Goal: Task Accomplishment & Management: Use online tool/utility

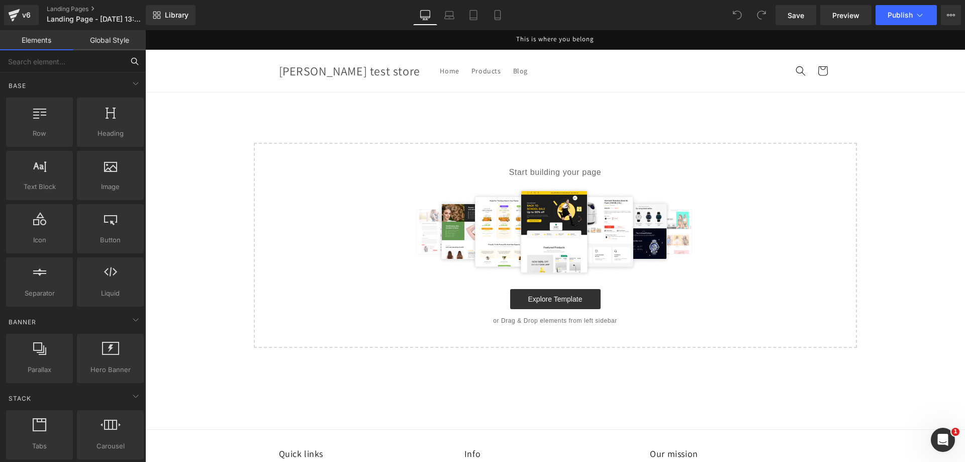
click at [57, 61] on input "text" at bounding box center [62, 61] width 124 height 22
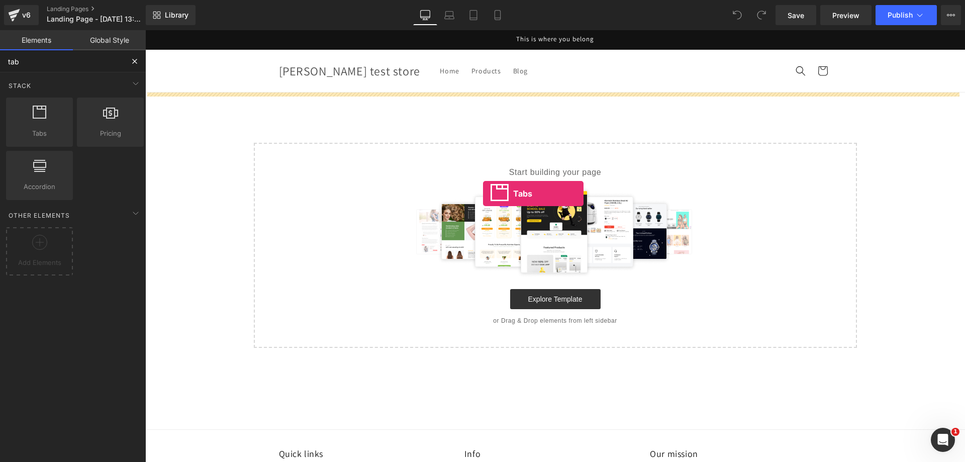
drag, startPoint x: 181, startPoint y: 157, endPoint x: 512, endPoint y: 194, distance: 333.1
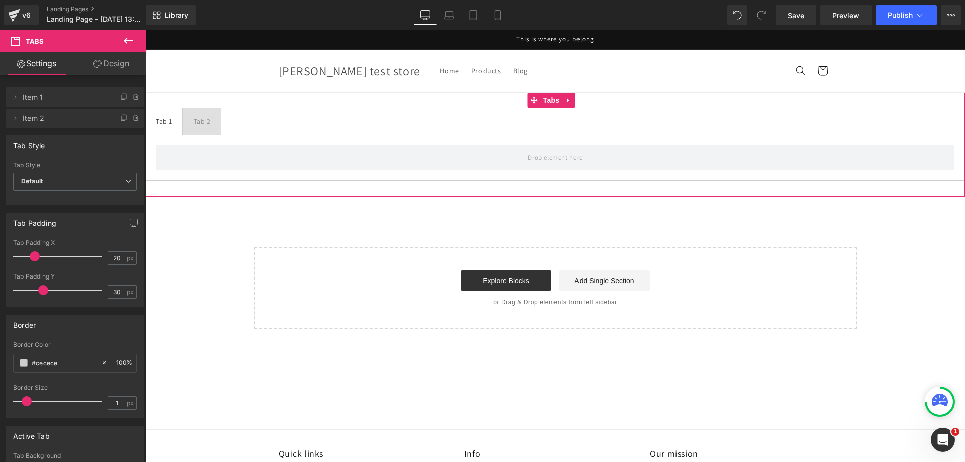
click at [930, 106] on div "Tab 1 Text Block Tab 2 Text Block Tabs" at bounding box center [554, 144] width 819 height 104
click at [569, 97] on icon at bounding box center [568, 100] width 7 height 8
click at [580, 99] on link at bounding box center [574, 99] width 13 height 15
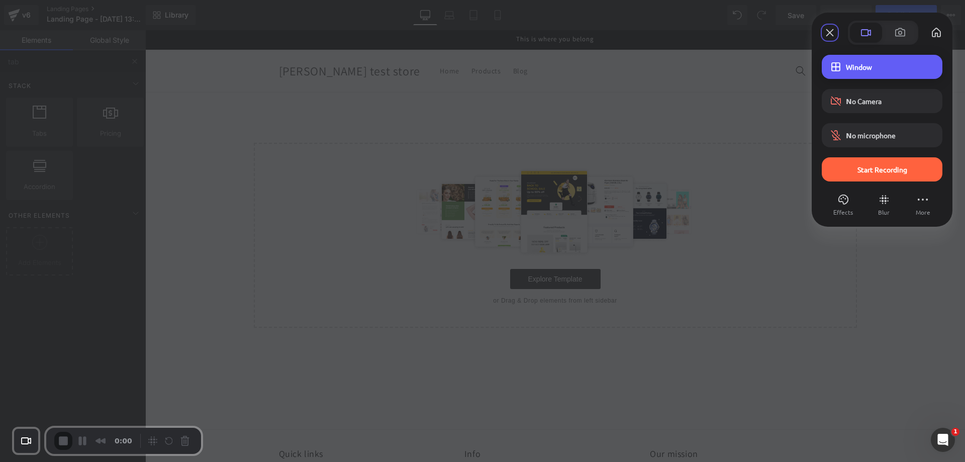
click at [877, 75] on div "Window" at bounding box center [881, 67] width 121 height 24
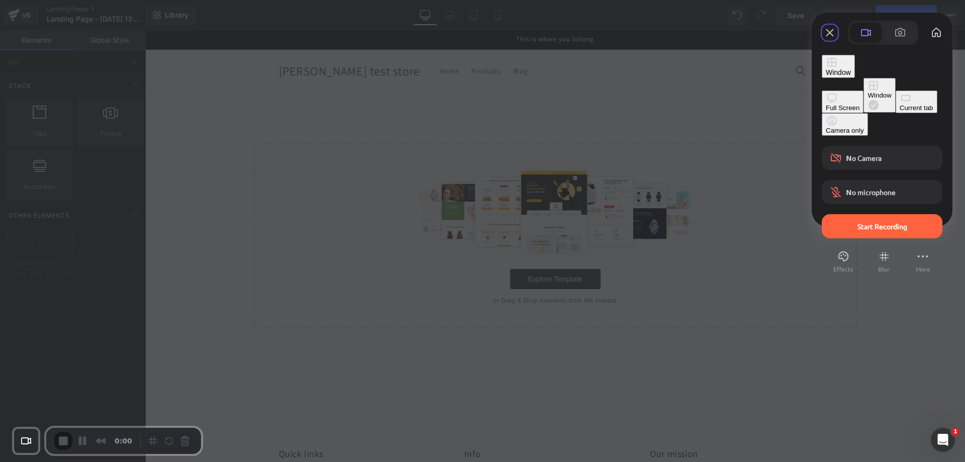
click at [899, 112] on div "Current tab" at bounding box center [916, 108] width 34 height 8
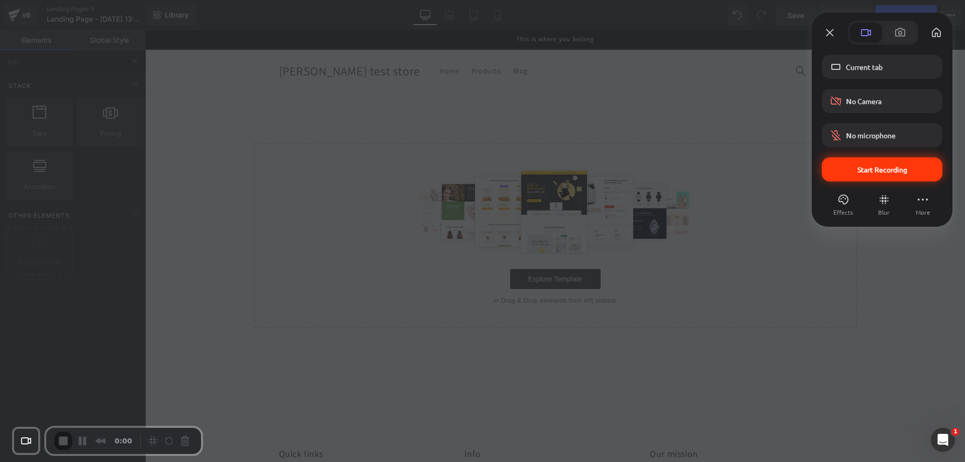
click at [870, 168] on span "Start Recording" at bounding box center [882, 169] width 50 height 9
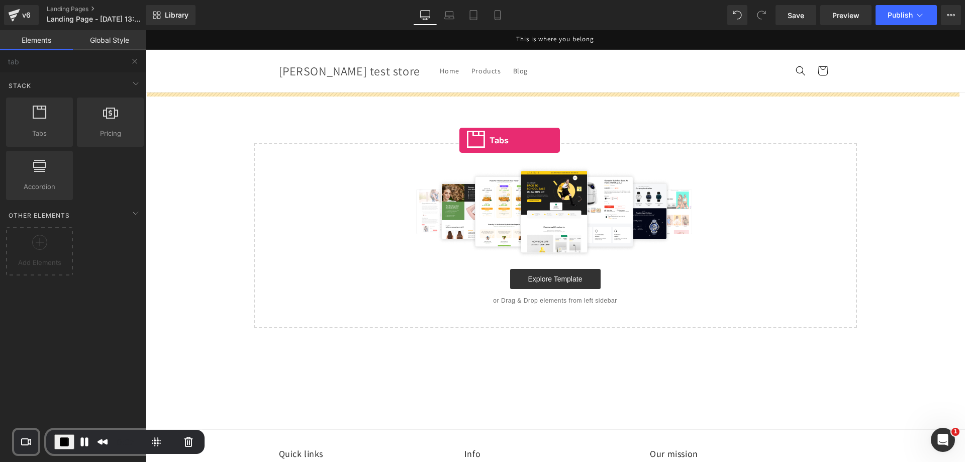
drag, startPoint x: 177, startPoint y: 144, endPoint x: 461, endPoint y: 140, distance: 283.4
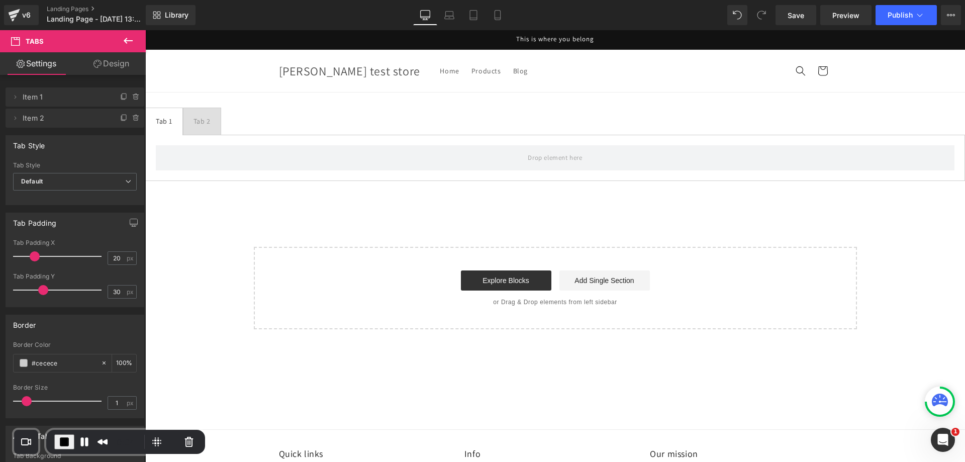
click at [135, 38] on button at bounding box center [128, 41] width 35 height 22
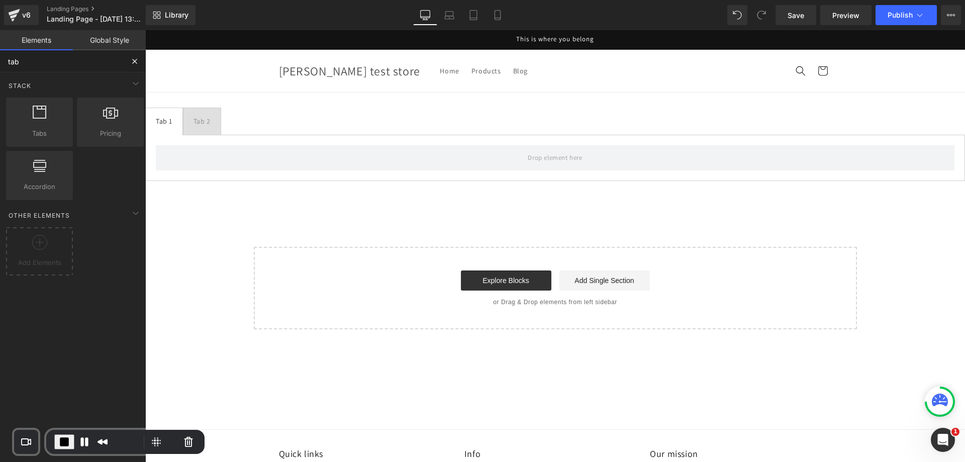
click at [106, 60] on input "tab" at bounding box center [62, 61] width 124 height 22
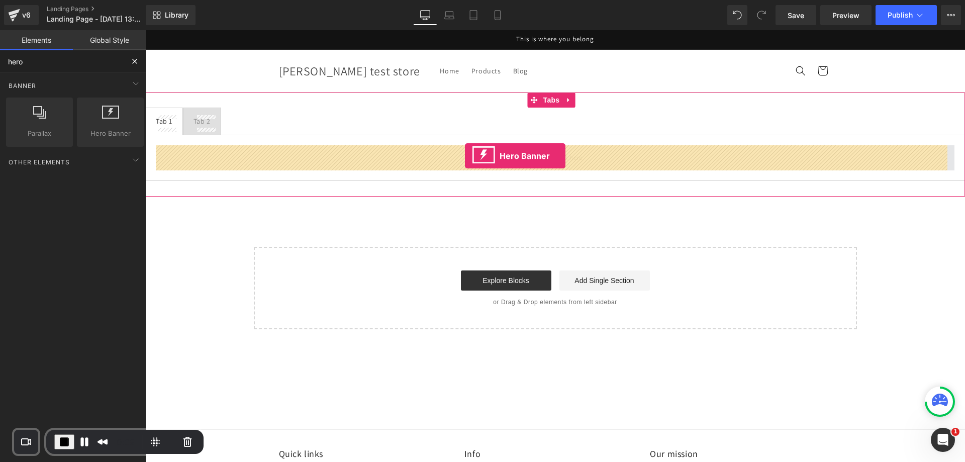
drag, startPoint x: 254, startPoint y: 154, endPoint x: 473, endPoint y: 155, distance: 219.1
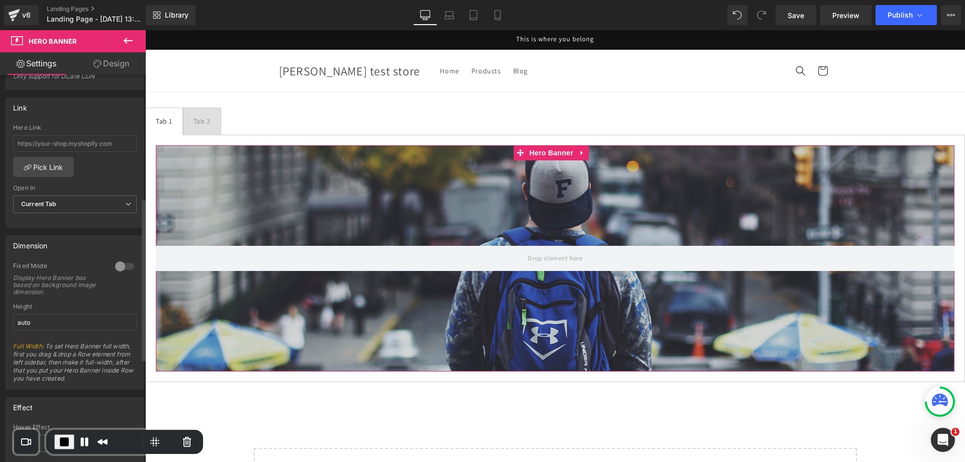
scroll to position [301, 0]
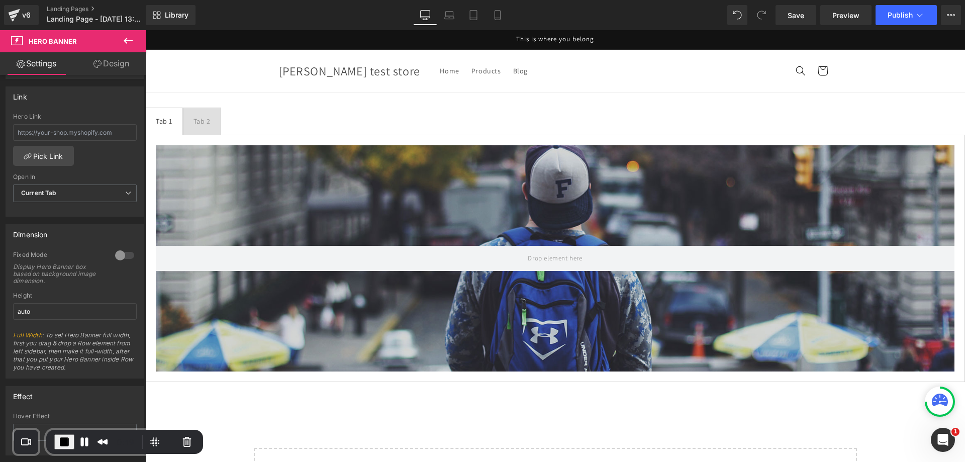
drag, startPoint x: 125, startPoint y: 33, endPoint x: 111, endPoint y: 39, distance: 15.3
click at [125, 33] on button at bounding box center [128, 41] width 35 height 22
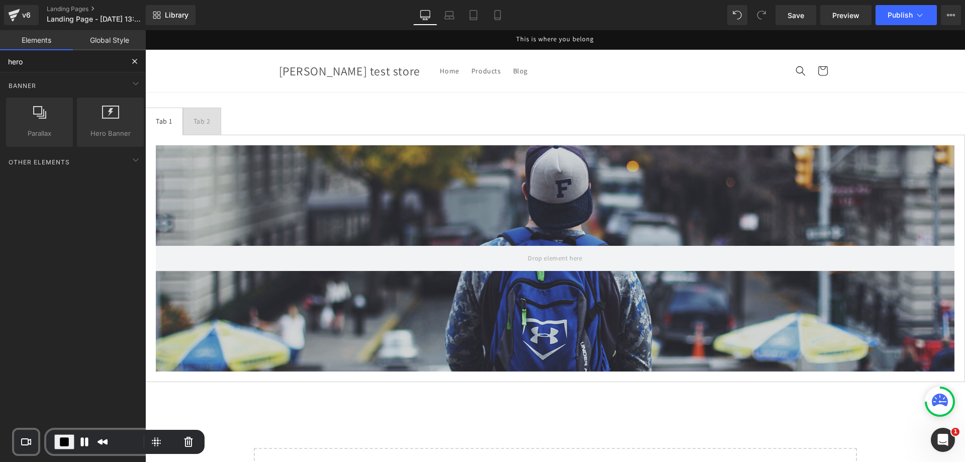
click at [85, 59] on input "hero" at bounding box center [62, 61] width 124 height 22
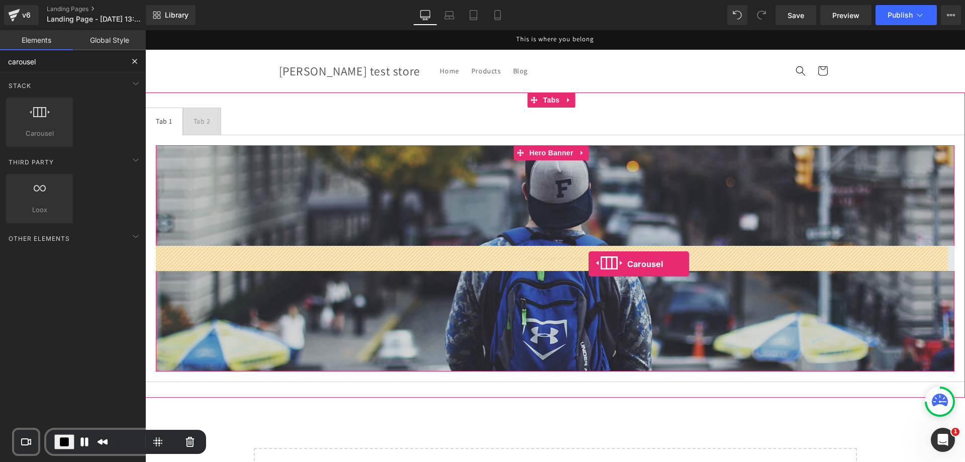
drag, startPoint x: 182, startPoint y: 143, endPoint x: 588, endPoint y: 264, distance: 424.1
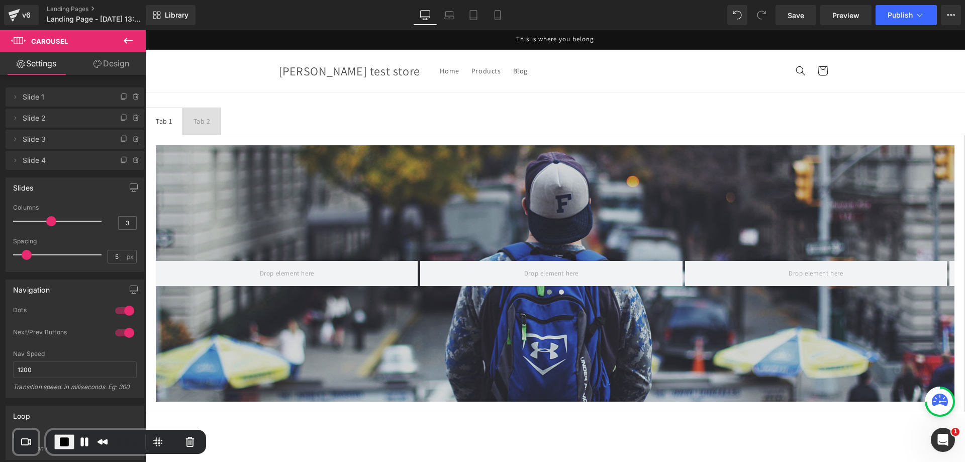
click at [125, 42] on icon at bounding box center [128, 41] width 9 height 6
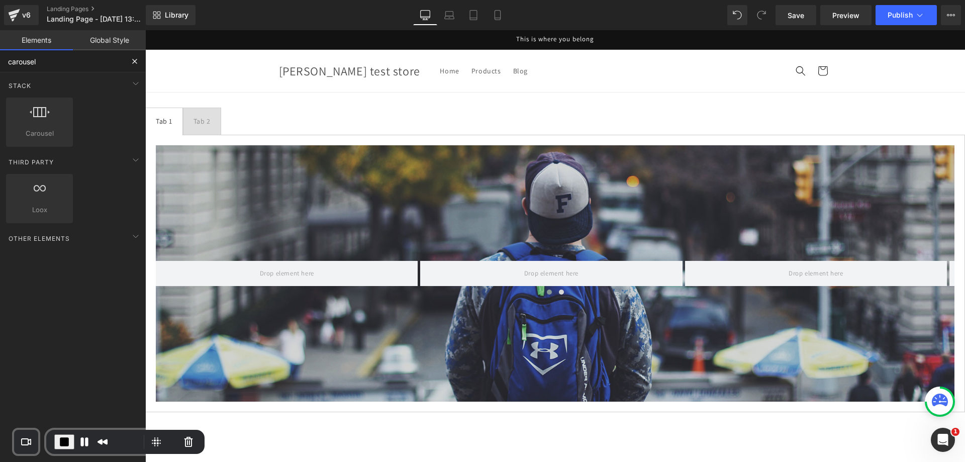
click at [100, 70] on input "carousel" at bounding box center [62, 61] width 124 height 22
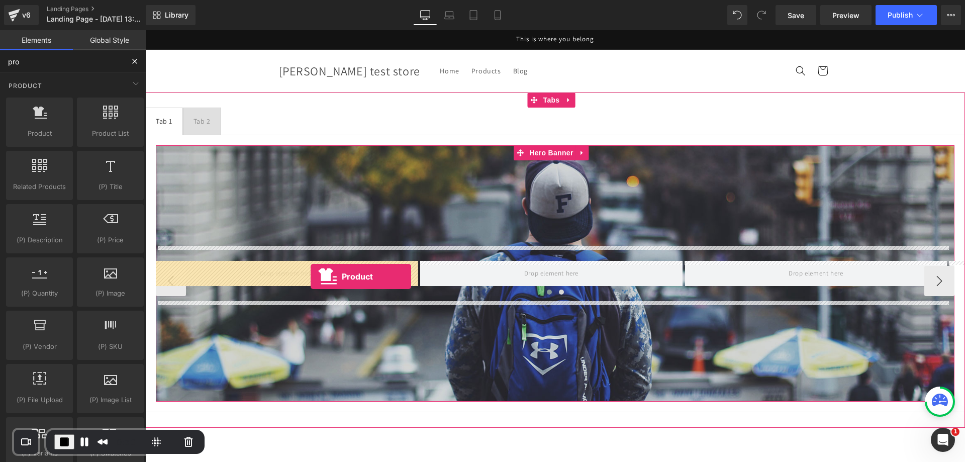
drag, startPoint x: 263, startPoint y: 208, endPoint x: 310, endPoint y: 276, distance: 83.1
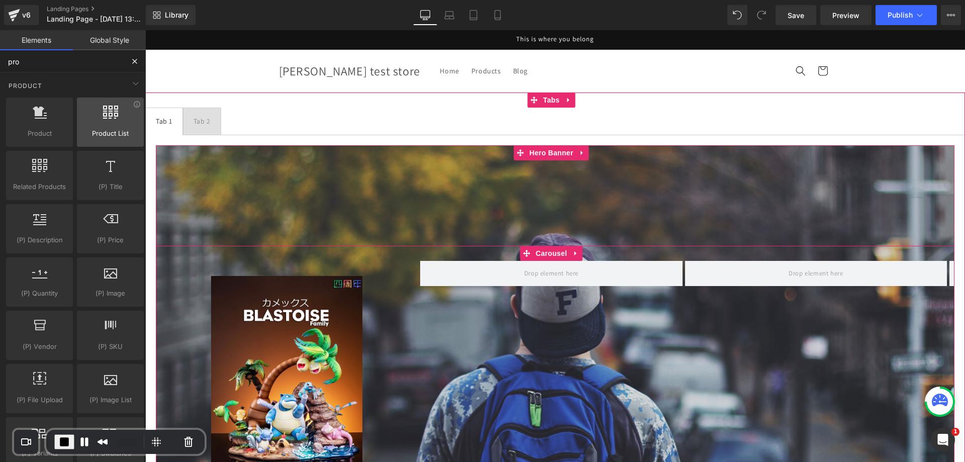
type input "pro"
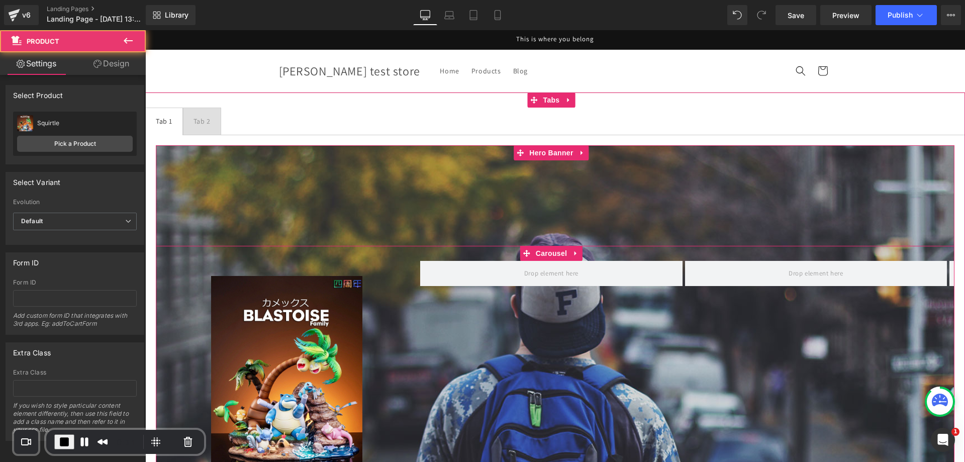
click at [129, 45] on icon at bounding box center [128, 41] width 12 height 12
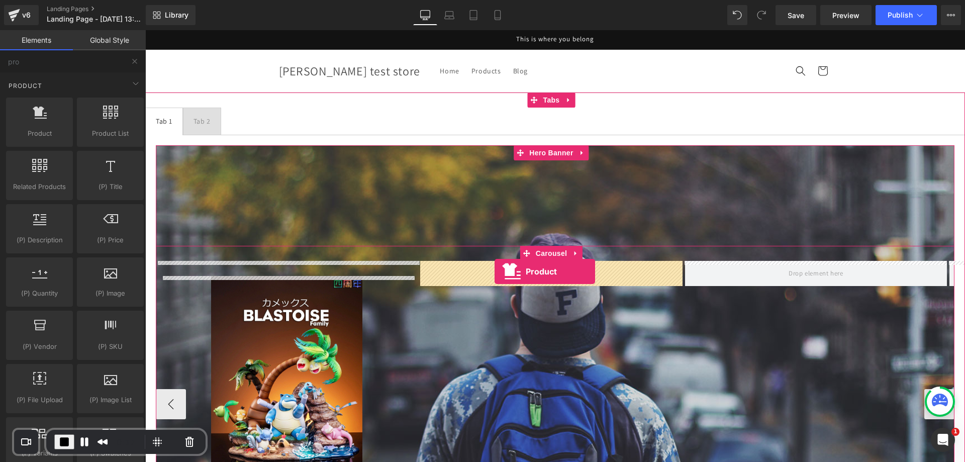
drag, startPoint x: 195, startPoint y: 154, endPoint x: 494, endPoint y: 271, distance: 321.2
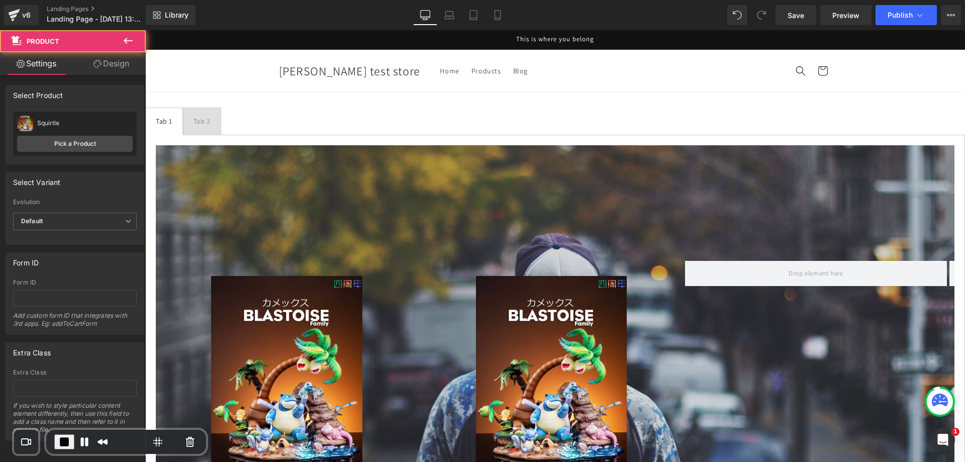
click at [131, 42] on icon at bounding box center [128, 41] width 12 height 12
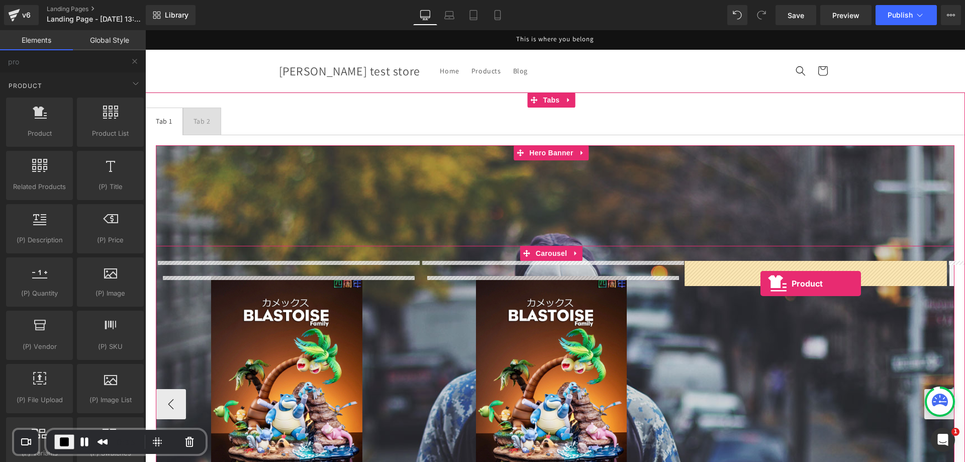
drag, startPoint x: 242, startPoint y: 179, endPoint x: 760, endPoint y: 283, distance: 528.8
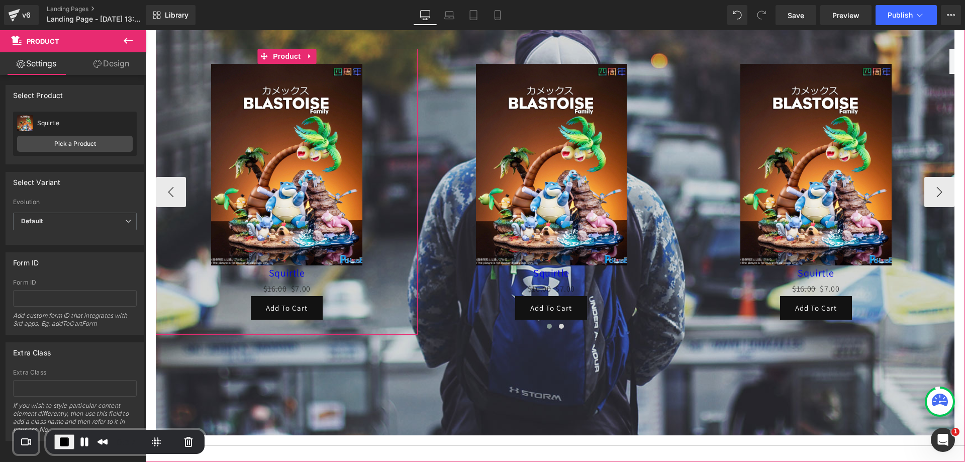
scroll to position [201, 0]
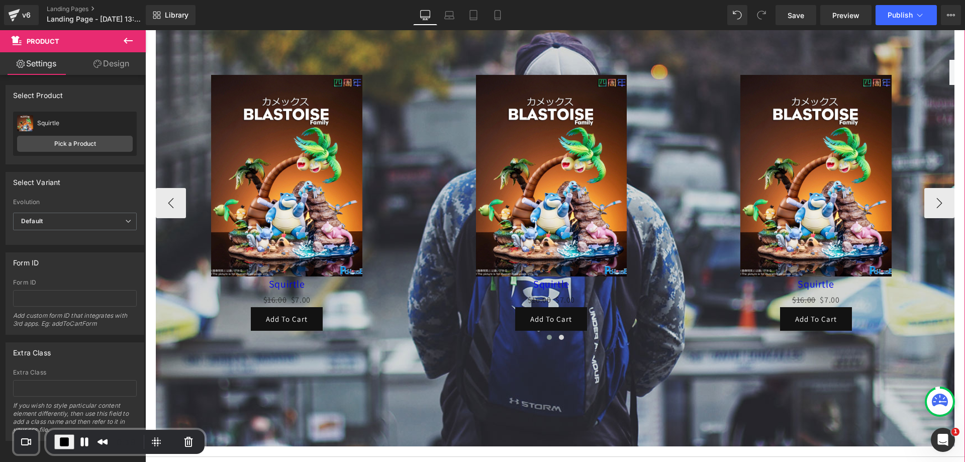
click at [534, 189] on img at bounding box center [551, 175] width 151 height 201
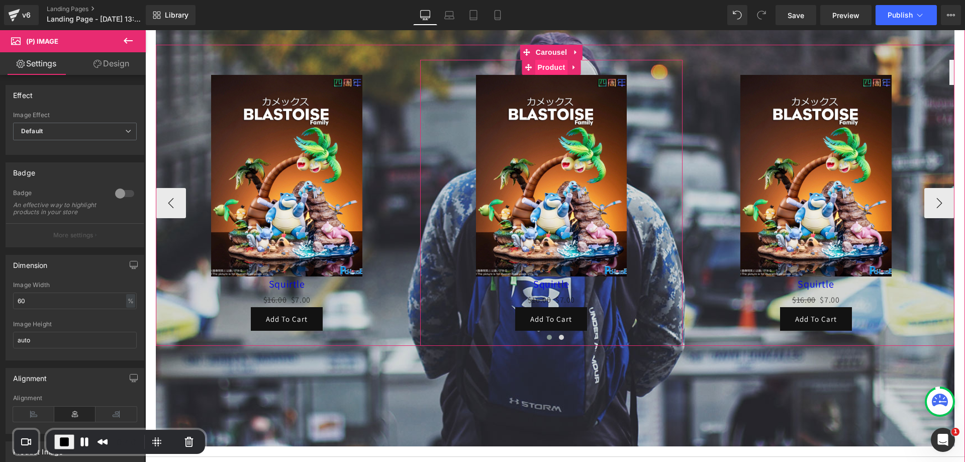
click at [548, 64] on span "Product" at bounding box center [551, 67] width 33 height 15
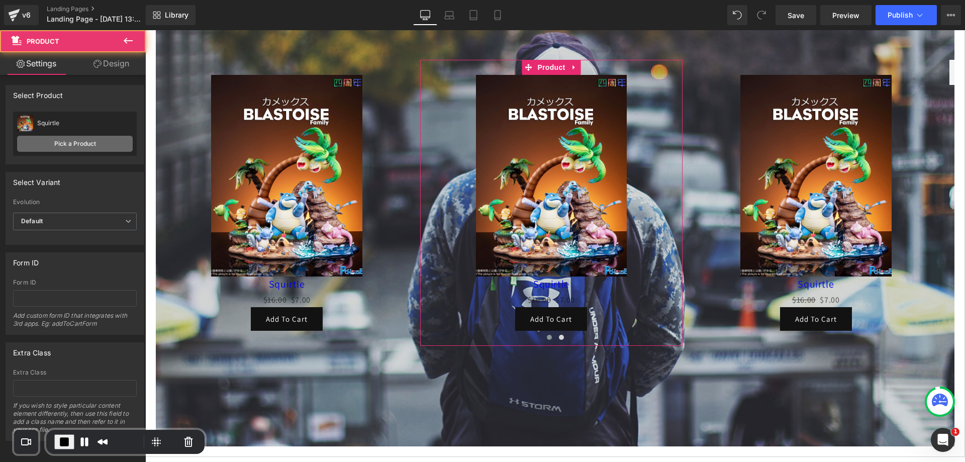
click at [101, 141] on link "Pick a Product" at bounding box center [75, 144] width 116 height 16
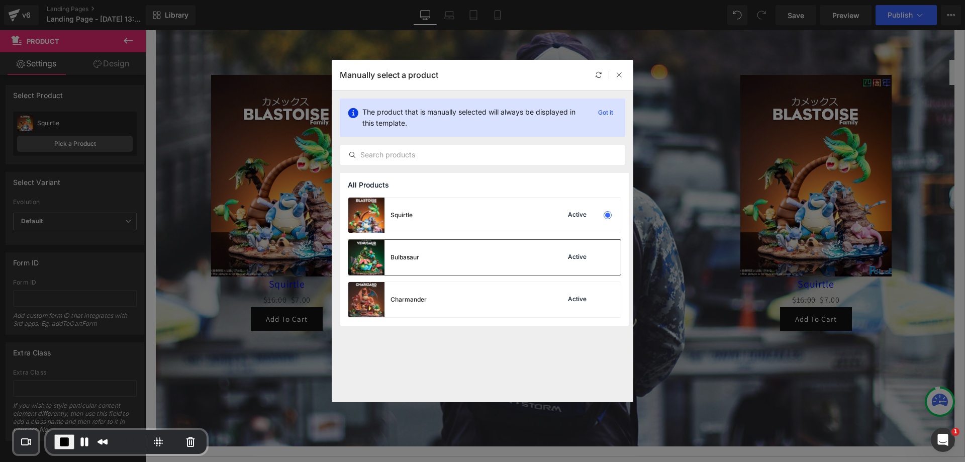
click at [471, 257] on div "Bulbasaur Active" at bounding box center [484, 257] width 272 height 35
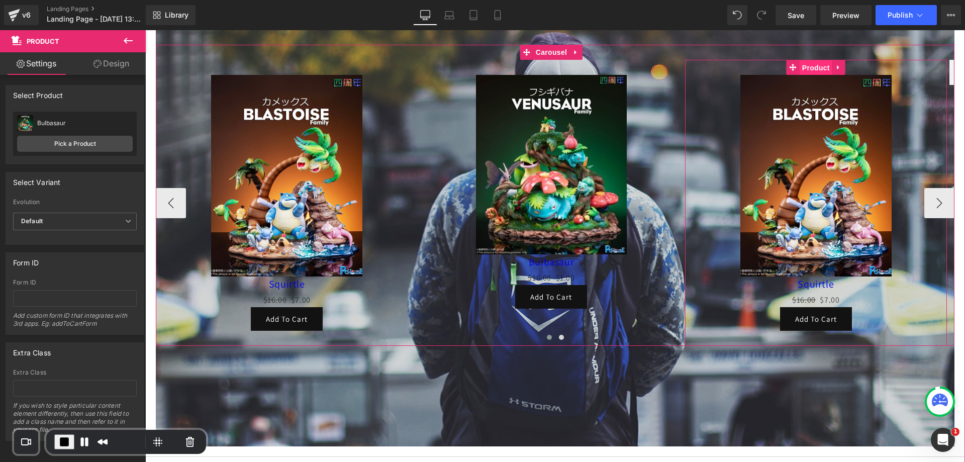
click at [816, 66] on span "Product" at bounding box center [815, 67] width 33 height 15
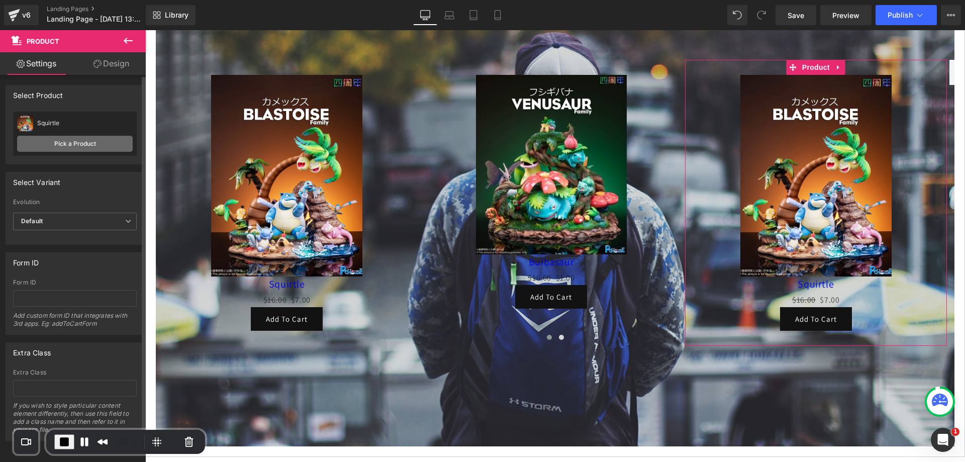
click at [95, 139] on link "Pick a Product" at bounding box center [75, 144] width 116 height 16
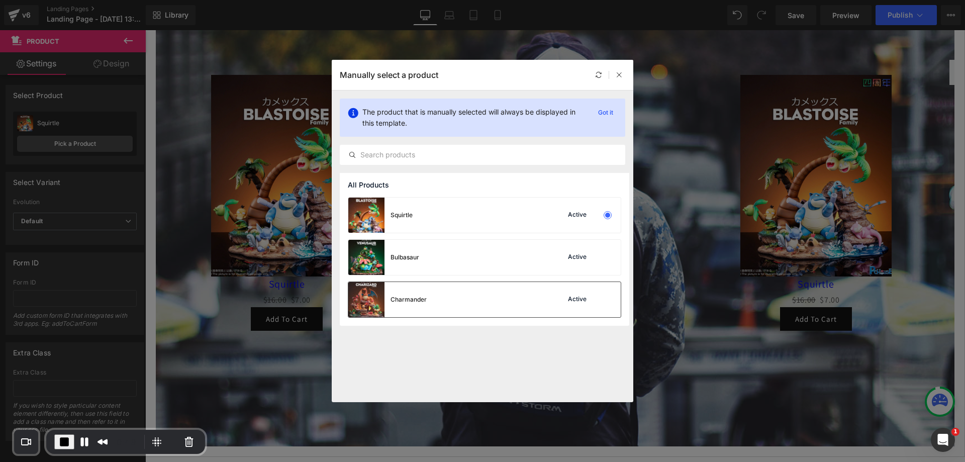
click at [432, 302] on div "Charmander Active" at bounding box center [484, 299] width 272 height 35
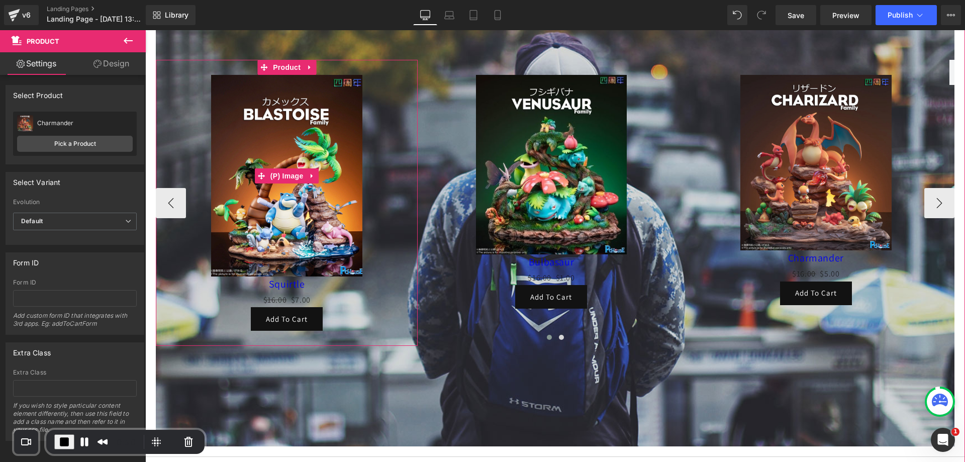
click at [290, 155] on img at bounding box center [286, 175] width 151 height 201
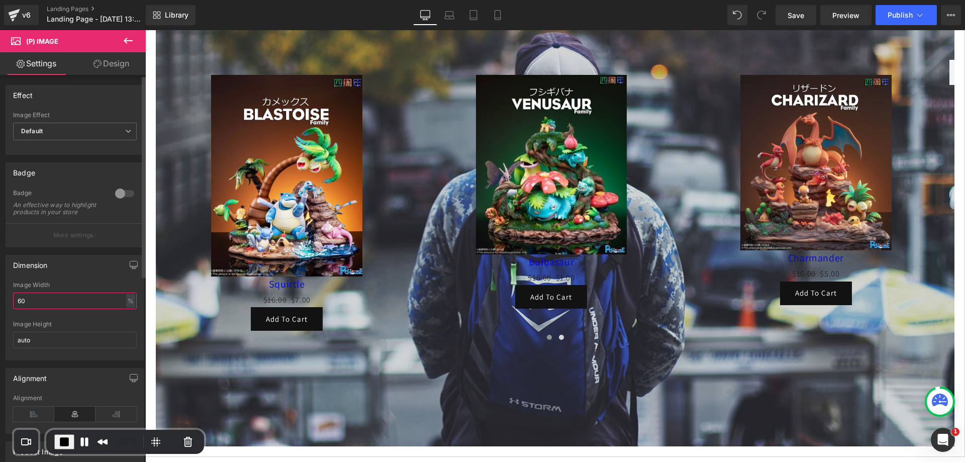
click at [78, 305] on input "60" at bounding box center [75, 300] width 124 height 17
type input "6"
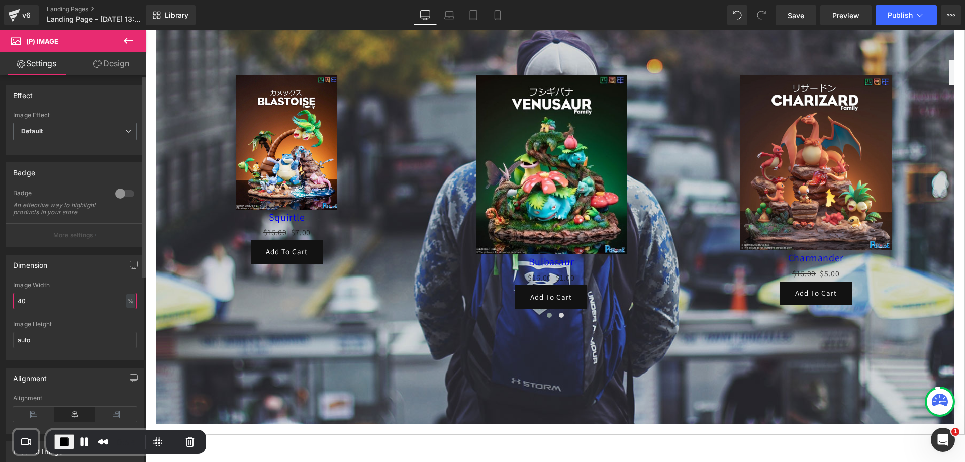
type input "4"
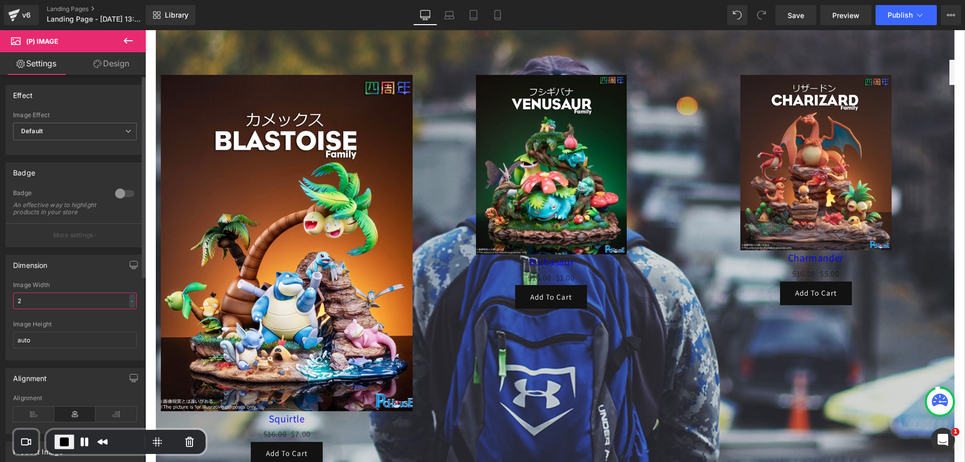
type input "20"
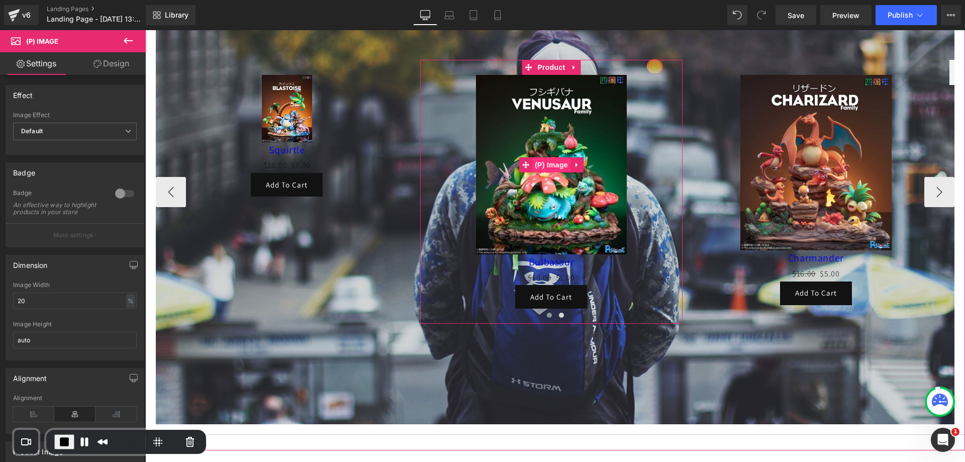
click at [549, 164] on span "(P) Image" at bounding box center [551, 164] width 38 height 15
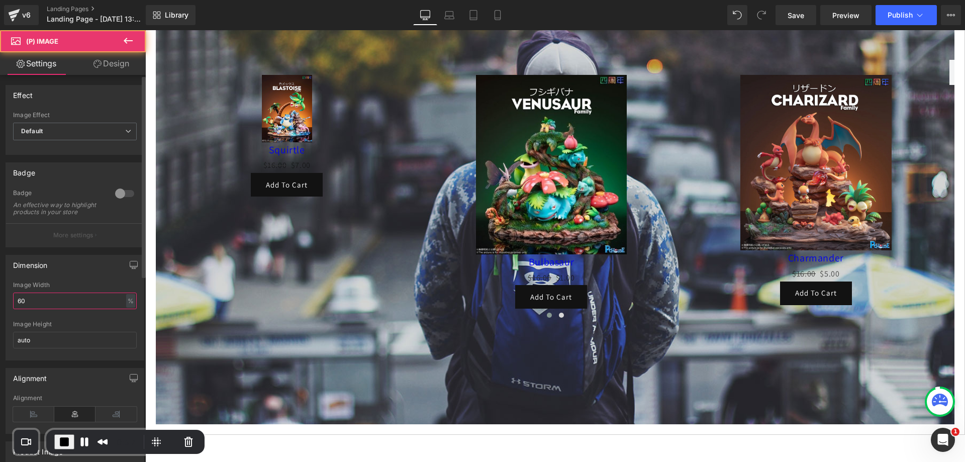
click at [76, 305] on input "60" at bounding box center [75, 300] width 124 height 17
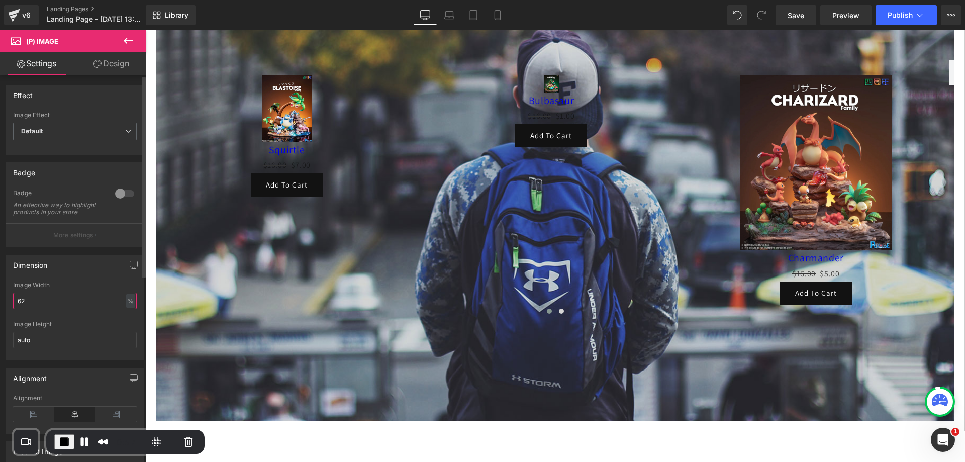
type input "6"
type input "20"
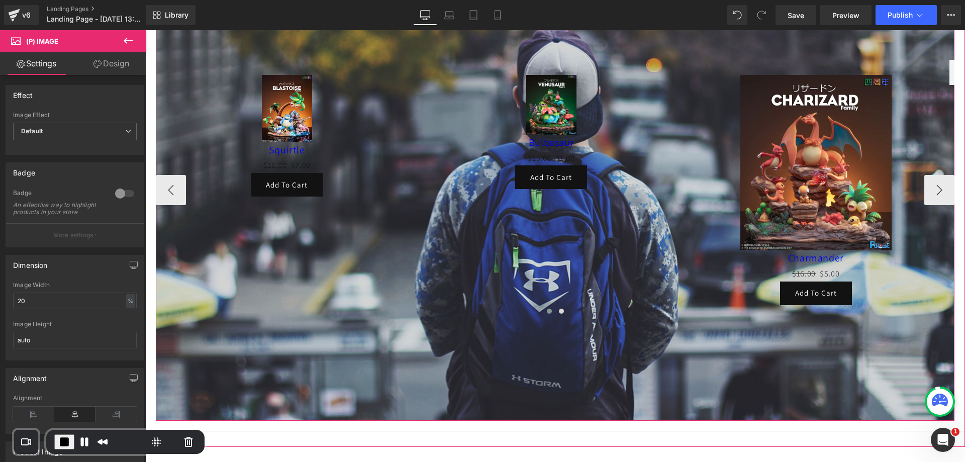
click at [839, 112] on img at bounding box center [815, 162] width 151 height 175
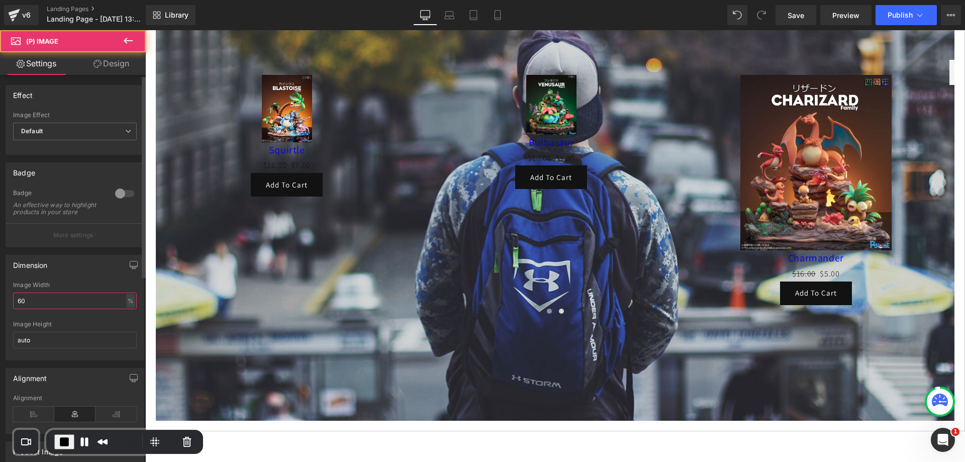
click at [75, 301] on input "60" at bounding box center [75, 300] width 124 height 17
type input "6"
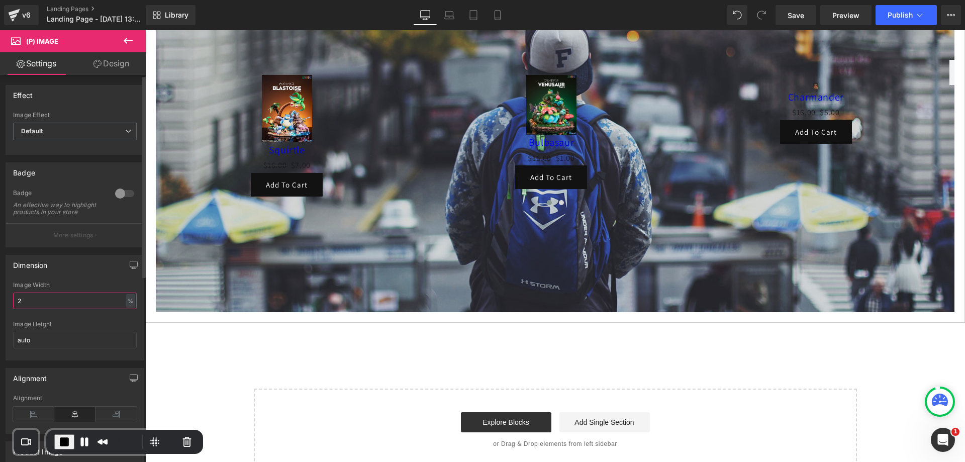
type input "20"
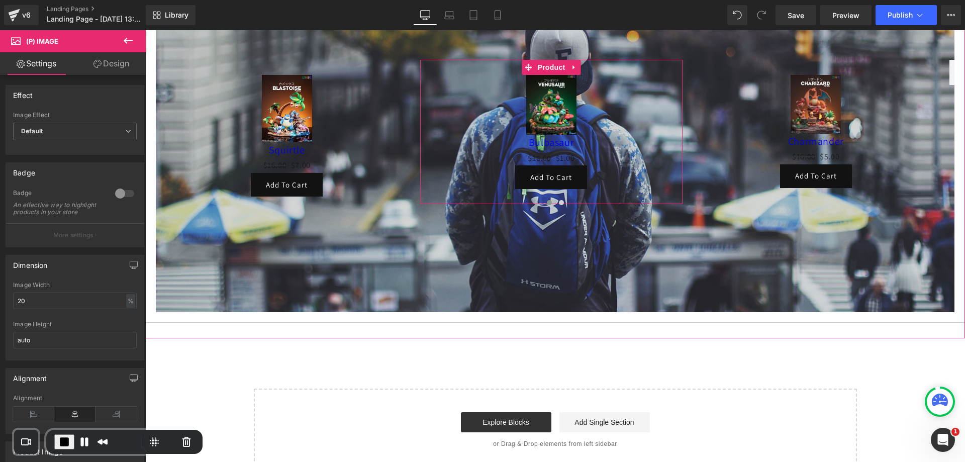
click at [371, 253] on div at bounding box center [555, 128] width 798 height 368
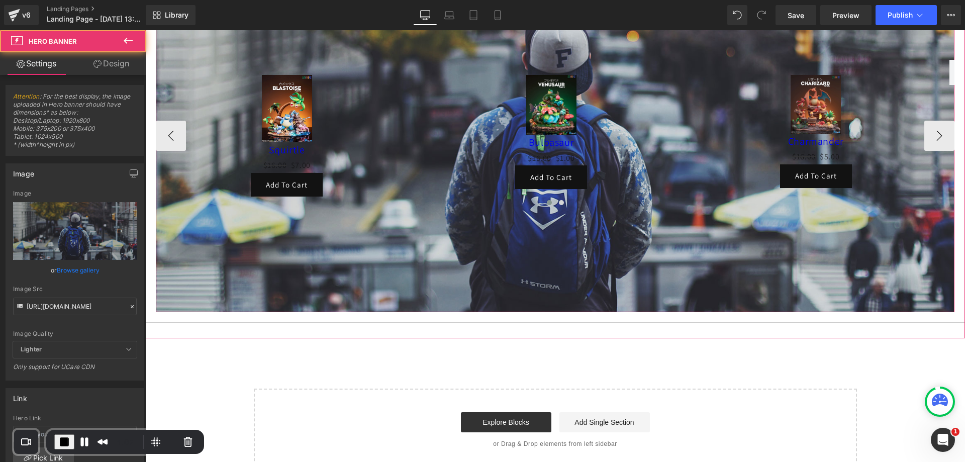
click at [385, 210] on div "Sale Off (P) Image [GEOGRAPHIC_DATA] (P) Title $16.00 $7.00 (P) Price Add To Ca…" at bounding box center [555, 128] width 798 height 167
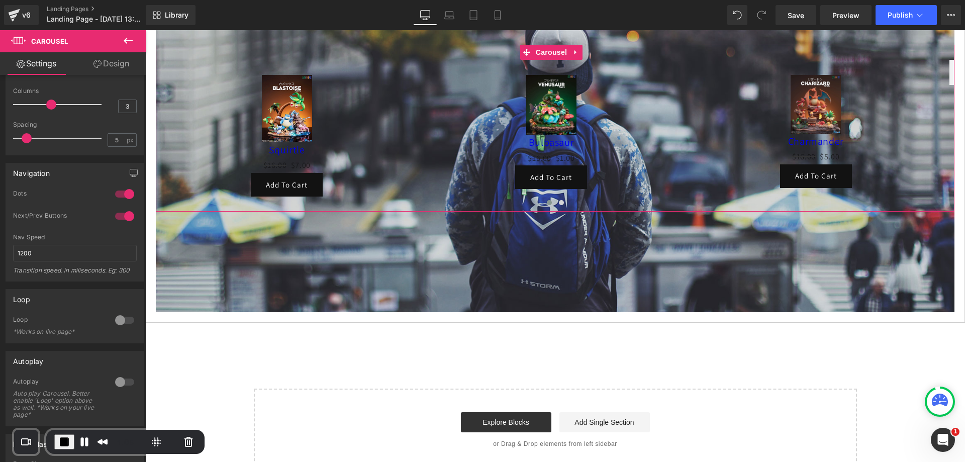
scroll to position [115, 0]
click at [95, 56] on link "Design" at bounding box center [111, 63] width 73 height 23
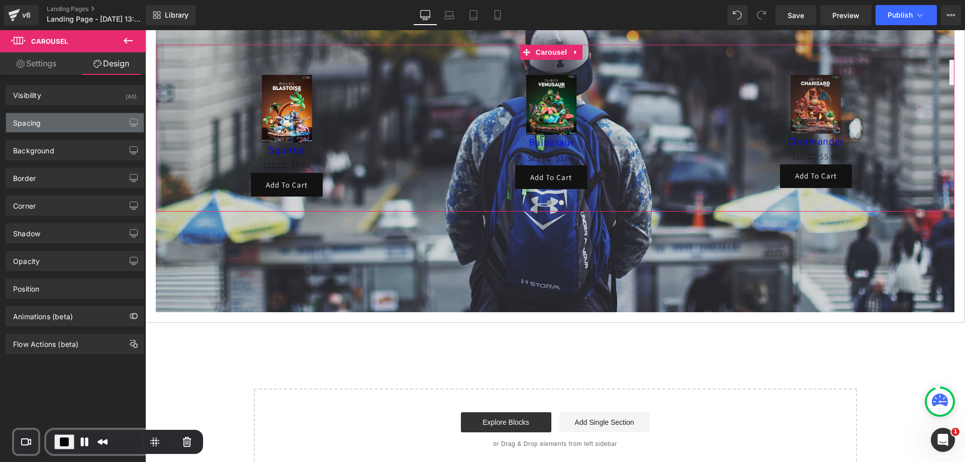
click at [56, 119] on div "Spacing" at bounding box center [75, 122] width 138 height 19
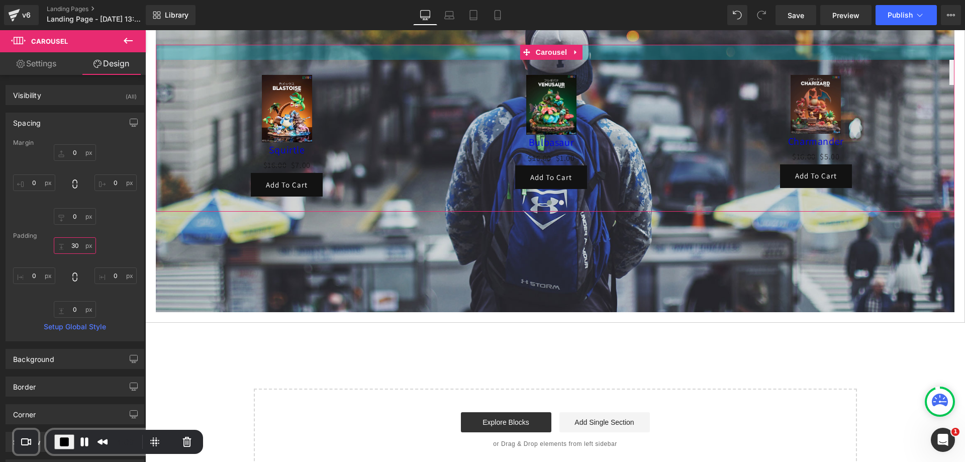
click at [72, 248] on input "30" at bounding box center [75, 245] width 42 height 17
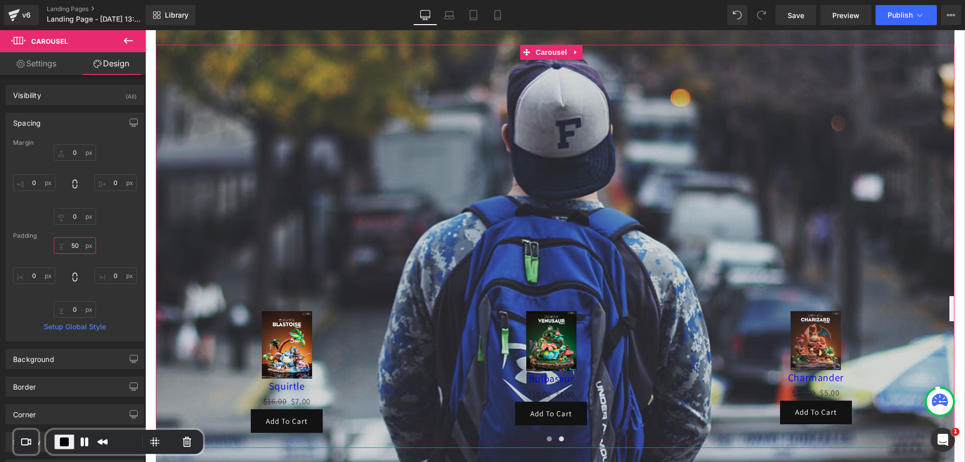
type input "5"
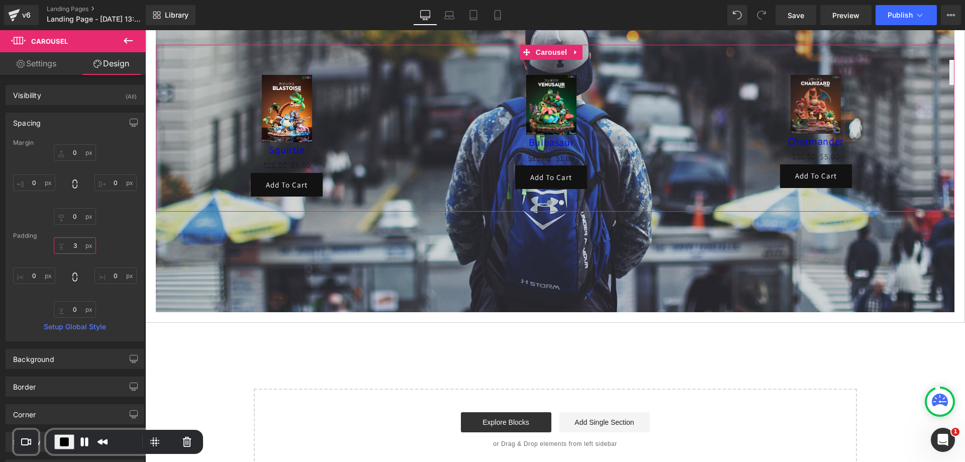
type input "30"
drag, startPoint x: 71, startPoint y: 144, endPoint x: 78, endPoint y: 154, distance: 12.0
click at [73, 147] on div "Margin 0px 0 0px 0 0px 0 0px 0 [GEOGRAPHIC_DATA] 30 30 0px 0 0px 0 0px 0 Setup …" at bounding box center [75, 239] width 138 height 201
click at [78, 154] on input "0" at bounding box center [75, 152] width 42 height 17
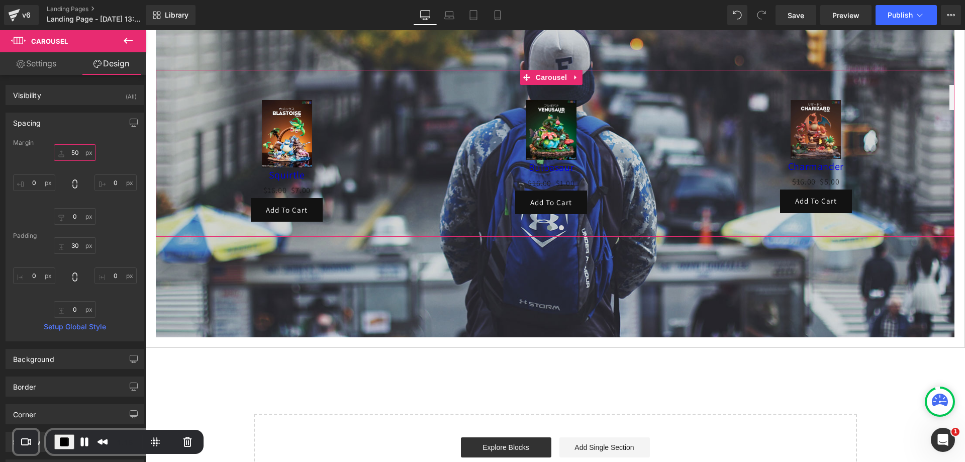
type input "5"
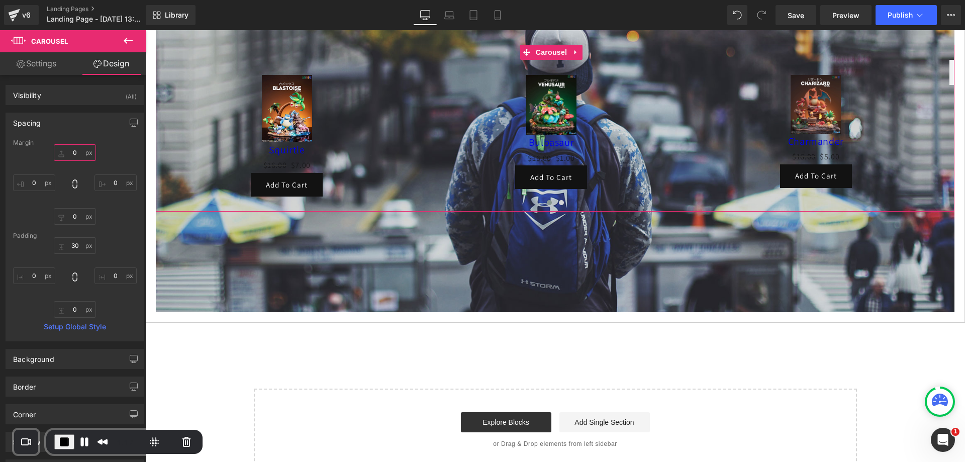
type input "0"
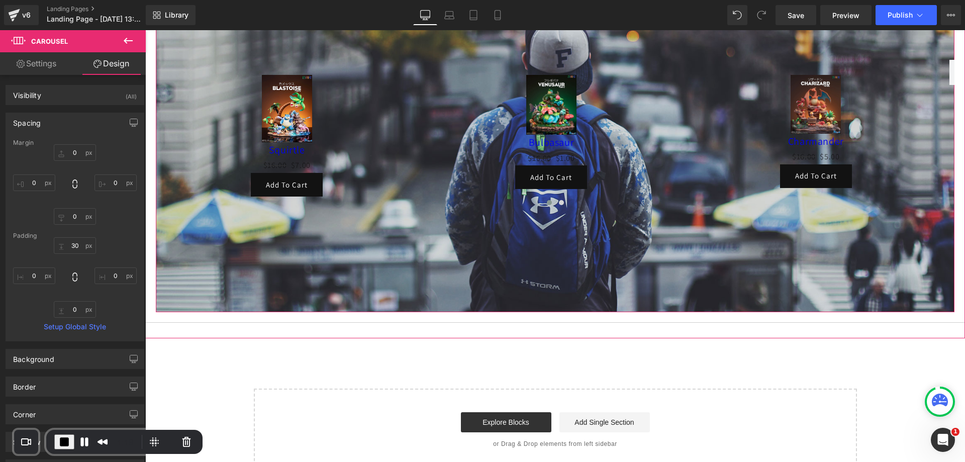
click at [325, 250] on div at bounding box center [555, 128] width 798 height 368
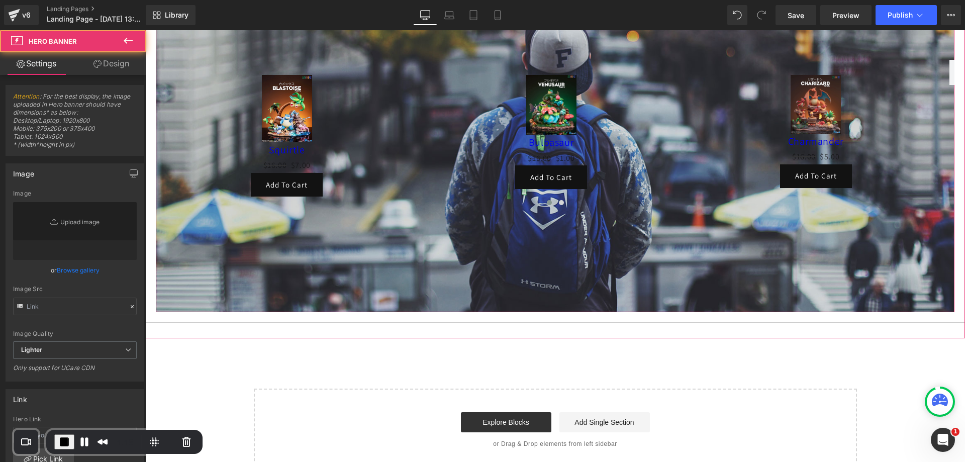
type input "[URL][DOMAIN_NAME]"
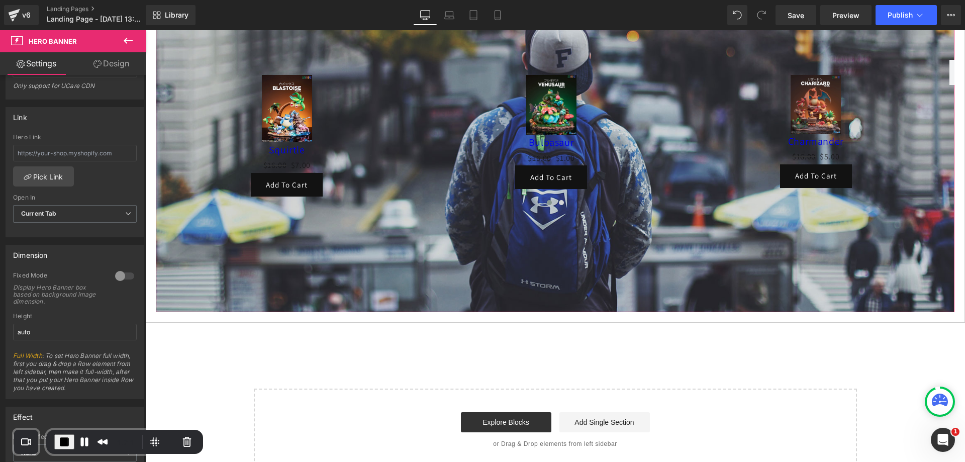
scroll to position [301, 0]
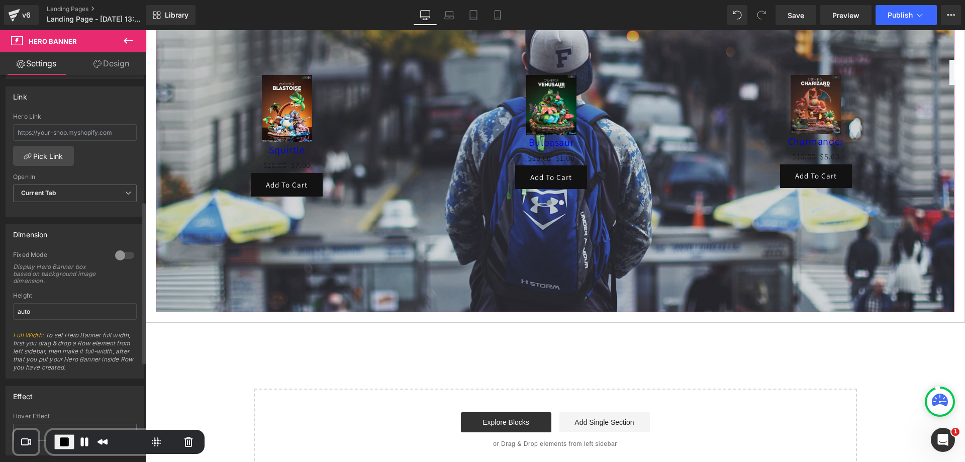
click at [116, 256] on div at bounding box center [125, 255] width 24 height 16
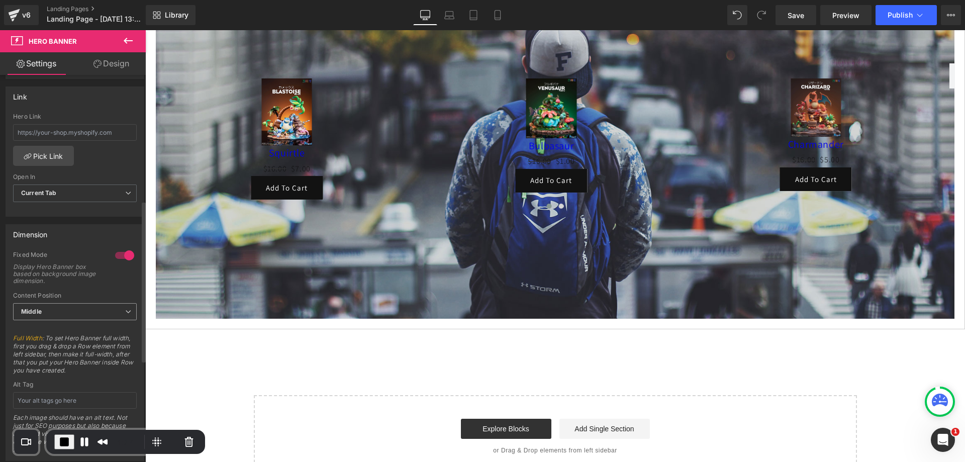
click at [107, 308] on span "Middle" at bounding box center [75, 312] width 124 height 18
click at [84, 354] on li "Bottom" at bounding box center [73, 359] width 120 height 15
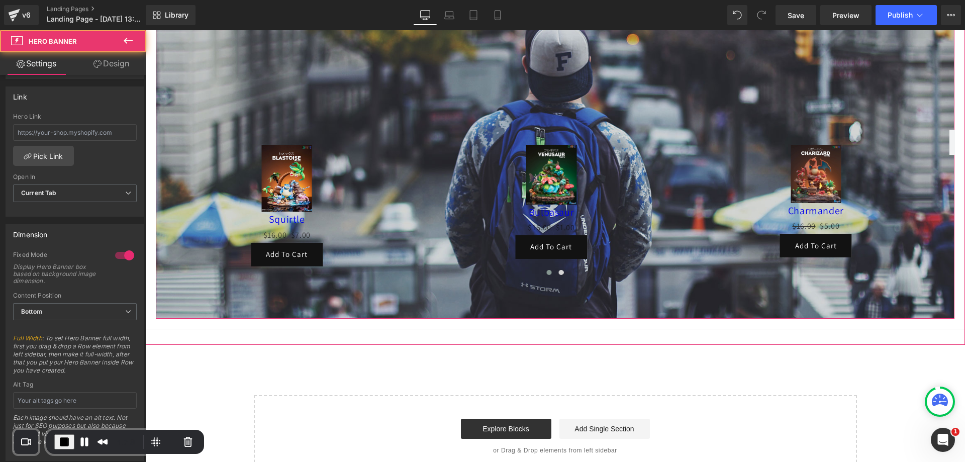
click at [383, 305] on div "Sale Off (P) Image [GEOGRAPHIC_DATA] (P) Title $16.00 $7.00 (P) Price Add To Ca…" at bounding box center [555, 131] width 798 height 374
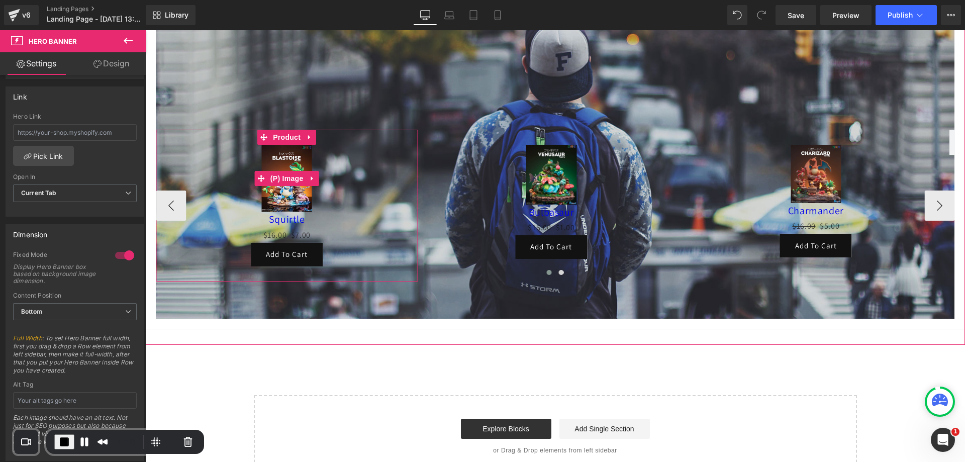
click at [406, 203] on div "Sale Off" at bounding box center [287, 178] width 252 height 67
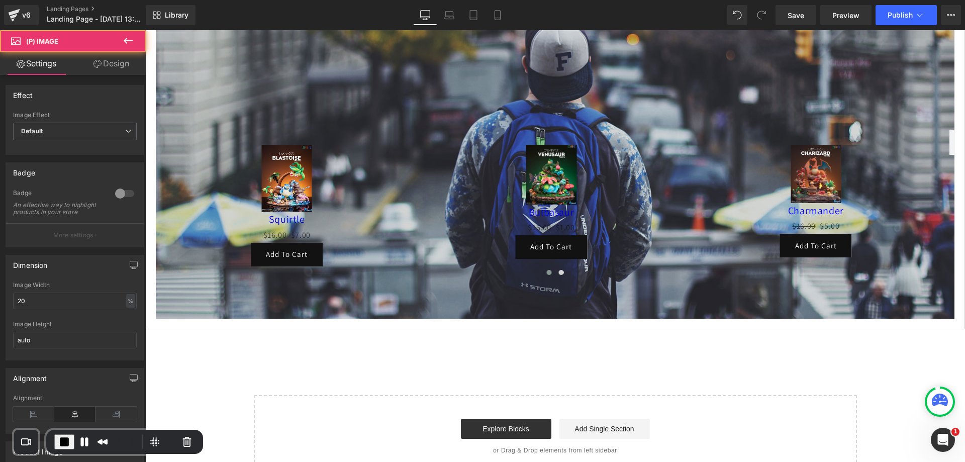
click at [110, 60] on link "Design" at bounding box center [111, 63] width 73 height 23
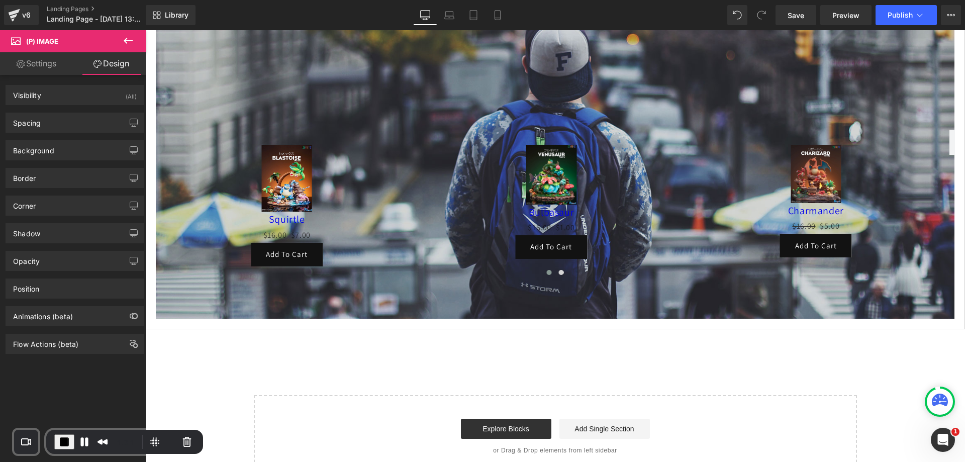
type input "0"
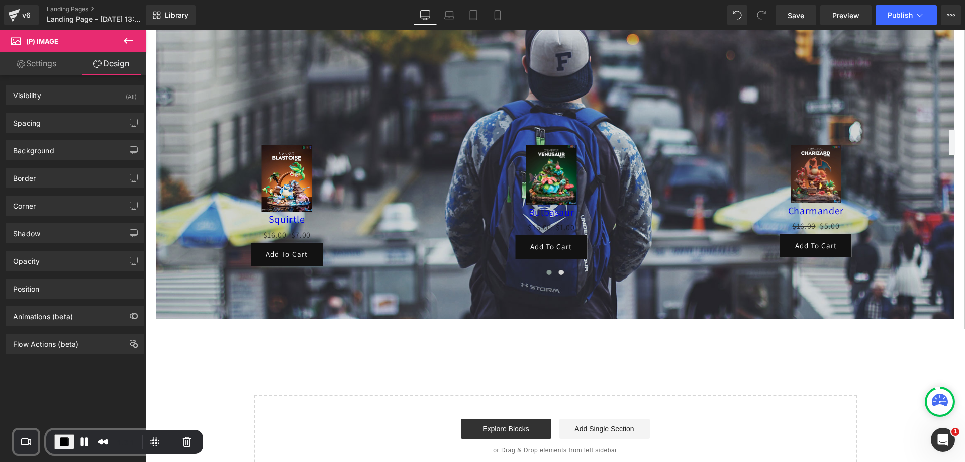
type input "0"
click at [50, 124] on div "Spacing" at bounding box center [75, 122] width 138 height 19
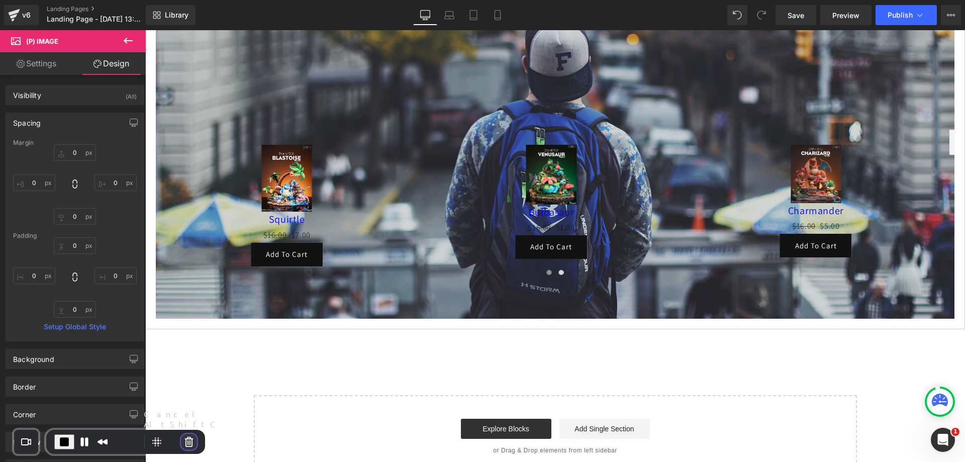
click at [188, 440] on button "Cancel Recording" at bounding box center [189, 442] width 16 height 16
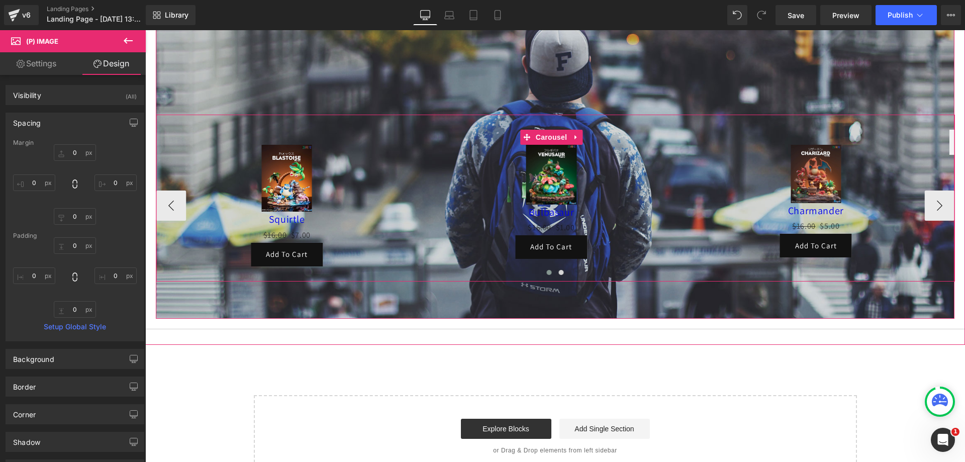
click at [415, 118] on div "Sale Off (P) Image [GEOGRAPHIC_DATA] (P) Title $16.00 $7.00 (P) Price Add To Ca…" at bounding box center [555, 198] width 798 height 167
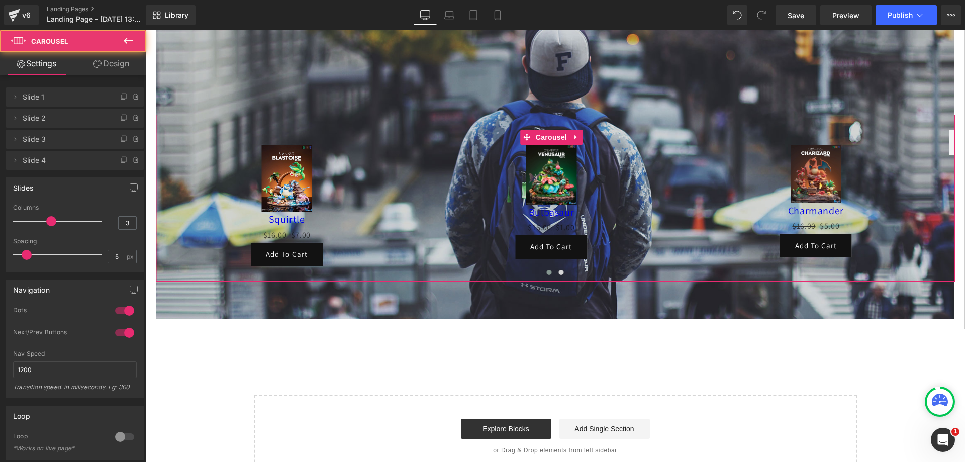
click at [119, 59] on link "Design" at bounding box center [111, 63] width 73 height 23
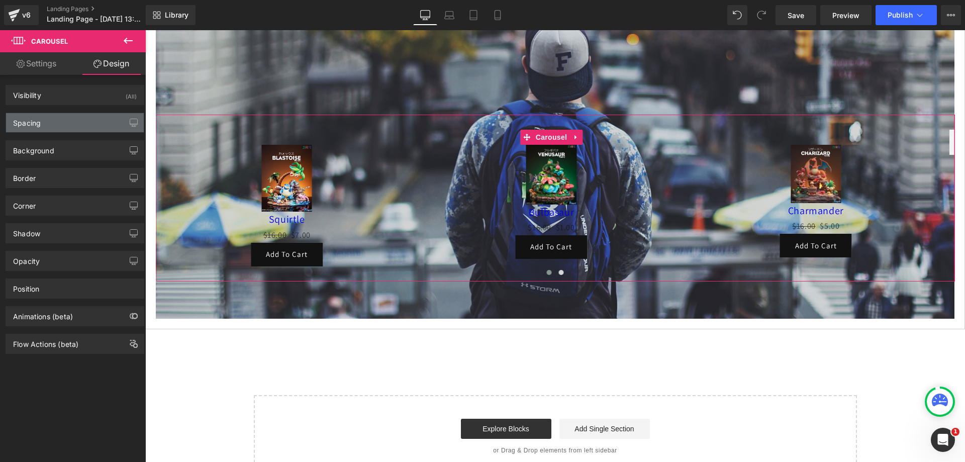
click at [72, 114] on div "Spacing" at bounding box center [75, 122] width 138 height 19
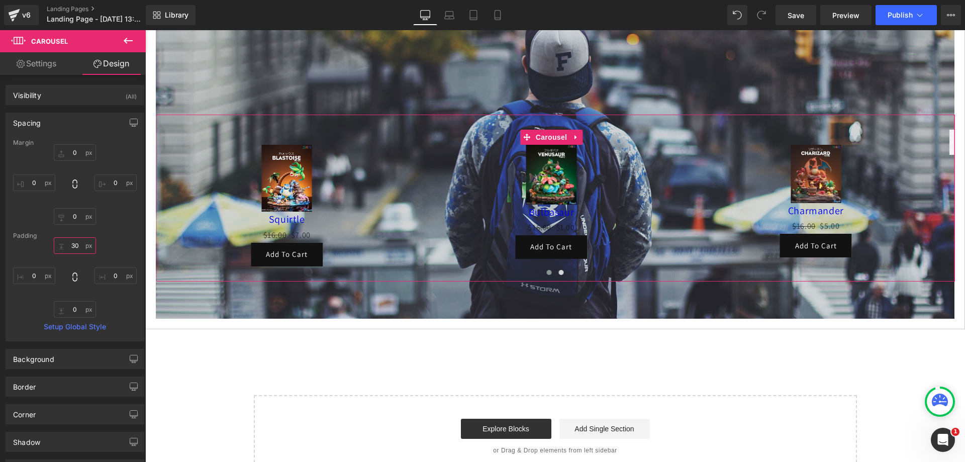
click at [73, 248] on input "30" at bounding box center [75, 245] width 42 height 17
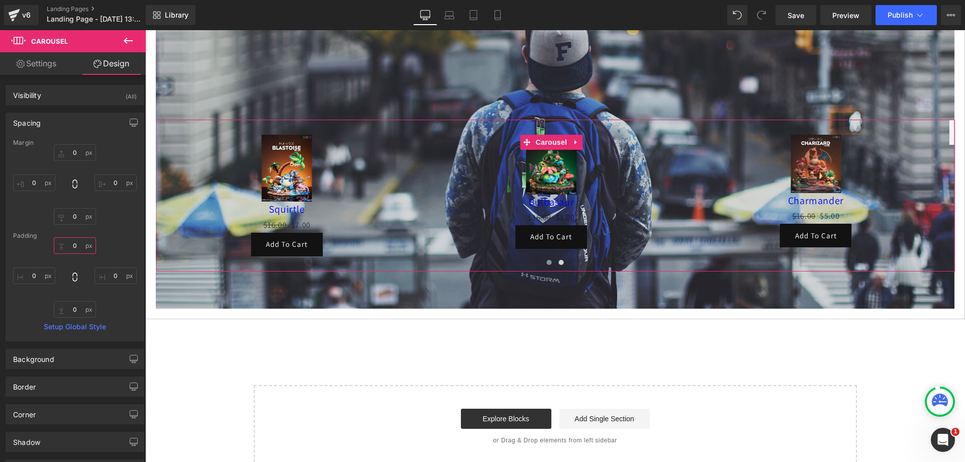
scroll to position [216, 0]
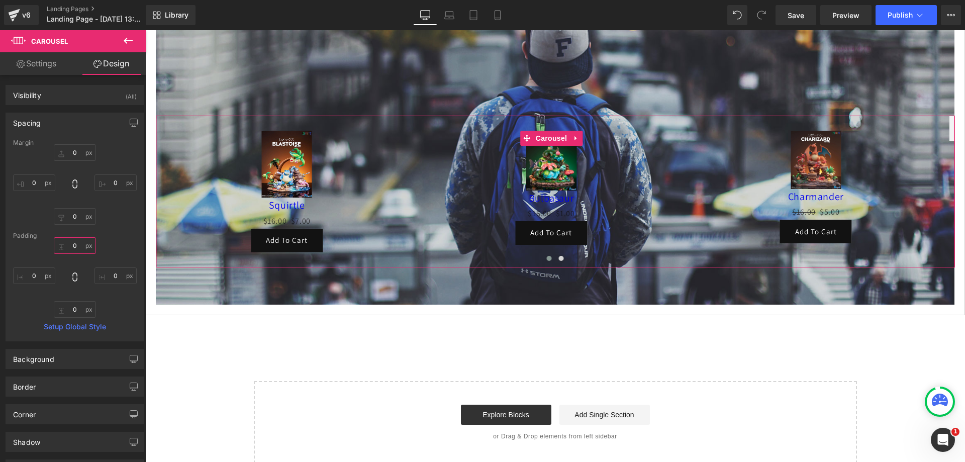
type input "0"
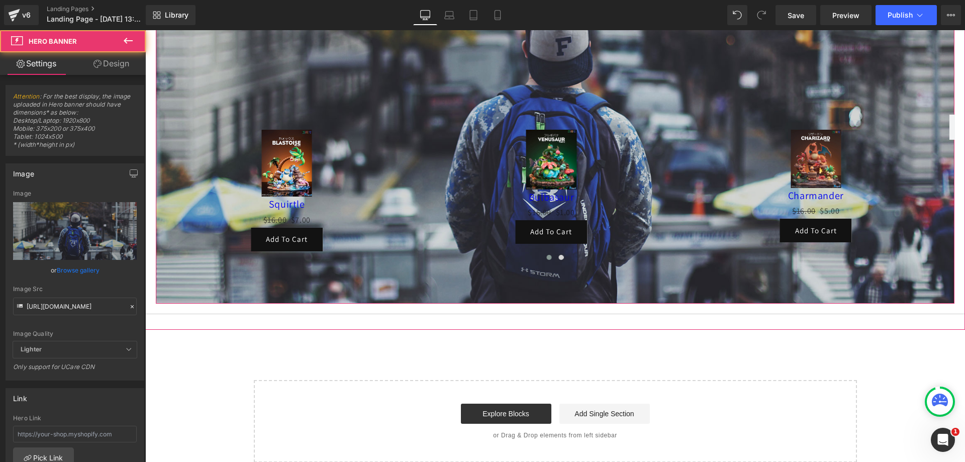
click at [489, 283] on div "Sale Off (P) Image [GEOGRAPHIC_DATA] (P) Title $16.00 $7.00 (P) Price Add To Ca…" at bounding box center [555, 116] width 798 height 374
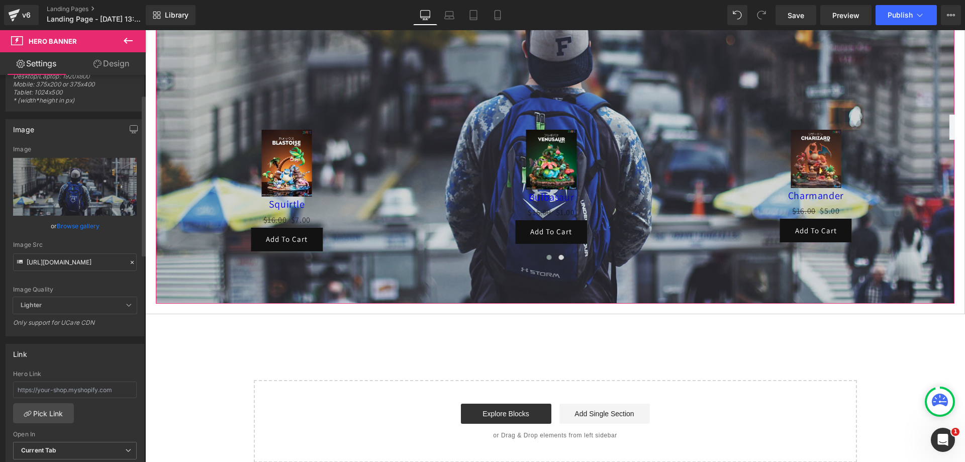
scroll to position [43, 0]
click at [129, 64] on link "Design" at bounding box center [111, 63] width 73 height 23
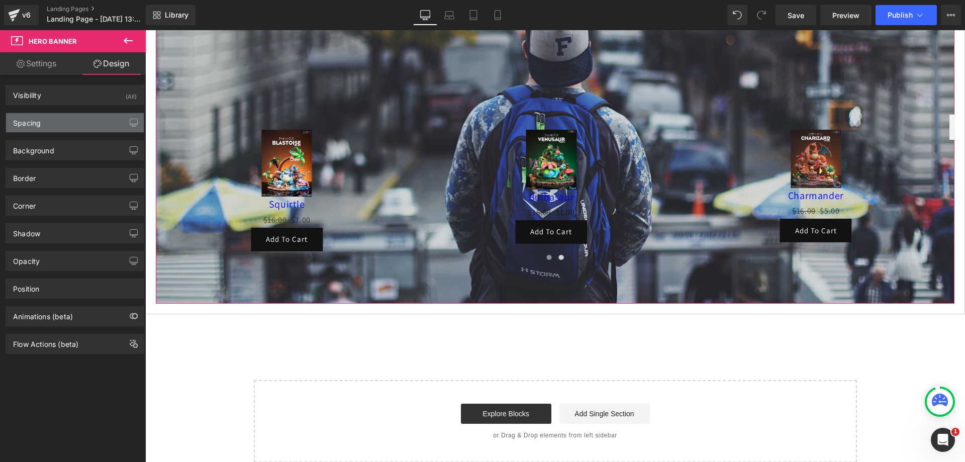
click at [71, 125] on div "Spacing" at bounding box center [75, 122] width 138 height 19
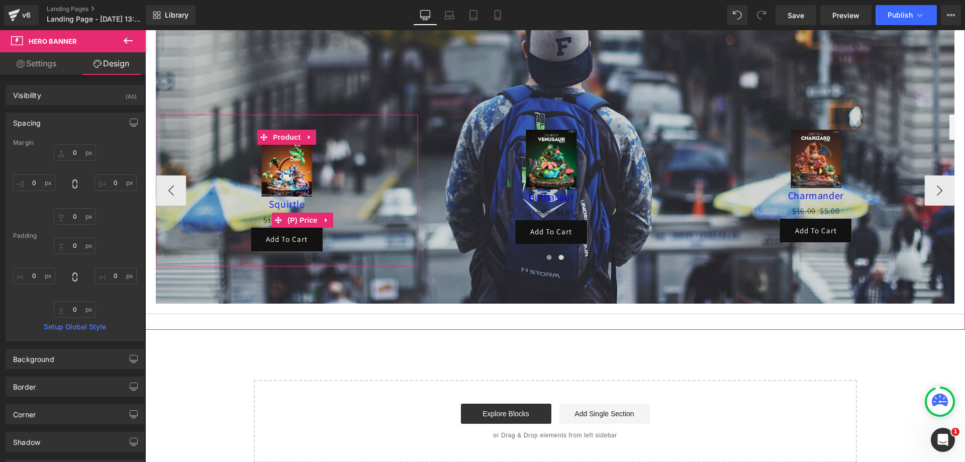
click at [401, 218] on div "$16.00 $7.00" at bounding box center [287, 220] width 252 height 15
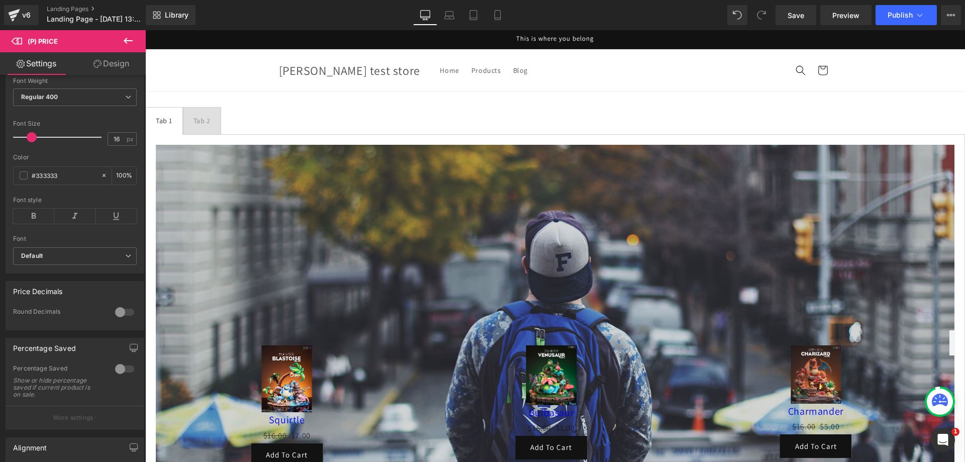
scroll to position [0, 0]
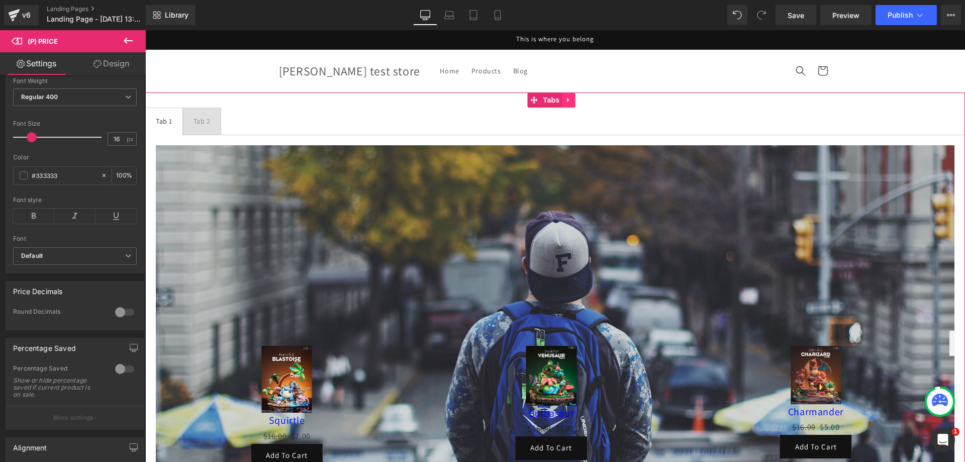
click at [567, 98] on icon at bounding box center [568, 100] width 2 height 5
click at [578, 100] on icon at bounding box center [574, 99] width 7 height 7
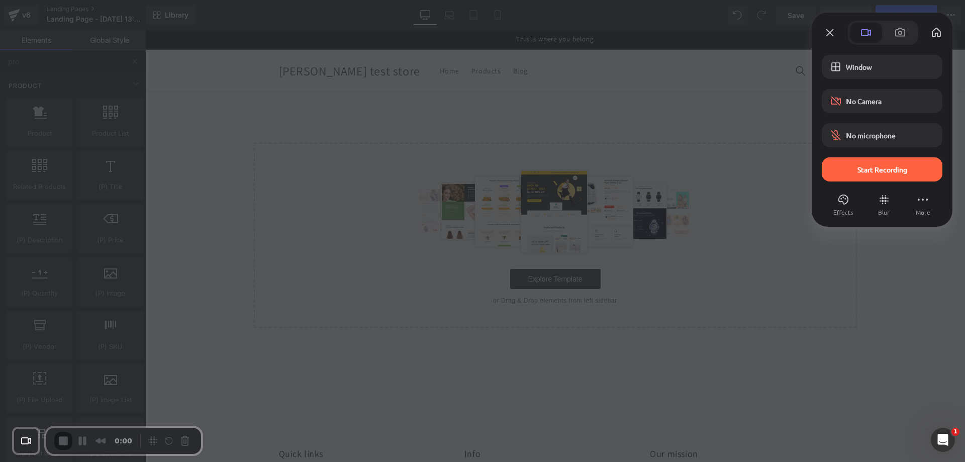
click at [28, 139] on div at bounding box center [482, 231] width 965 height 462
click at [836, 64] on span "Recording options" at bounding box center [835, 67] width 12 height 12
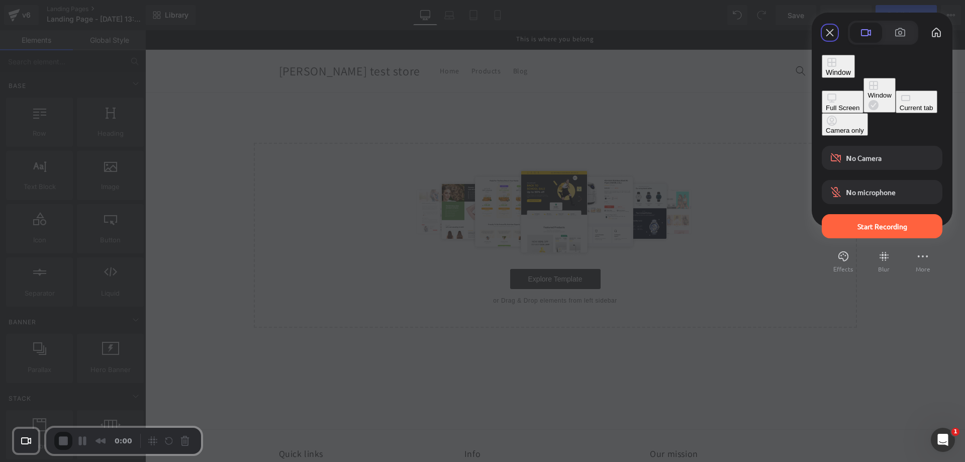
click at [895, 113] on button "Current tab" at bounding box center [916, 101] width 42 height 23
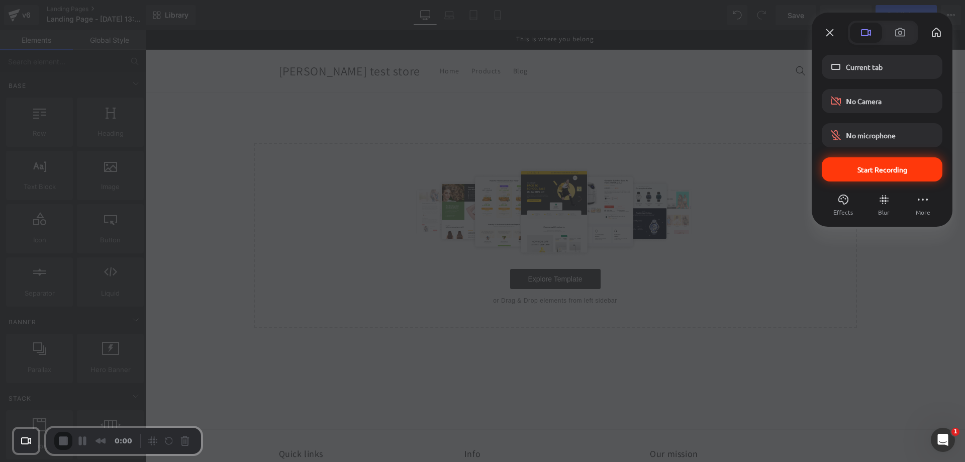
click at [848, 157] on div "Start Recording" at bounding box center [881, 169] width 121 height 24
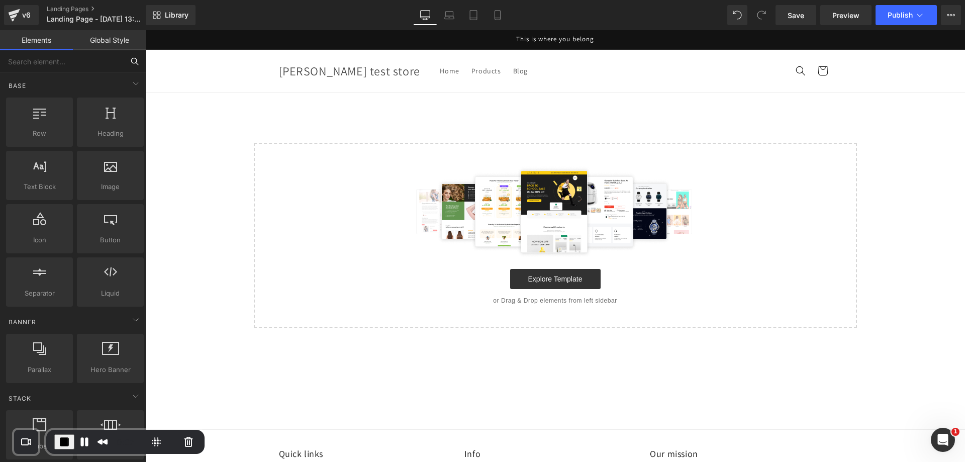
click at [99, 63] on input "text" at bounding box center [62, 61] width 124 height 22
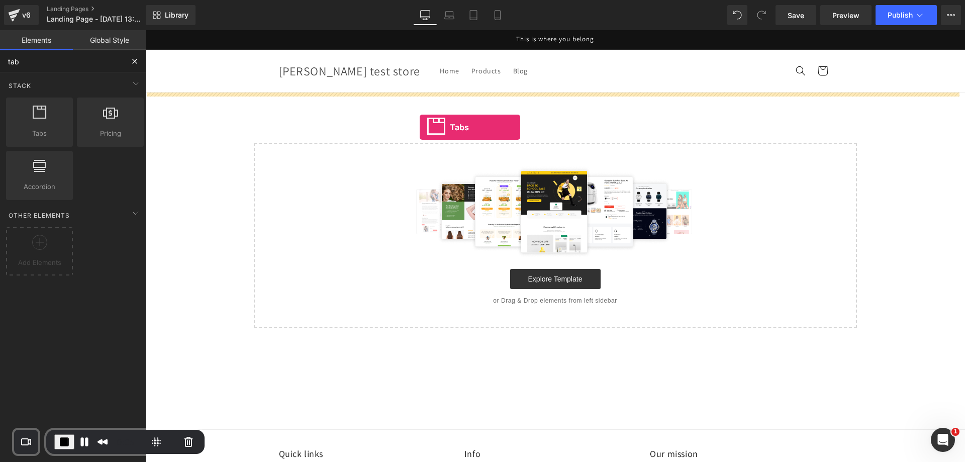
drag, startPoint x: 190, startPoint y: 152, endPoint x: 420, endPoint y: 127, distance: 231.0
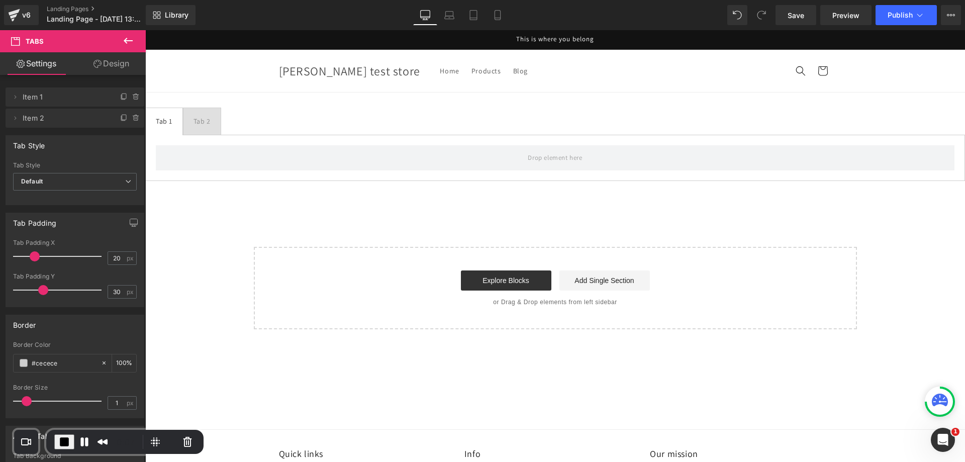
click at [128, 42] on icon at bounding box center [128, 41] width 12 height 12
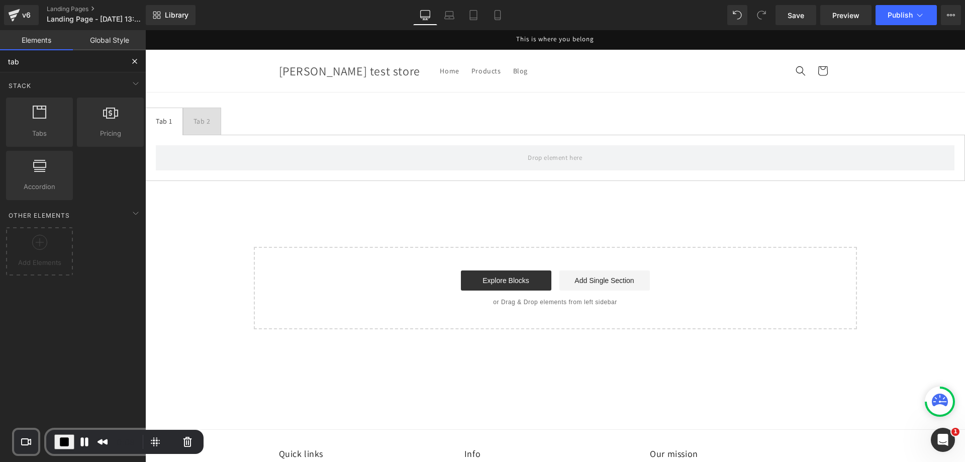
click at [87, 60] on input "tab" at bounding box center [62, 61] width 124 height 22
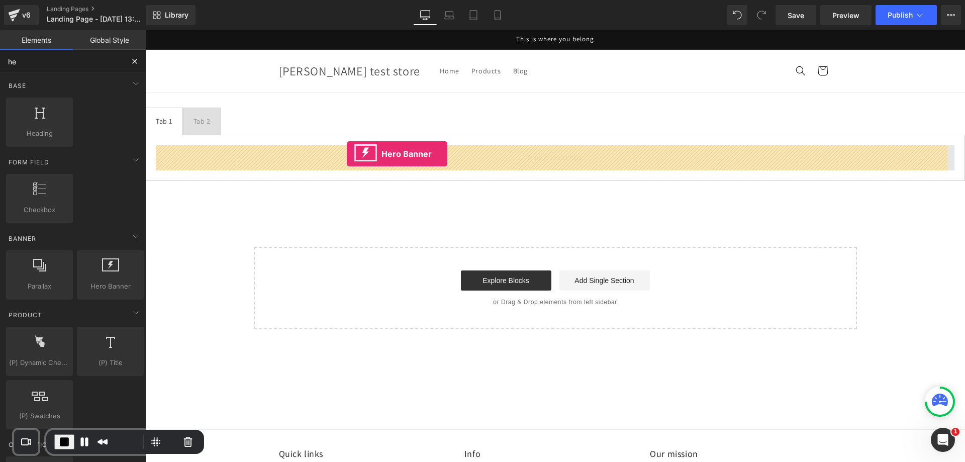
drag, startPoint x: 256, startPoint y: 317, endPoint x: 347, endPoint y: 154, distance: 186.2
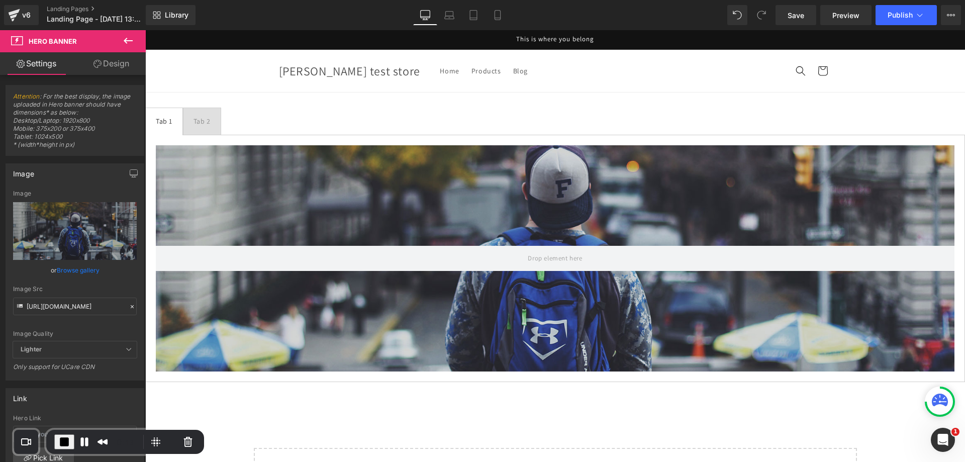
click at [124, 36] on icon at bounding box center [128, 41] width 12 height 12
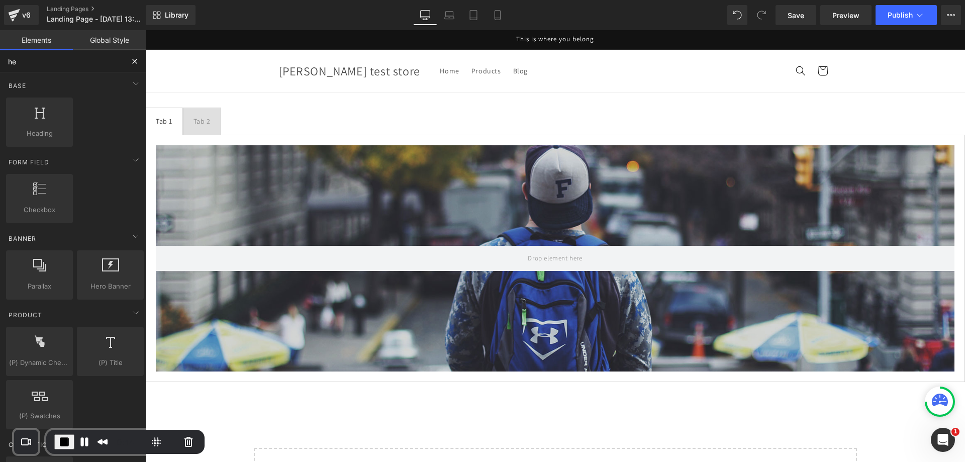
click at [97, 65] on input "he" at bounding box center [62, 61] width 124 height 22
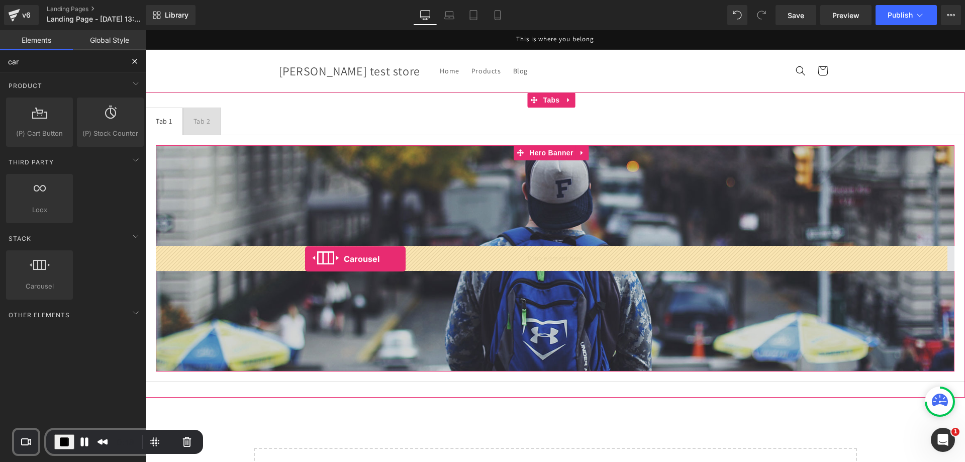
drag, startPoint x: 190, startPoint y: 296, endPoint x: 302, endPoint y: 259, distance: 117.7
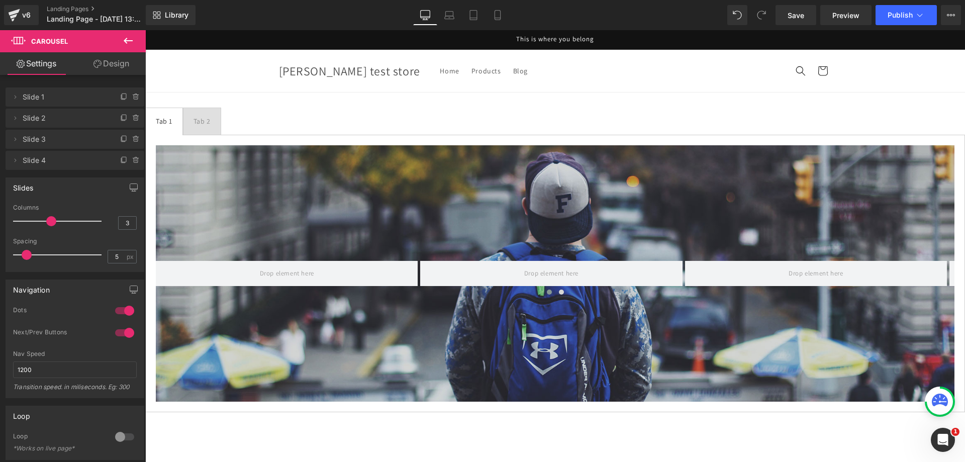
click at [131, 40] on icon at bounding box center [128, 41] width 9 height 6
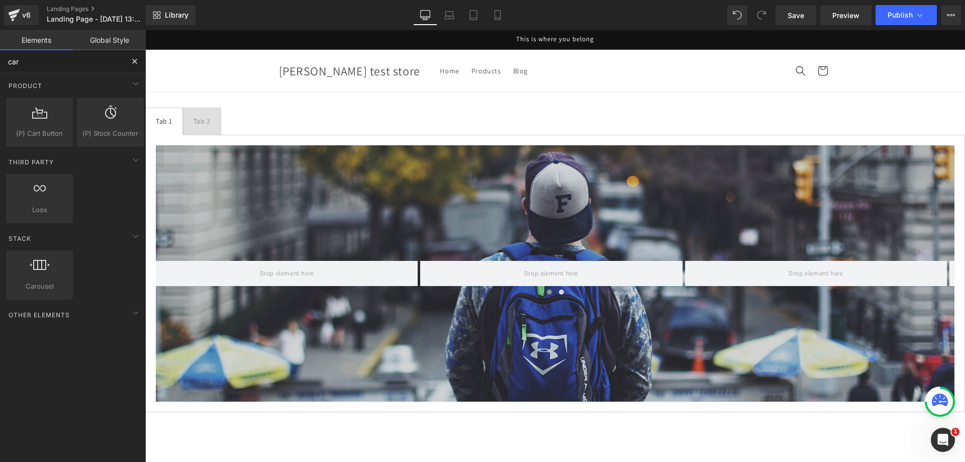
click at [81, 61] on input "car" at bounding box center [62, 61] width 124 height 22
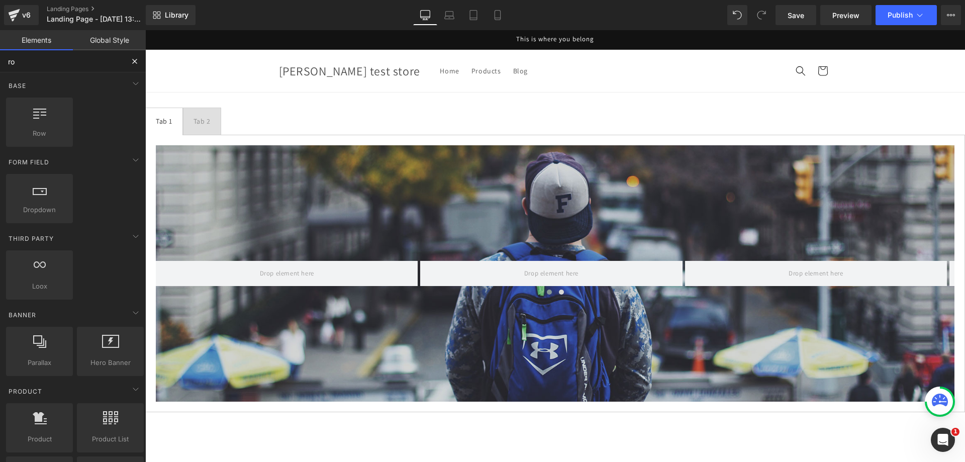
type input "r"
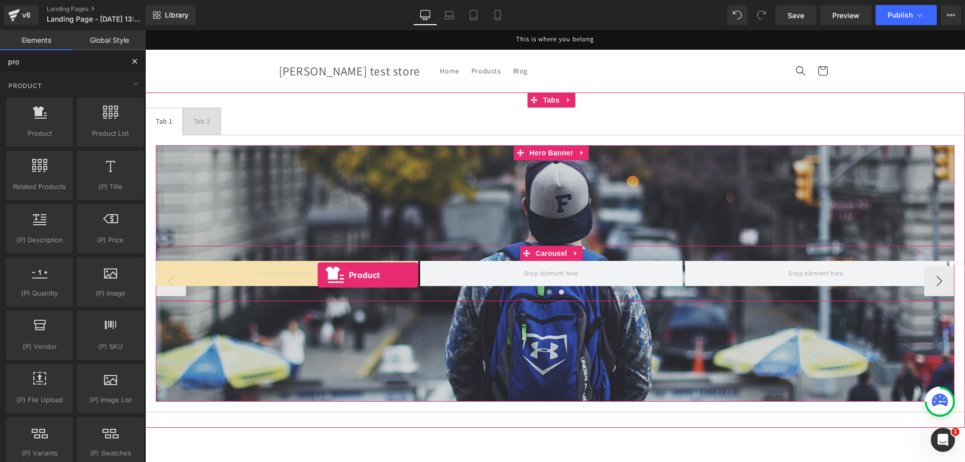
drag, startPoint x: 263, startPoint y: 214, endPoint x: 318, endPoint y: 275, distance: 82.2
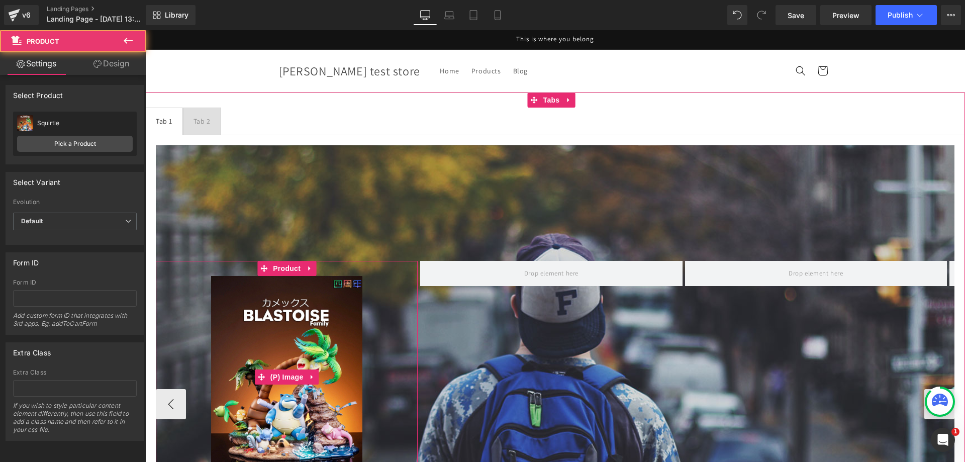
click at [309, 290] on img at bounding box center [286, 376] width 151 height 201
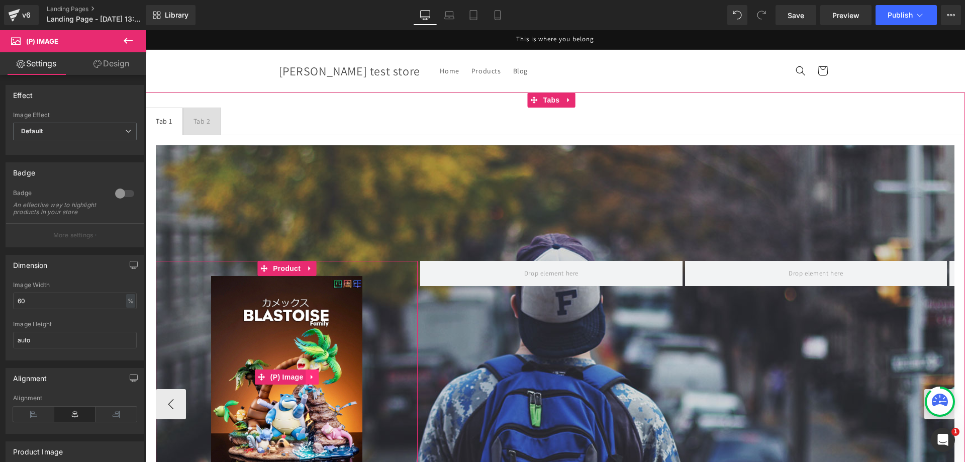
click at [314, 373] on icon at bounding box center [312, 377] width 7 height 8
click at [319, 377] on icon at bounding box center [319, 376] width 7 height 7
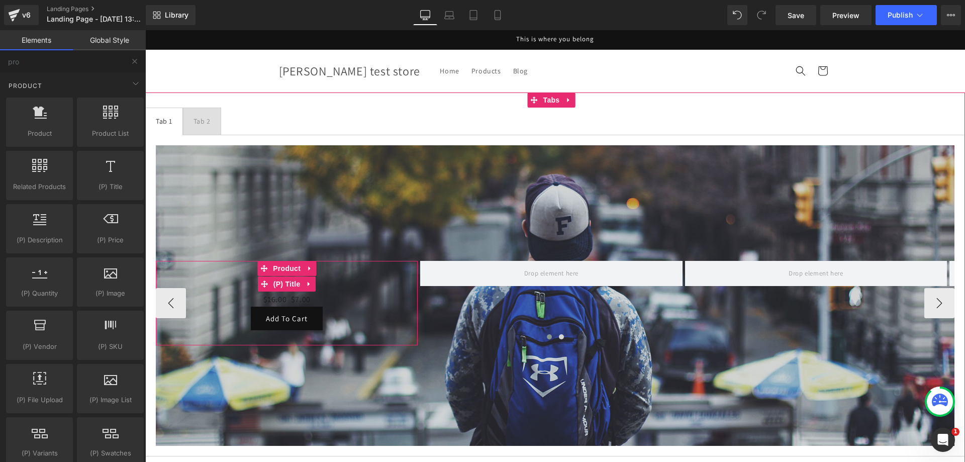
click at [320, 284] on h3 "Squirtle" at bounding box center [287, 284] width 252 height 16
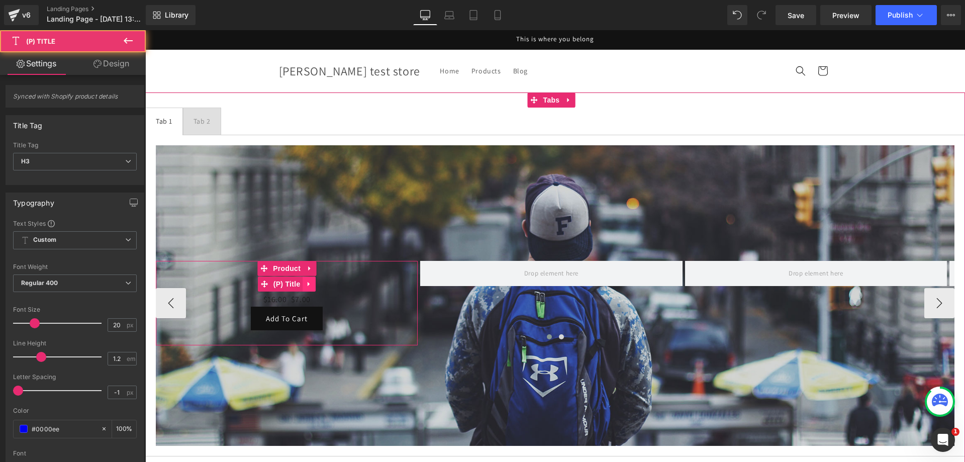
click at [313, 284] on icon at bounding box center [309, 284] width 7 height 8
click at [321, 287] on link at bounding box center [315, 283] width 13 height 15
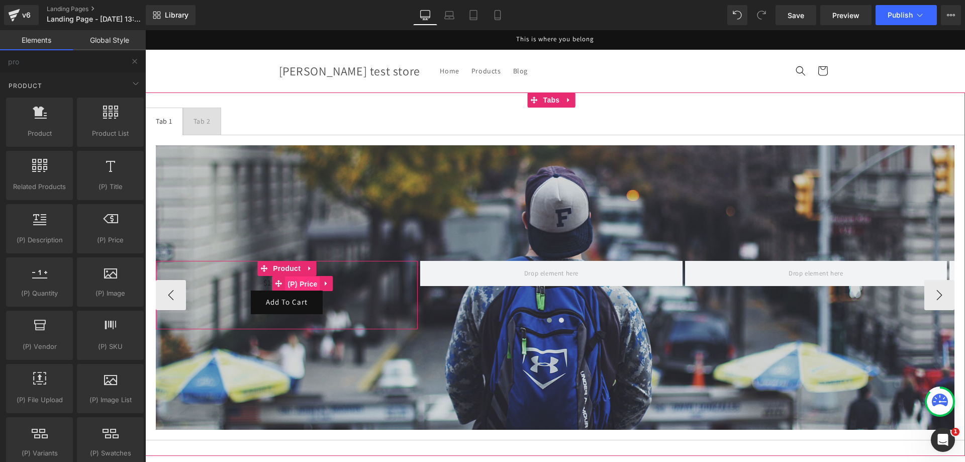
click at [320, 284] on span "(P) Price" at bounding box center [302, 283] width 35 height 15
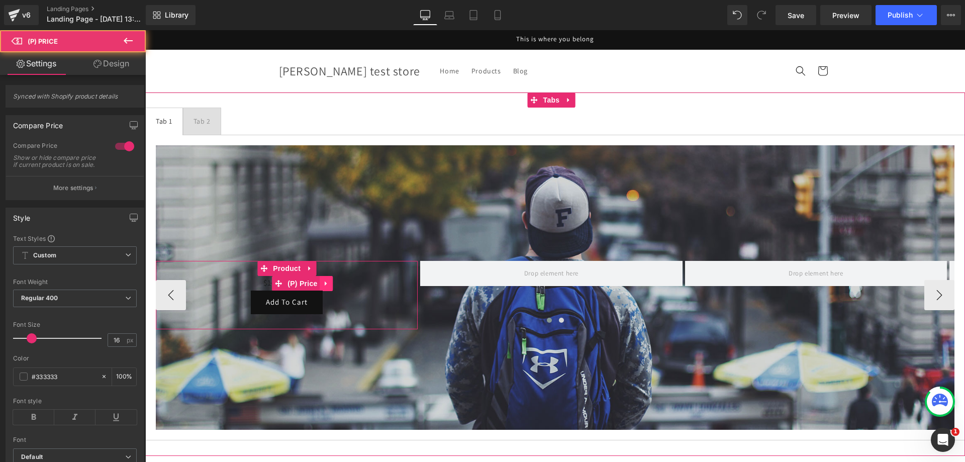
click at [326, 284] on icon at bounding box center [326, 283] width 2 height 5
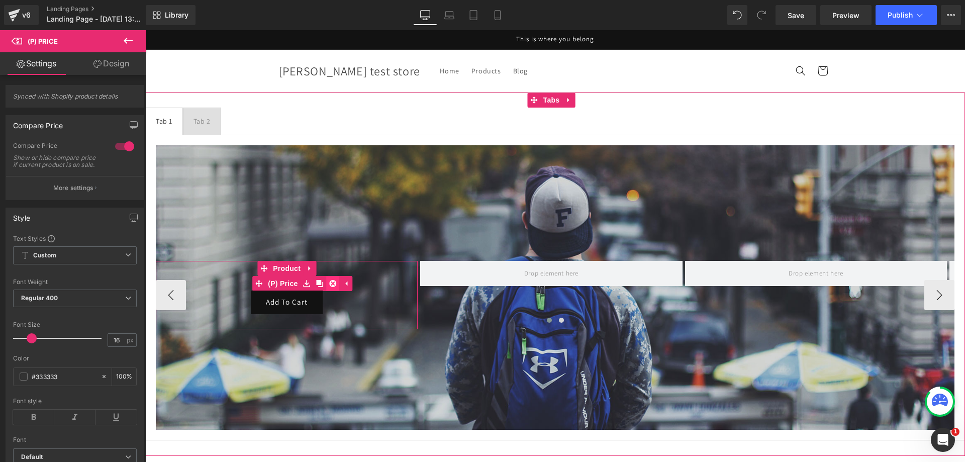
click at [332, 286] on icon at bounding box center [333, 283] width 7 height 7
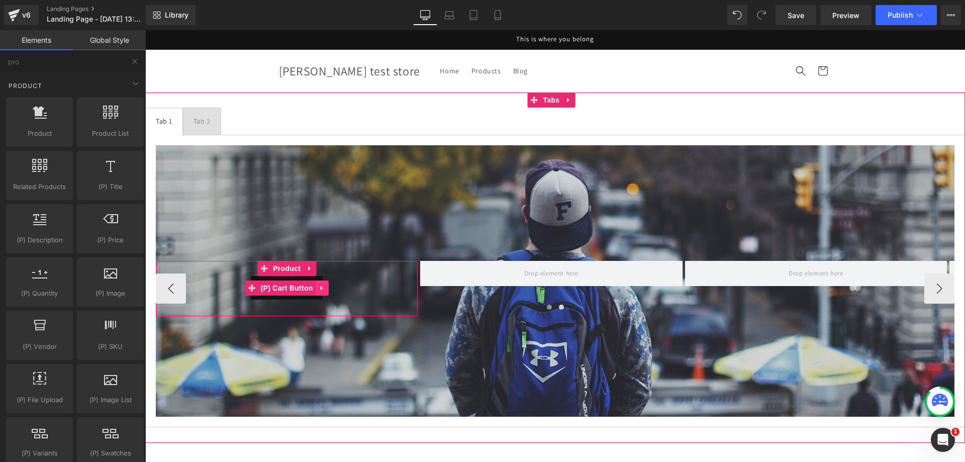
click at [322, 288] on icon at bounding box center [321, 287] width 2 height 5
click at [326, 289] on icon at bounding box center [328, 287] width 7 height 7
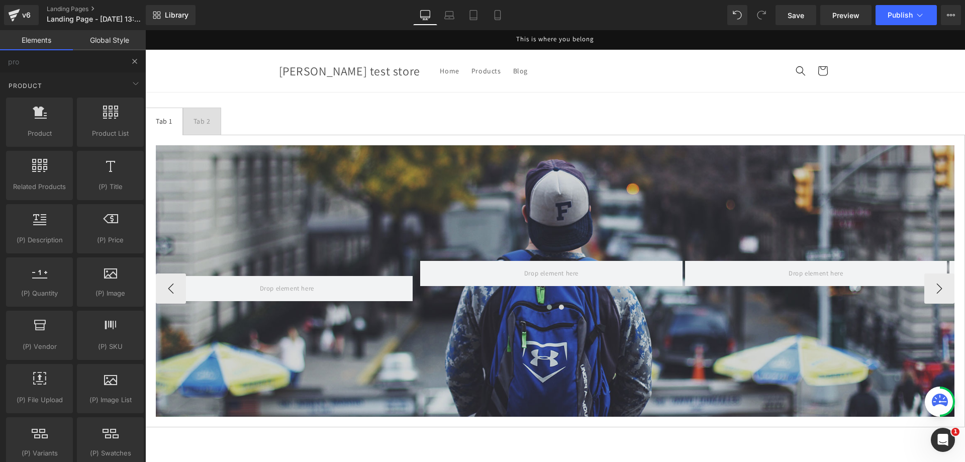
click at [59, 65] on input "pro" at bounding box center [62, 61] width 124 height 22
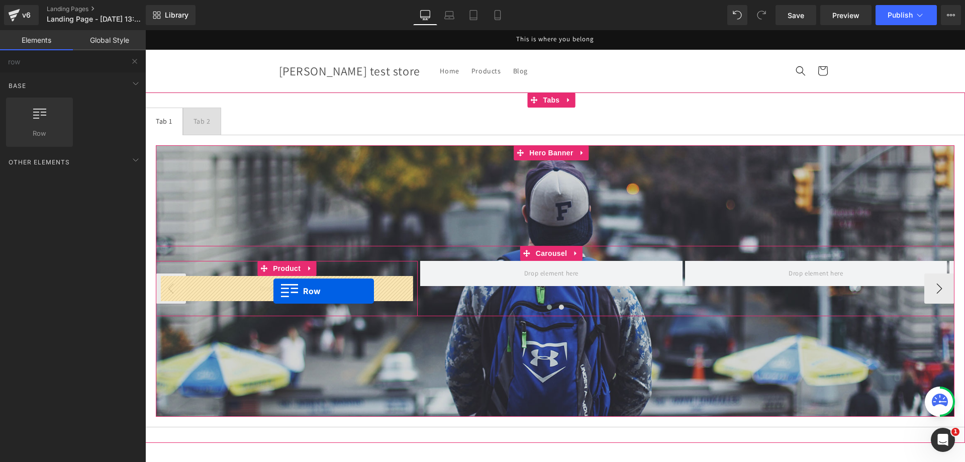
drag, startPoint x: 200, startPoint y: 171, endPoint x: 273, endPoint y: 291, distance: 140.3
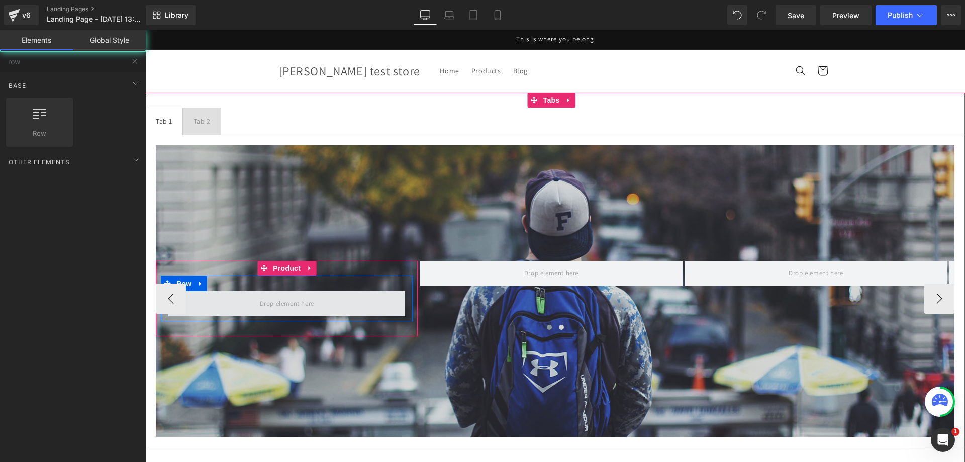
click at [259, 298] on span at bounding box center [286, 303] width 61 height 17
click at [255, 295] on span at bounding box center [286, 303] width 237 height 25
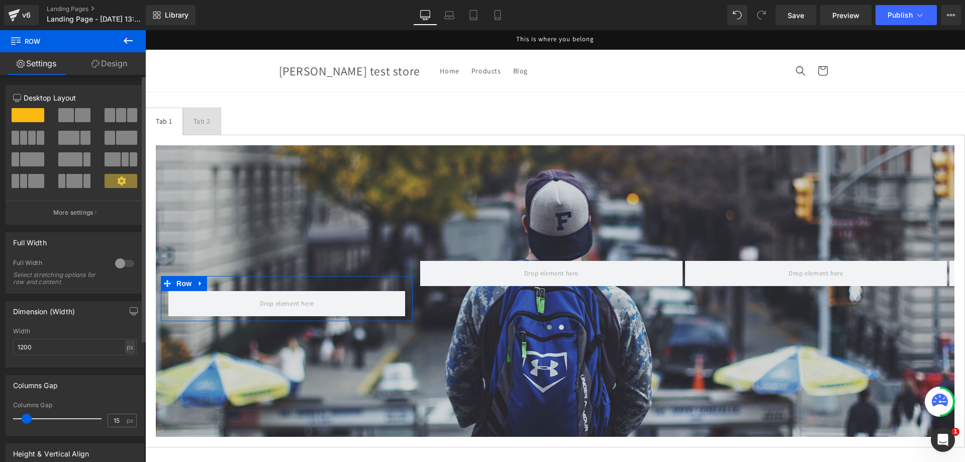
click at [81, 120] on span at bounding box center [83, 115] width 16 height 14
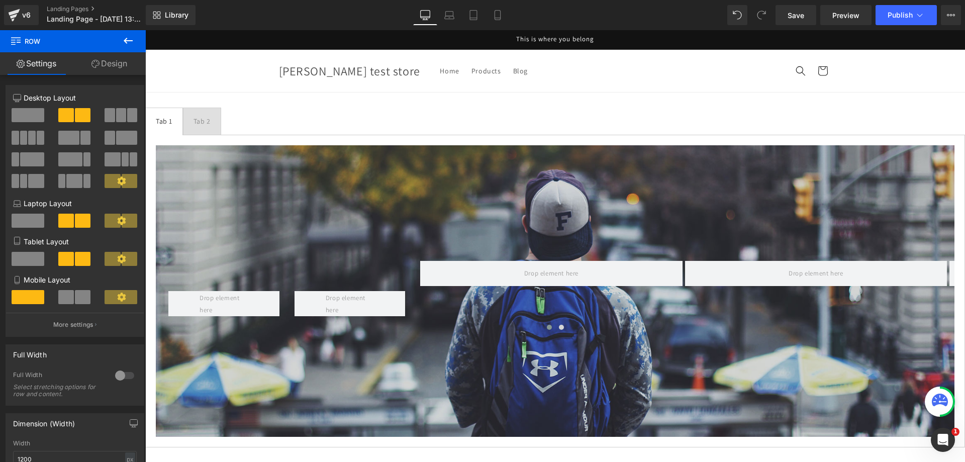
click at [118, 42] on button at bounding box center [128, 41] width 35 height 22
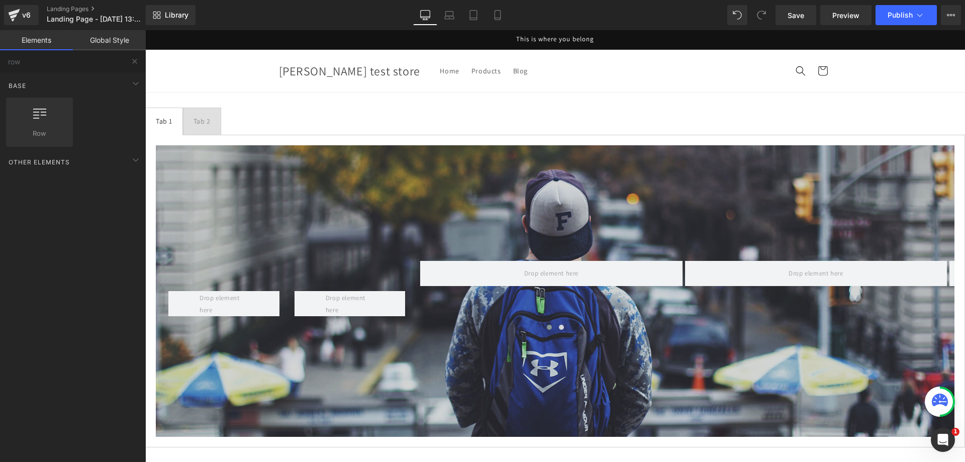
click at [90, 50] on link "Global Style" at bounding box center [109, 40] width 73 height 20
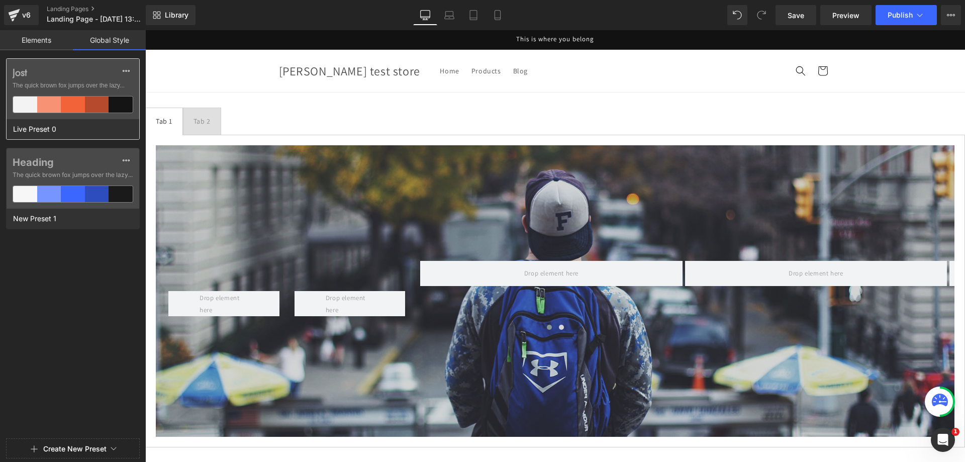
click at [89, 61] on div "[PERSON_NAME] The quick brown fox jumps over the lazy..." at bounding box center [73, 89] width 133 height 60
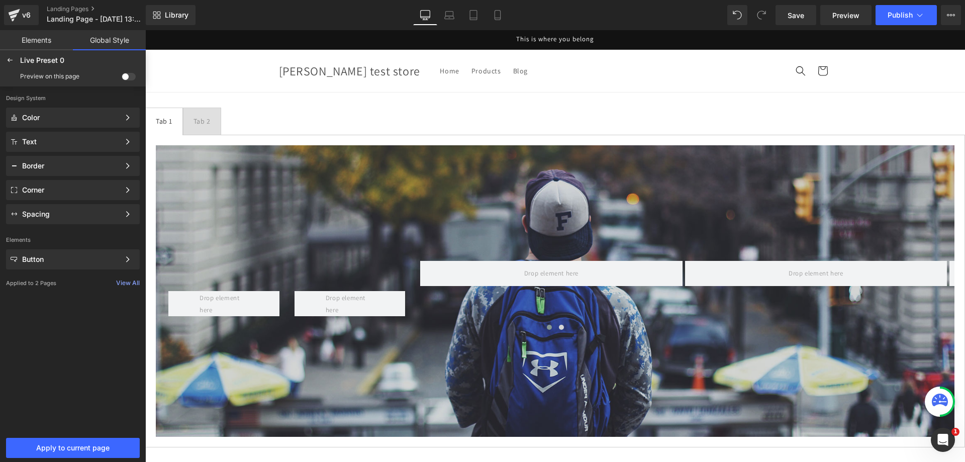
drag, startPoint x: 53, startPoint y: 45, endPoint x: 58, endPoint y: 58, distance: 14.0
click at [52, 45] on link "Elements" at bounding box center [36, 40] width 73 height 20
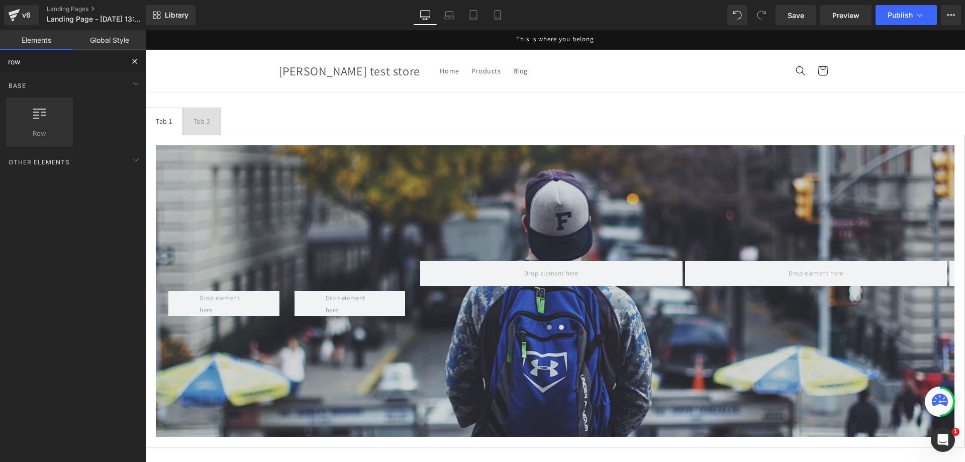
click at [61, 64] on input "row" at bounding box center [62, 61] width 124 height 22
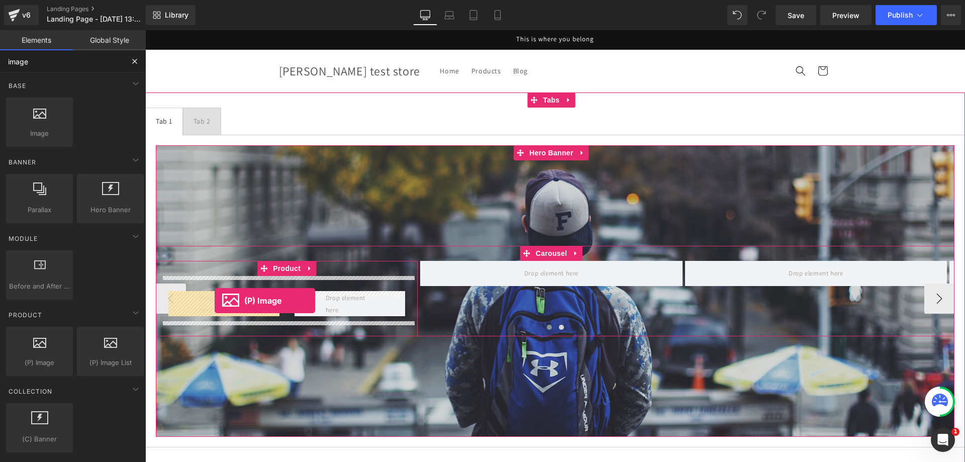
drag, startPoint x: 183, startPoint y: 383, endPoint x: 215, endPoint y: 300, distance: 88.3
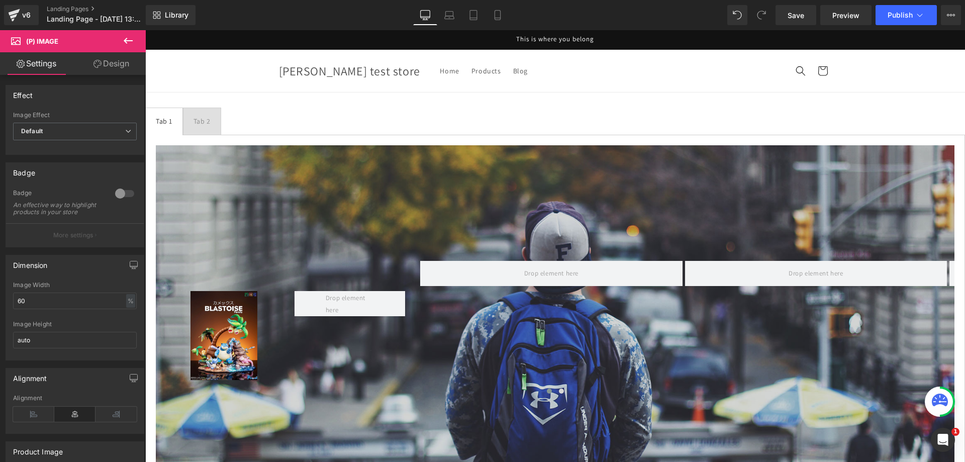
click at [128, 46] on icon at bounding box center [128, 41] width 12 height 12
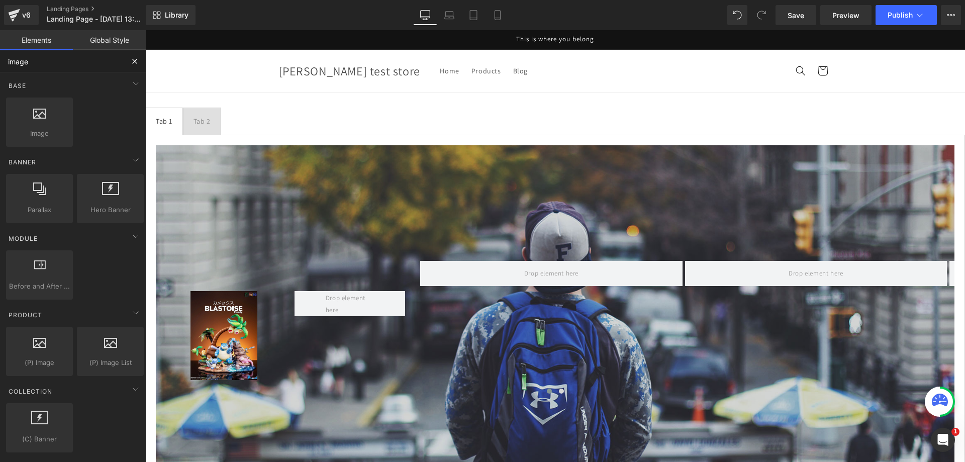
click at [89, 62] on input "image" at bounding box center [62, 61] width 124 height 22
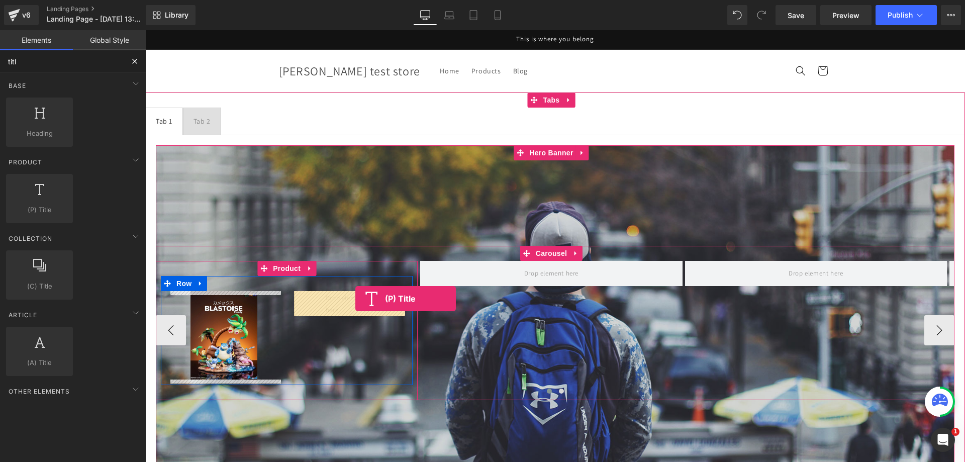
drag, startPoint x: 187, startPoint y: 231, endPoint x: 355, endPoint y: 298, distance: 181.0
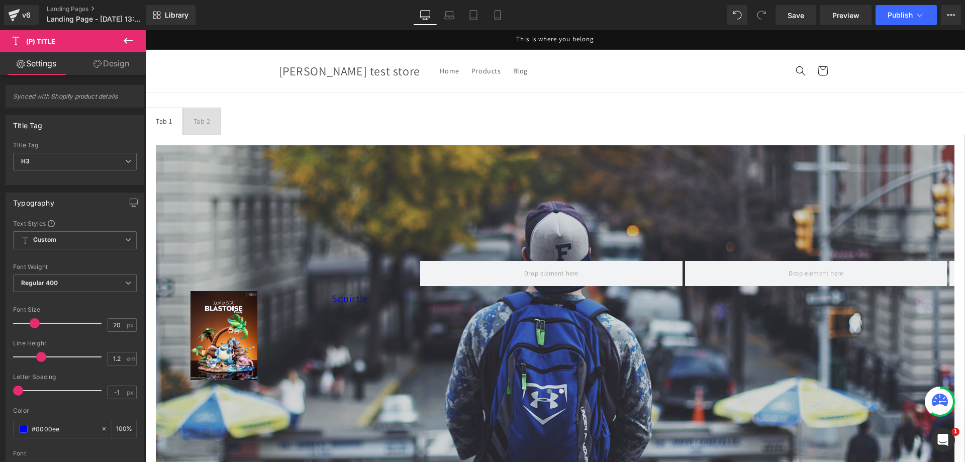
click at [129, 42] on icon at bounding box center [128, 41] width 12 height 12
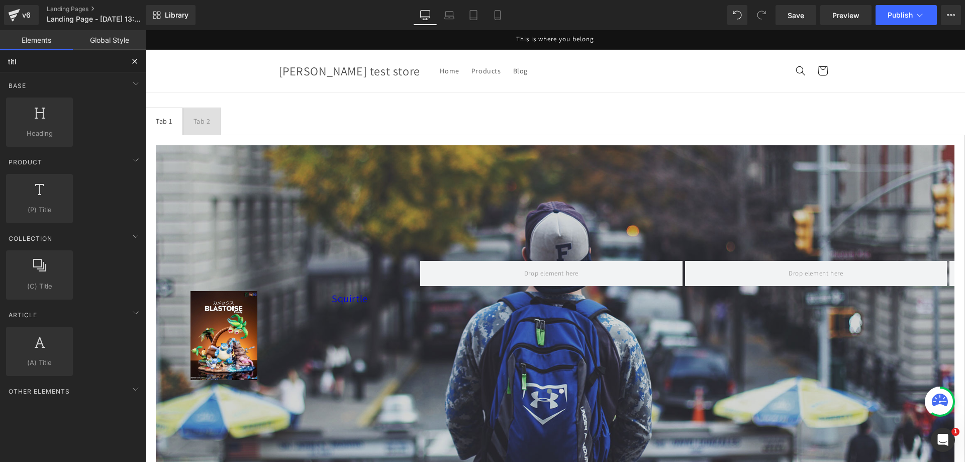
click at [87, 63] on input "titl" at bounding box center [62, 61] width 124 height 22
type input "p"
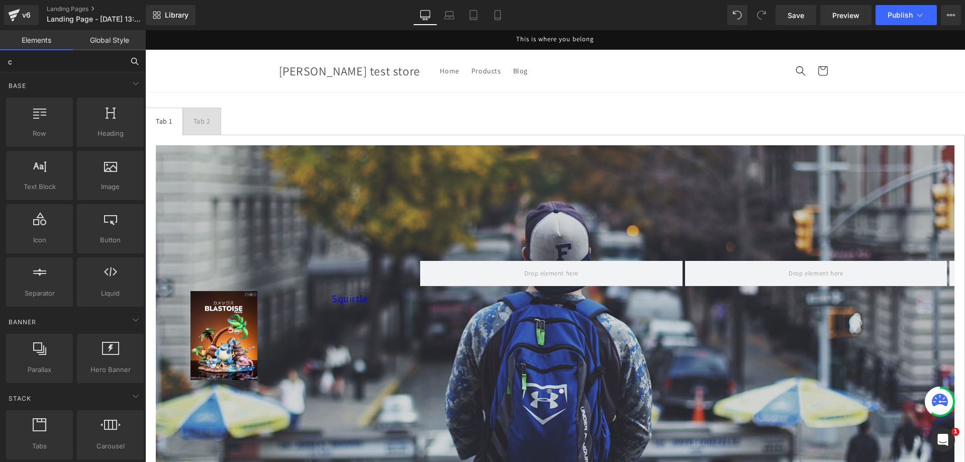
type input "ca"
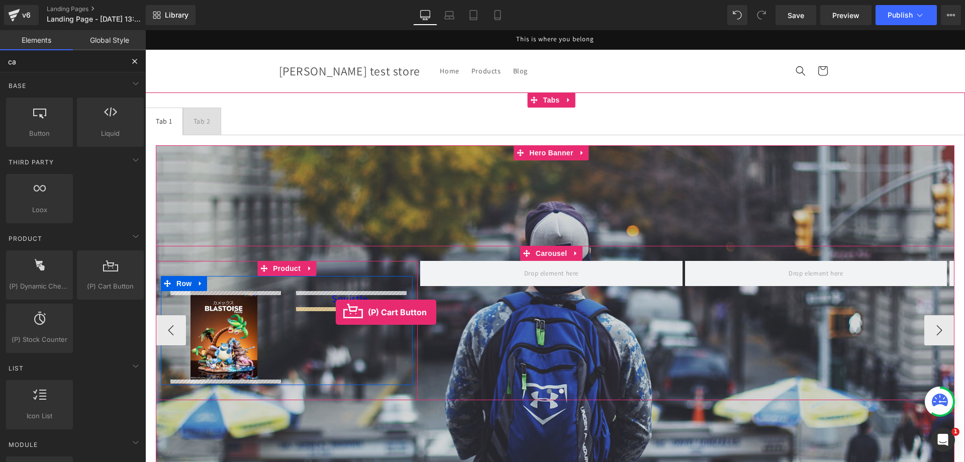
drag, startPoint x: 279, startPoint y: 320, endPoint x: 336, endPoint y: 312, distance: 57.3
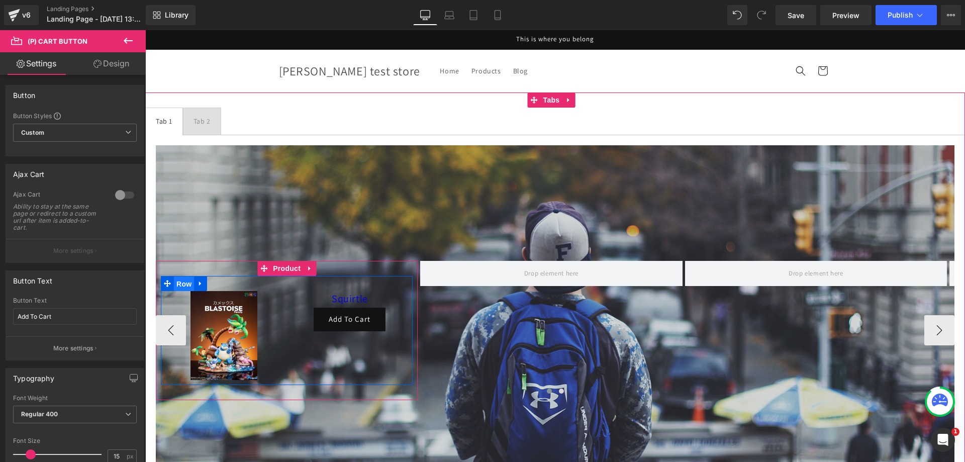
click at [181, 286] on span "Row" at bounding box center [184, 283] width 20 height 15
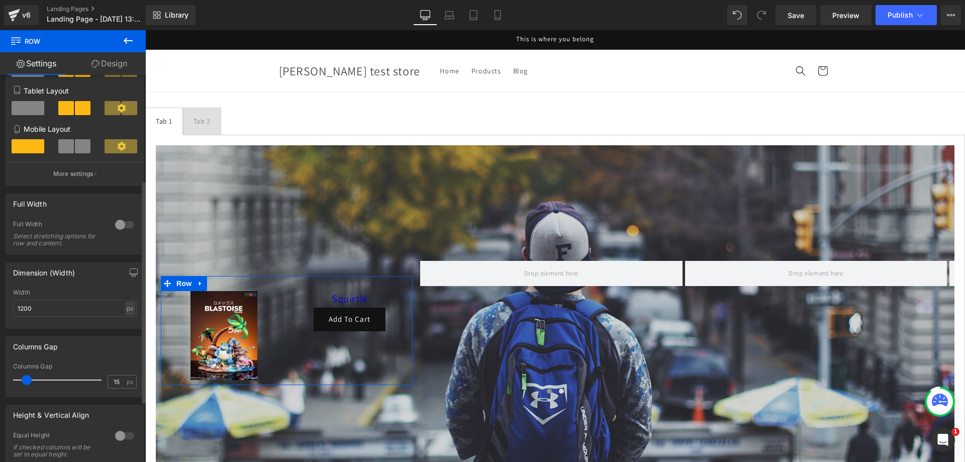
scroll to position [251, 0]
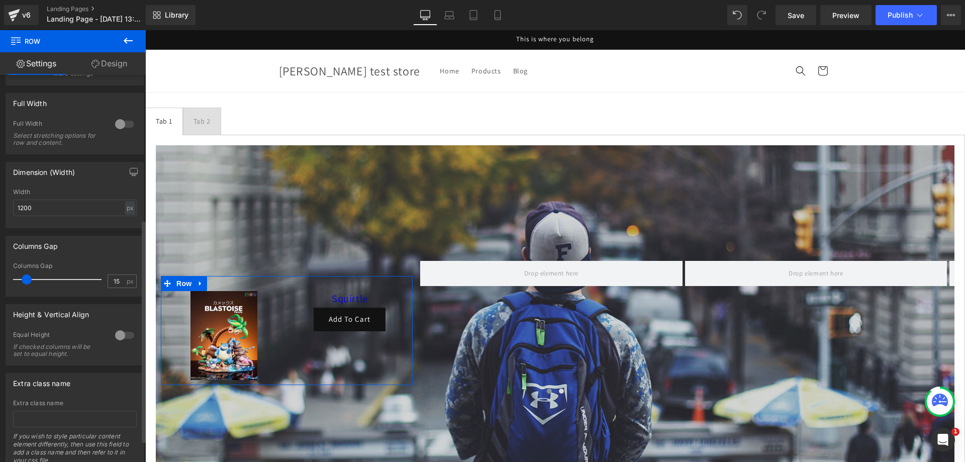
type input "16"
click at [27, 282] on span at bounding box center [27, 279] width 10 height 10
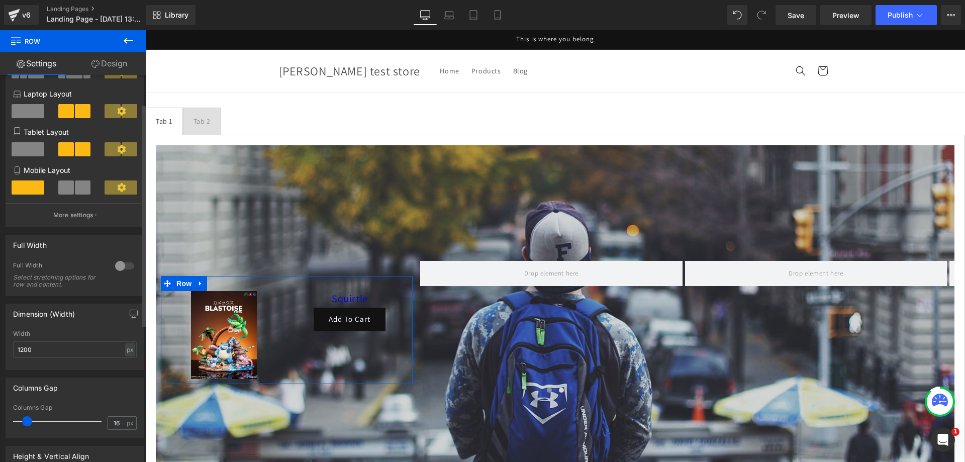
scroll to position [50, 0]
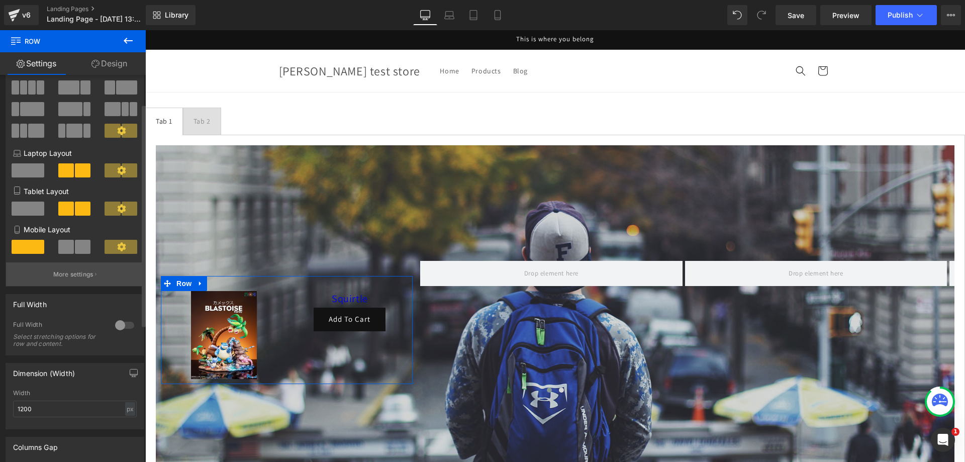
click at [89, 268] on button "More settings" at bounding box center [75, 274] width 138 height 24
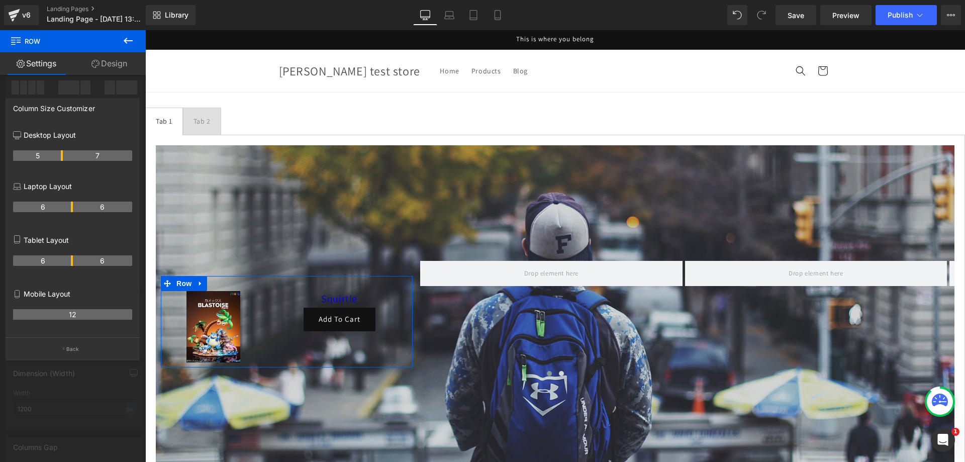
drag, startPoint x: 70, startPoint y: 154, endPoint x: 63, endPoint y: 154, distance: 7.5
click at [279, 314] on body "Skip to content This is where you belong Home Products Blog Country/region [GEO…" at bounding box center [554, 464] width 819 height 869
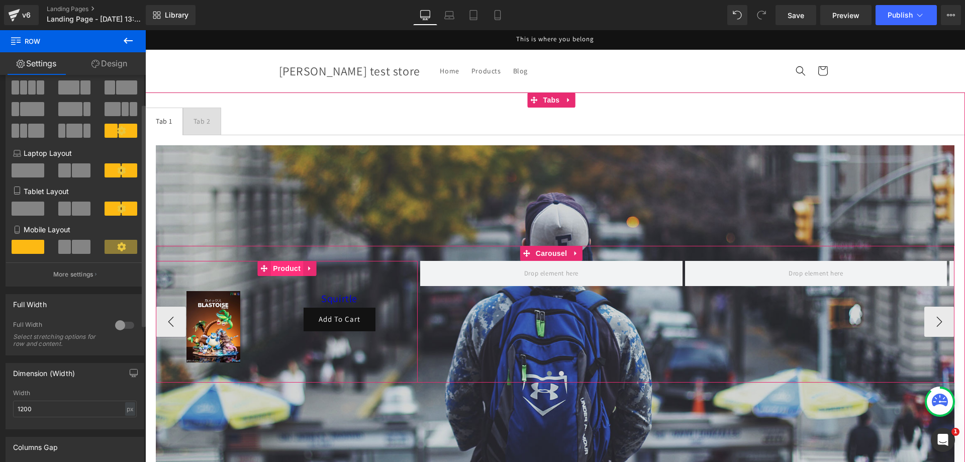
click at [295, 269] on span "Product" at bounding box center [286, 268] width 33 height 15
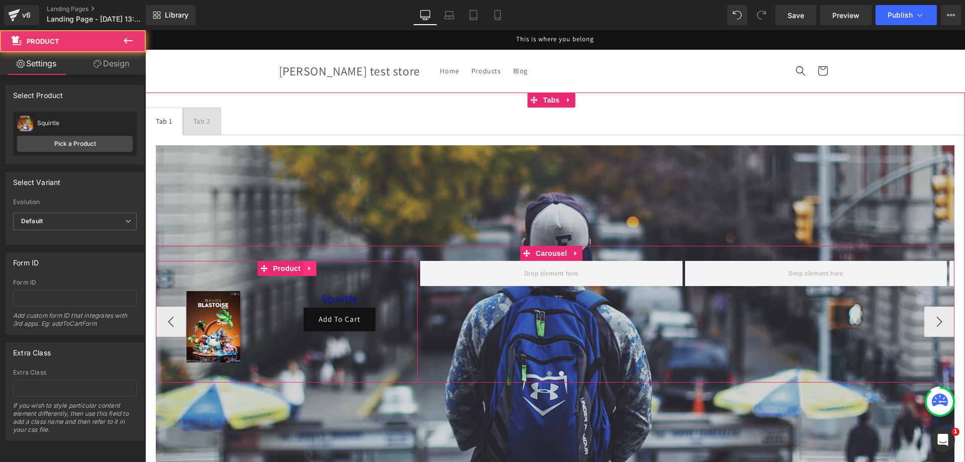
click at [308, 268] on icon at bounding box center [309, 268] width 2 height 5
click at [305, 268] on icon at bounding box center [302, 268] width 7 height 7
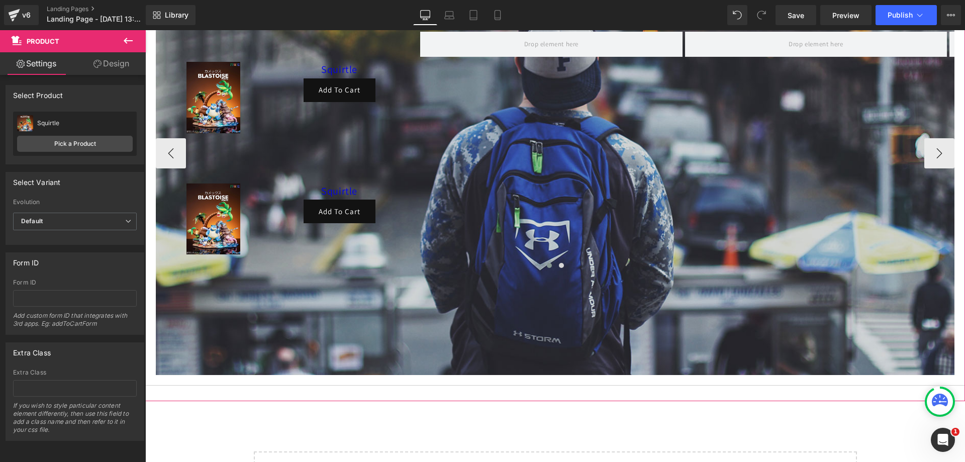
scroll to position [111, 0]
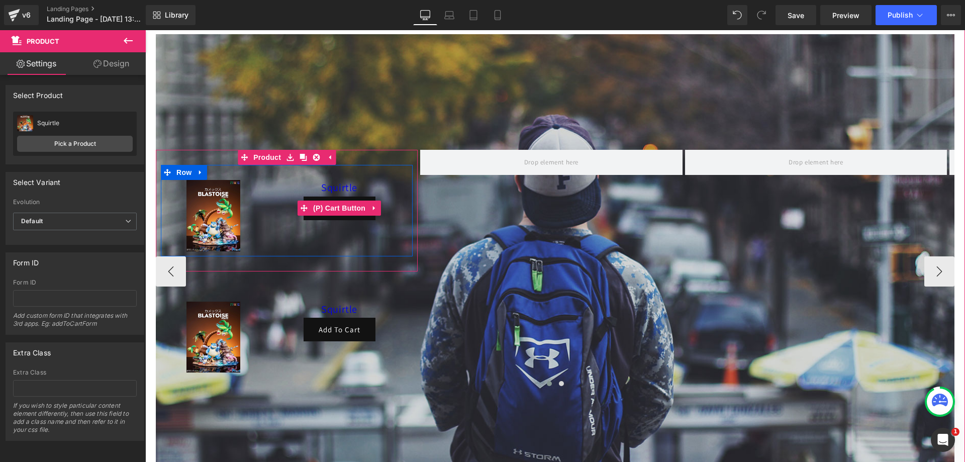
click at [287, 202] on div "Add To Cart" at bounding box center [339, 208] width 131 height 24
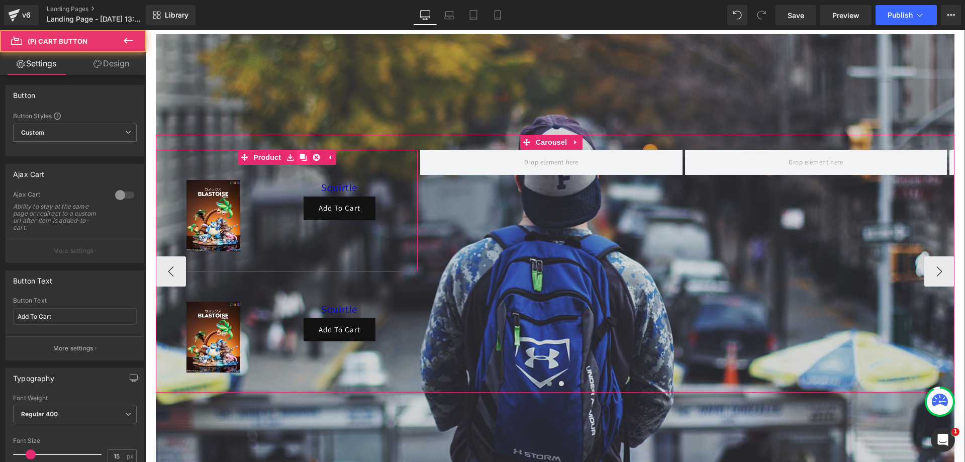
click at [305, 154] on icon at bounding box center [302, 158] width 7 height 8
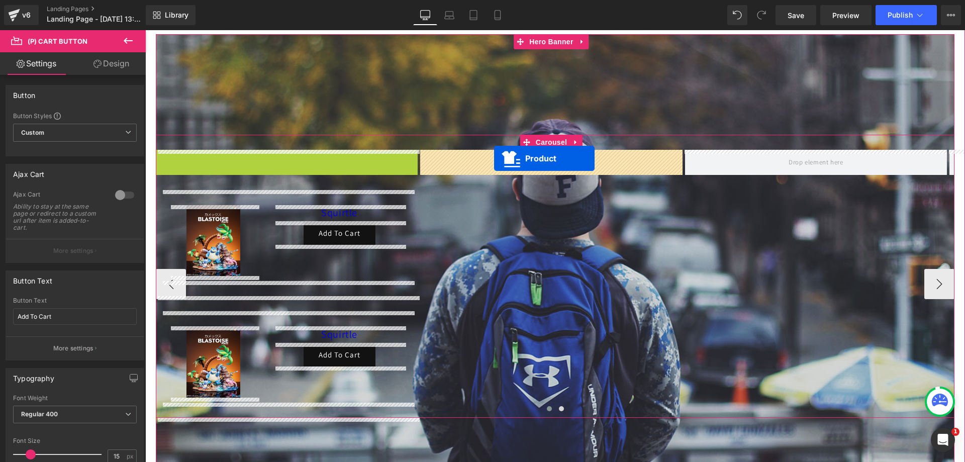
drag, startPoint x: 267, startPoint y: 157, endPoint x: 494, endPoint y: 158, distance: 227.1
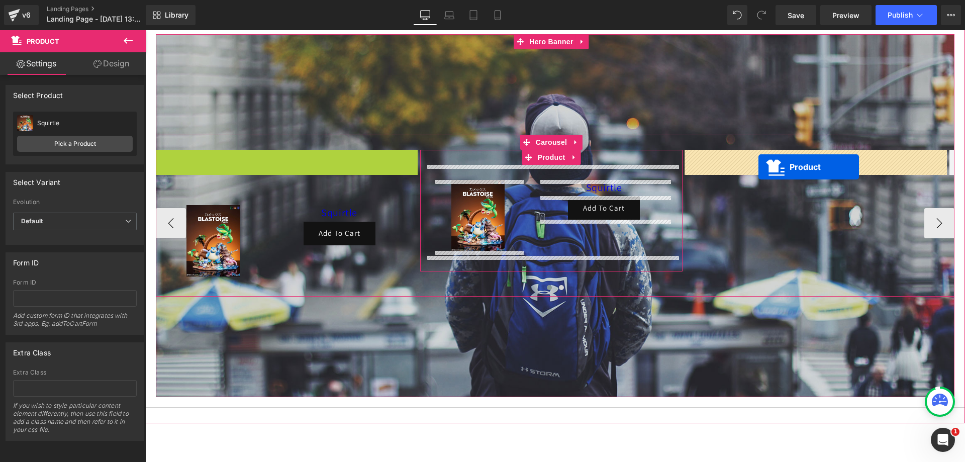
drag, startPoint x: 275, startPoint y: 156, endPoint x: 758, endPoint y: 167, distance: 482.9
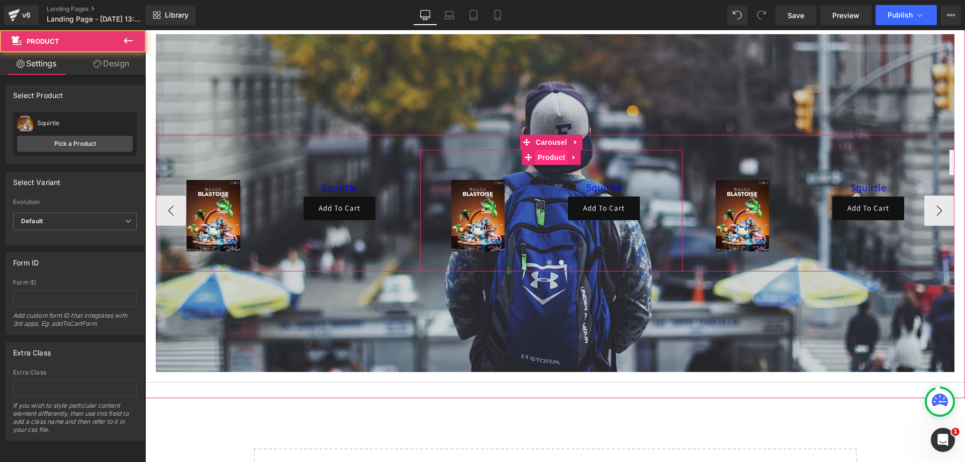
click at [545, 152] on span "Product" at bounding box center [551, 157] width 33 height 15
click at [546, 159] on span "Product" at bounding box center [551, 157] width 33 height 15
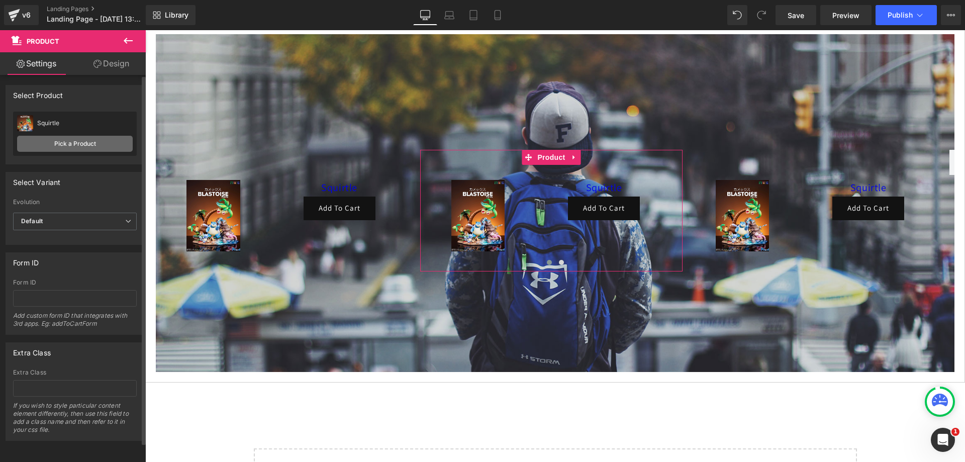
click at [91, 146] on link "Pick a Product" at bounding box center [75, 144] width 116 height 16
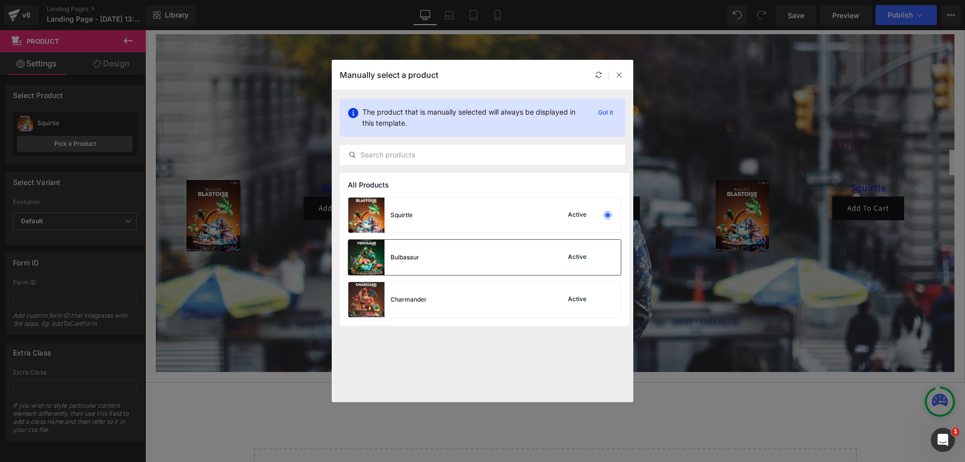
click at [438, 254] on div "Bulbasaur Active" at bounding box center [484, 257] width 272 height 35
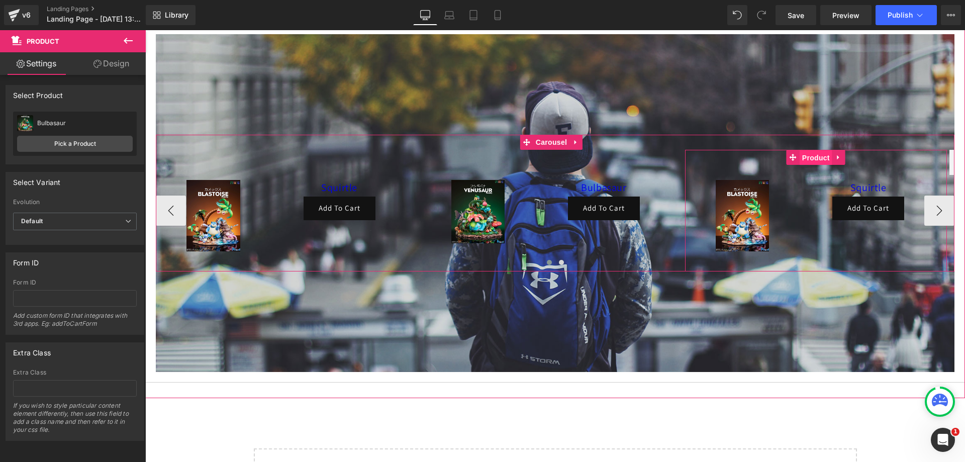
click at [810, 157] on span "Product" at bounding box center [815, 157] width 33 height 15
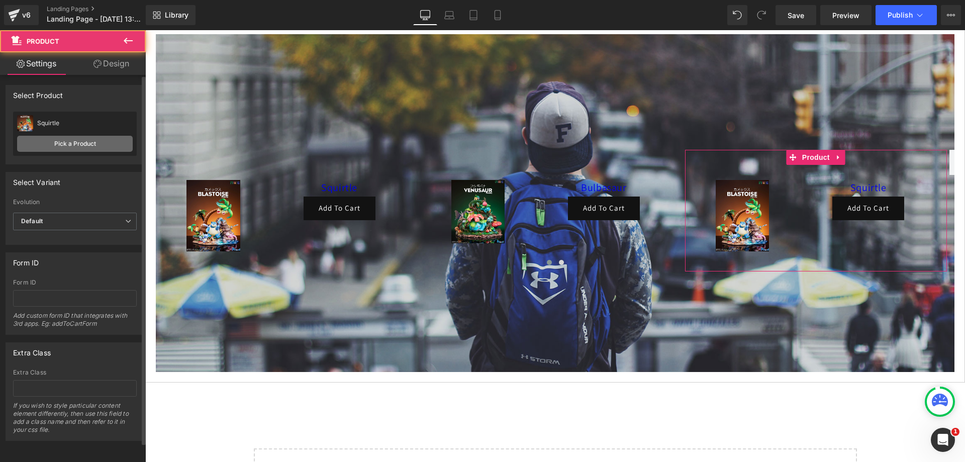
click at [76, 138] on link "Pick a Product" at bounding box center [75, 144] width 116 height 16
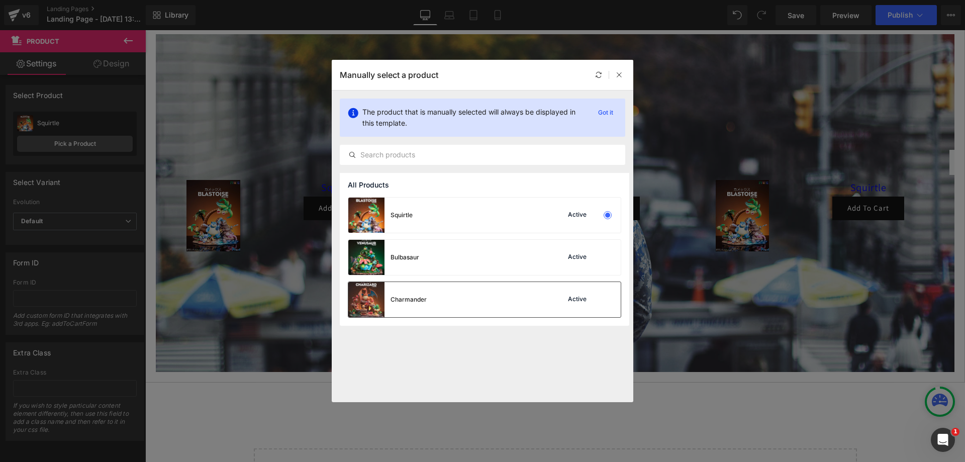
click at [392, 295] on div "Charmander" at bounding box center [408, 299] width 36 height 9
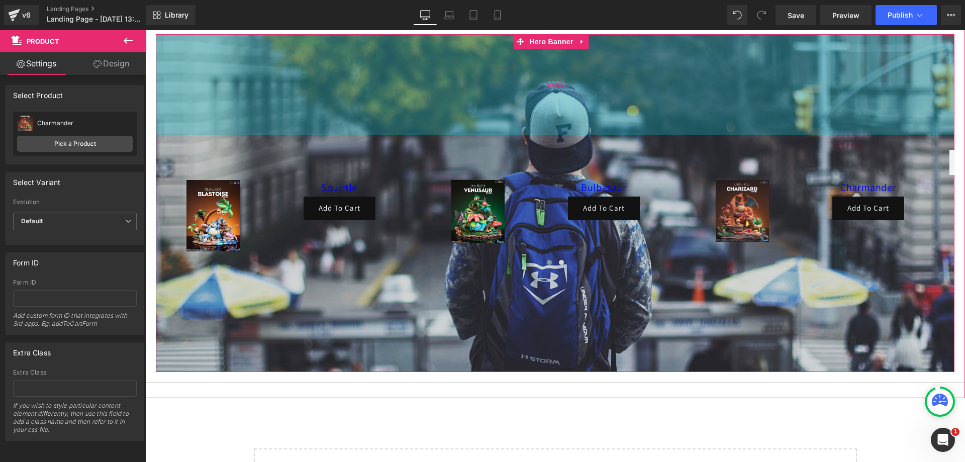
click at [306, 84] on div "200px" at bounding box center [555, 84] width 798 height 100
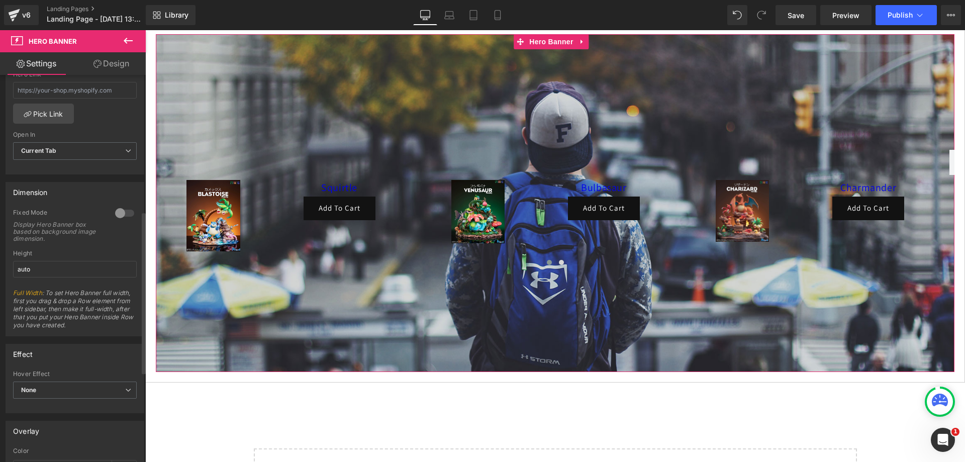
scroll to position [352, 0]
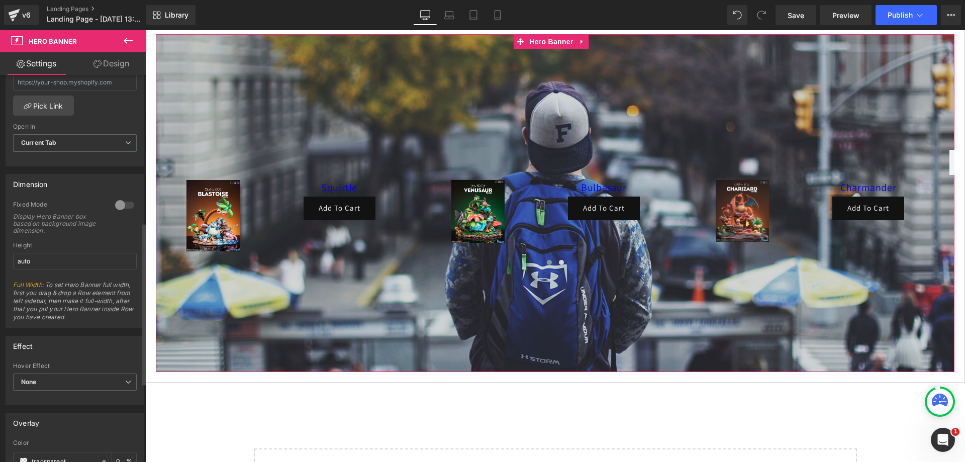
click at [120, 201] on div at bounding box center [125, 205] width 24 height 16
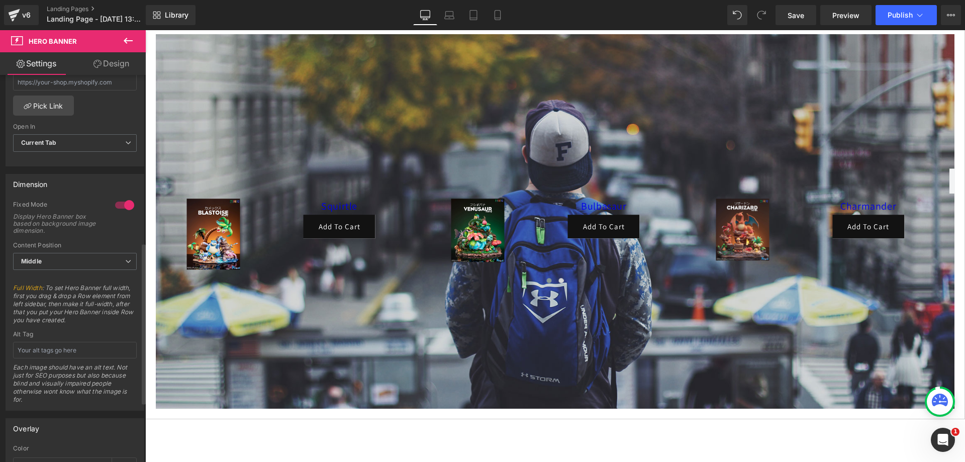
scroll to position [402, 0]
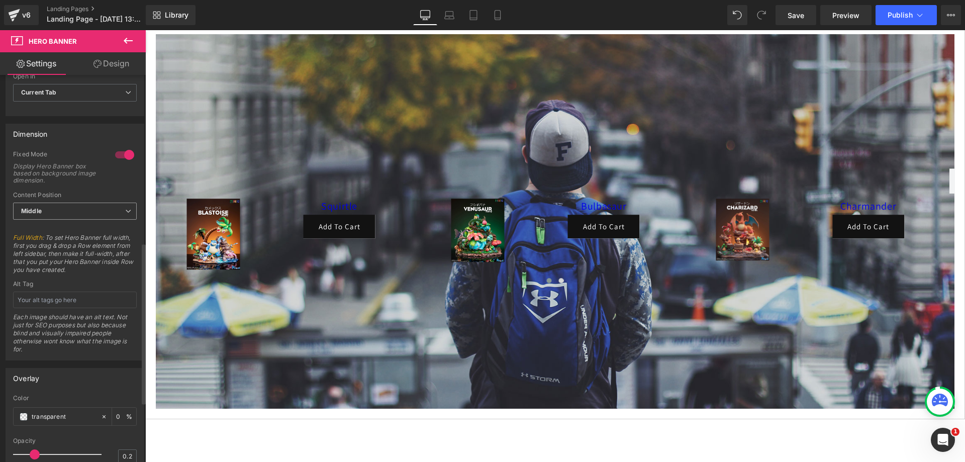
click at [90, 217] on span "Middle" at bounding box center [75, 211] width 124 height 18
click at [81, 252] on li "Bottom" at bounding box center [73, 258] width 120 height 15
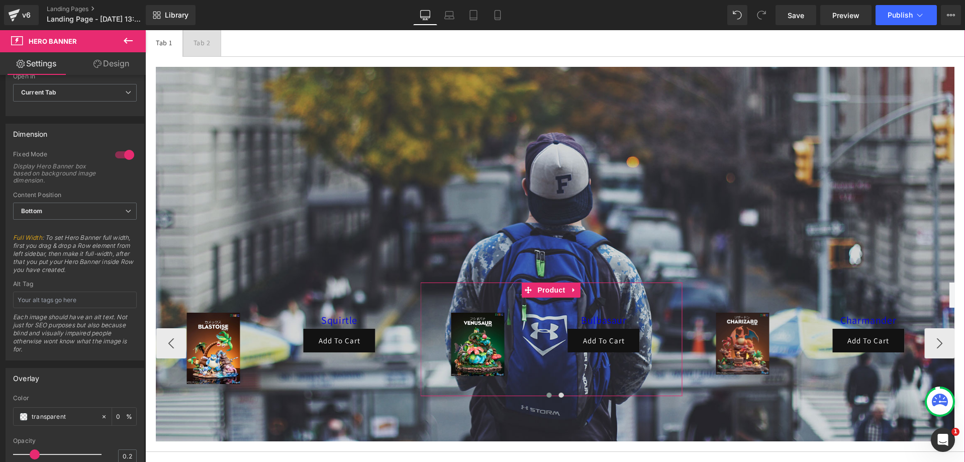
scroll to position [61, 0]
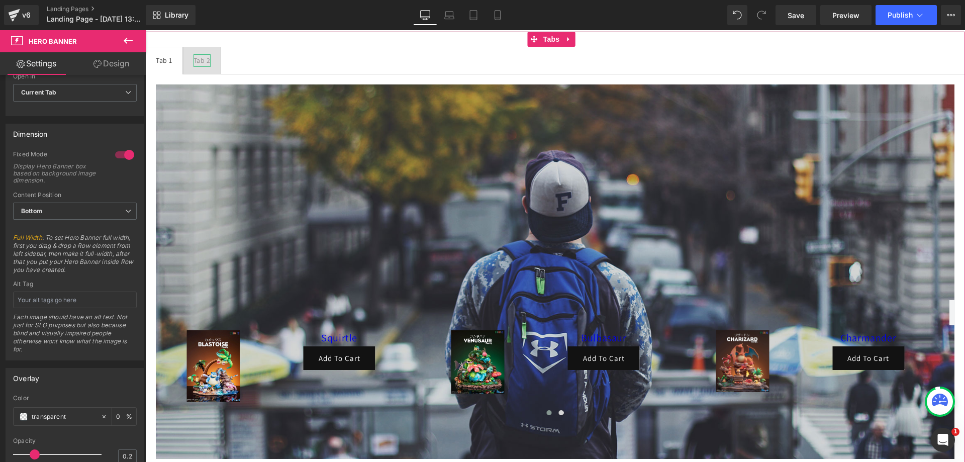
click at [200, 57] on div "Tab 2" at bounding box center [201, 60] width 17 height 13
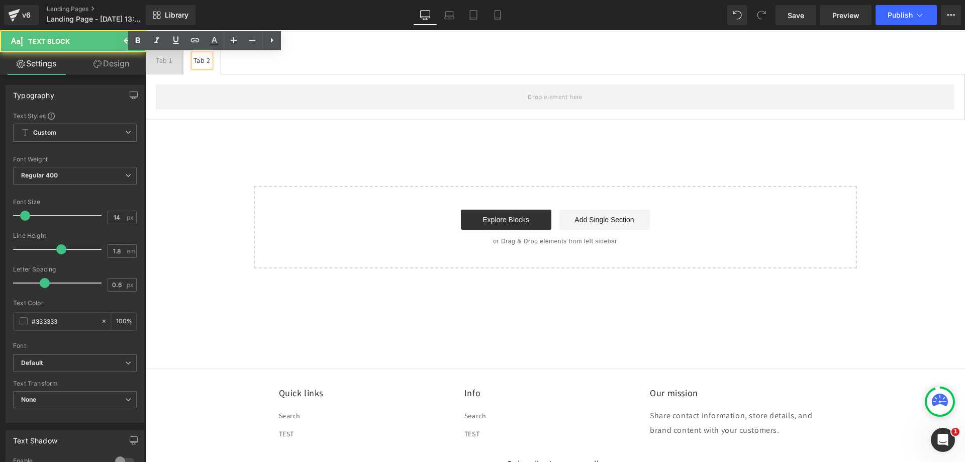
click at [168, 60] on div "Tab 1" at bounding box center [164, 60] width 17 height 13
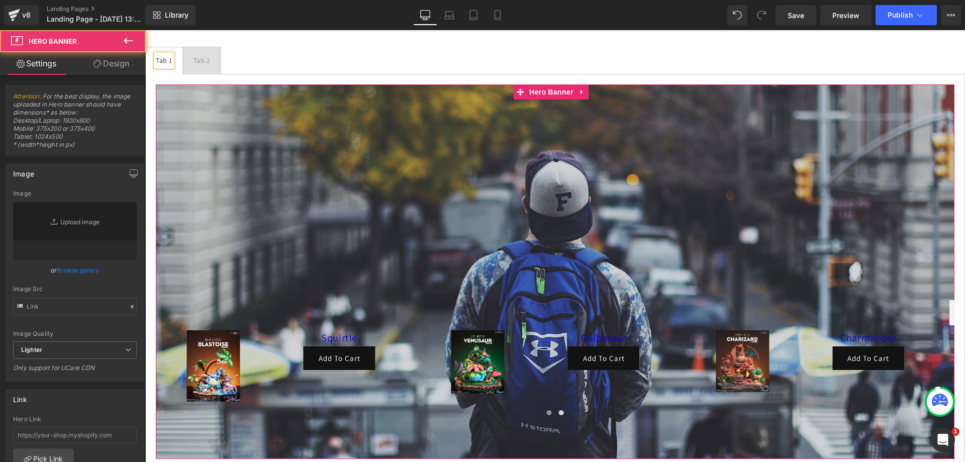
type input "[URL][DOMAIN_NAME]"
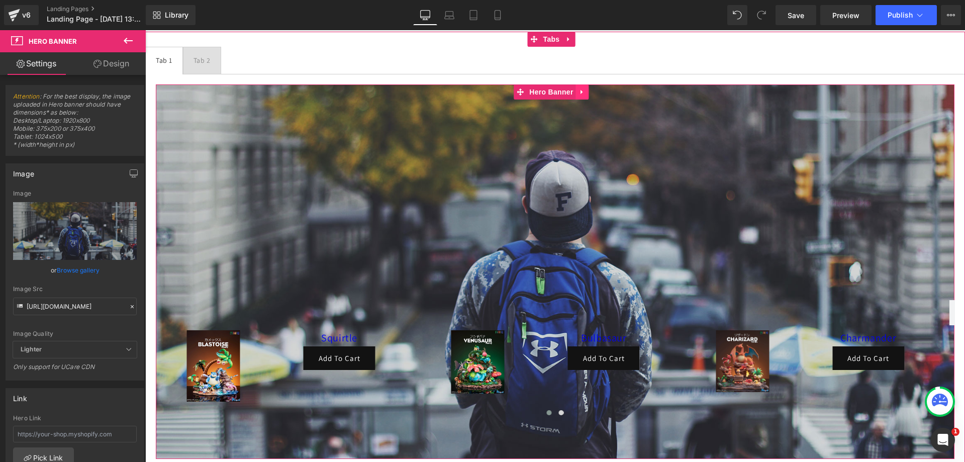
click at [582, 94] on icon at bounding box center [582, 92] width 7 height 8
click at [578, 92] on icon at bounding box center [575, 92] width 7 height 8
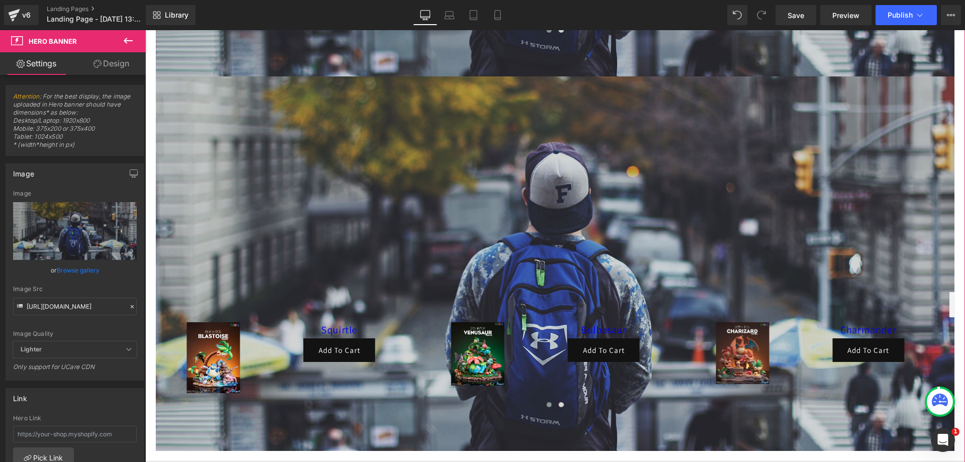
scroll to position [446, 0]
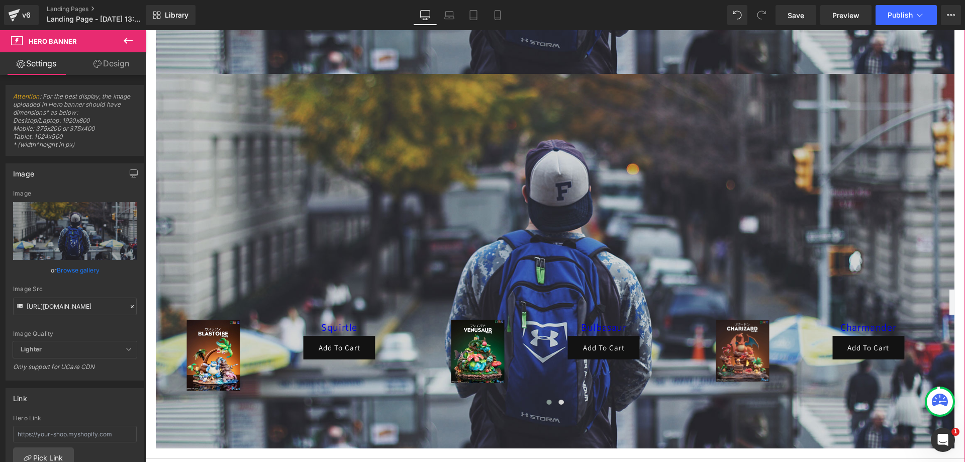
click at [538, 112] on div "Sale Off (P) Image [GEOGRAPHIC_DATA] (P) Title Add To Cart (P) Cart Button Row …" at bounding box center [555, 261] width 798 height 374
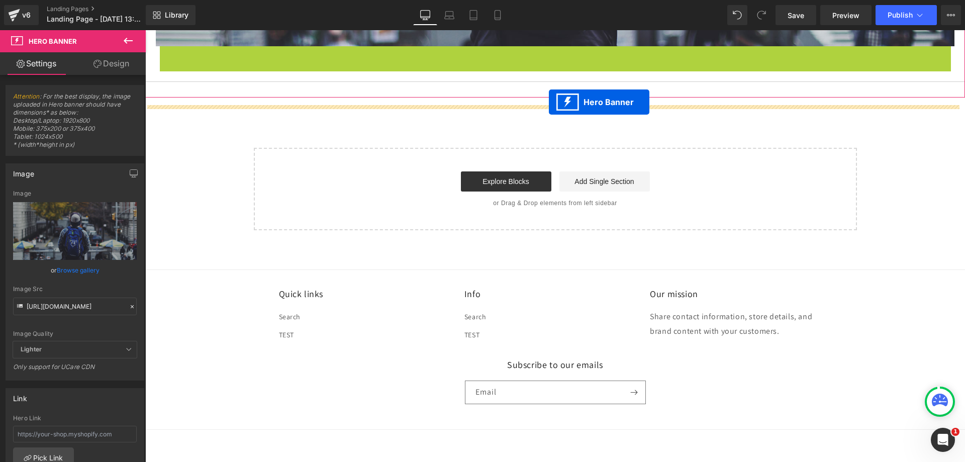
scroll to position [496, 0]
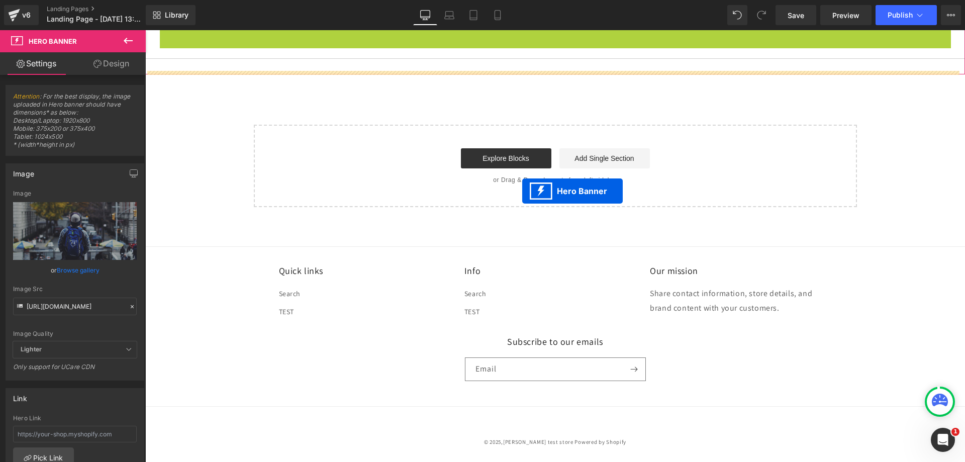
drag, startPoint x: 535, startPoint y: 81, endPoint x: 522, endPoint y: 191, distance: 110.7
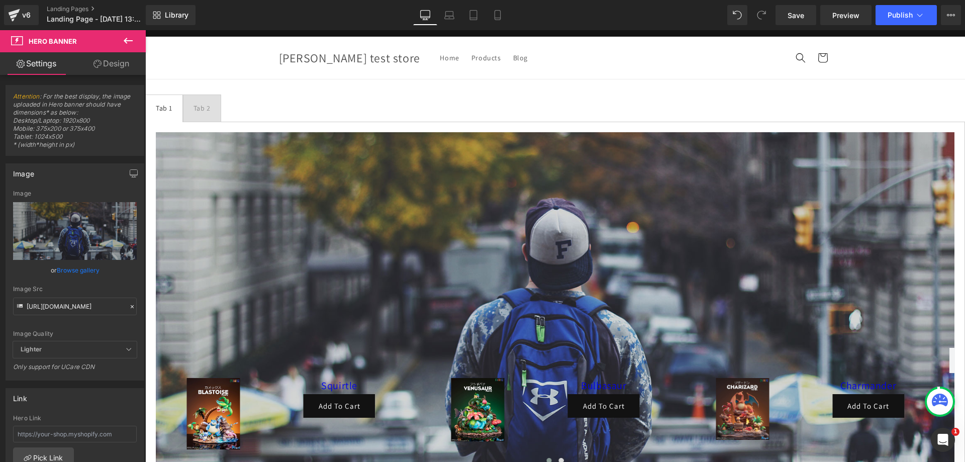
scroll to position [0, 0]
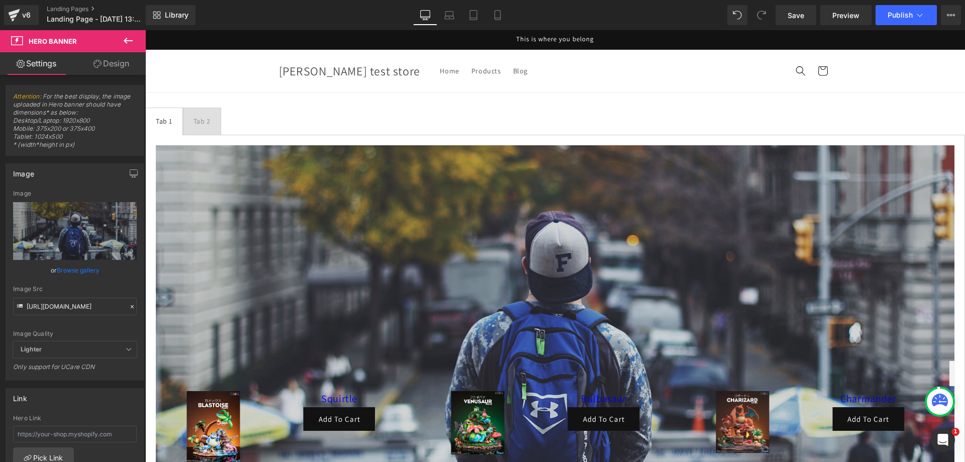
click at [208, 119] on div "Tab 2" at bounding box center [201, 121] width 17 height 13
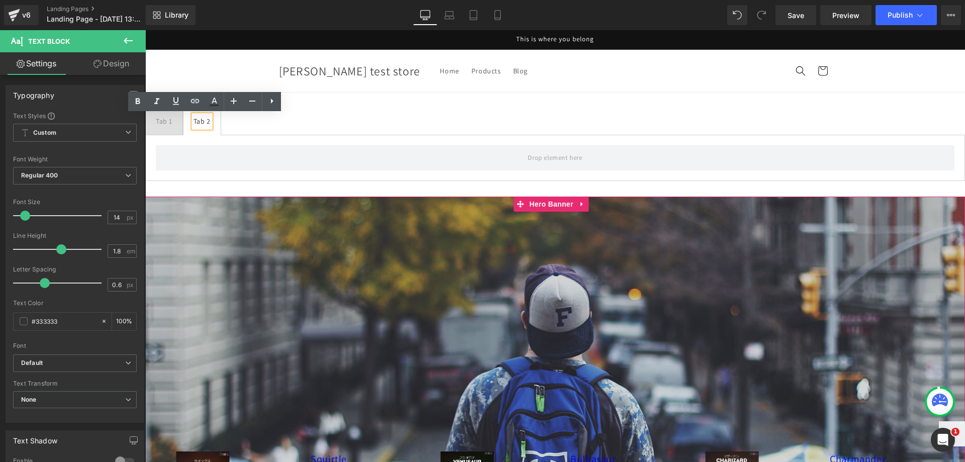
click at [378, 217] on div "Sale Off (P) Image [GEOGRAPHIC_DATA] (P) Title Add To Cart (P) Cart Button Row …" at bounding box center [554, 388] width 819 height 384
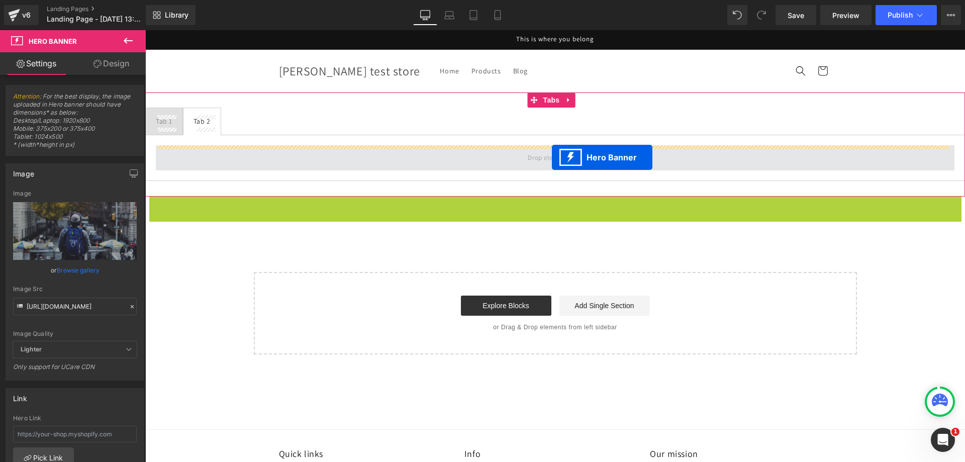
drag, startPoint x: 537, startPoint y: 203, endPoint x: 552, endPoint y: 157, distance: 48.1
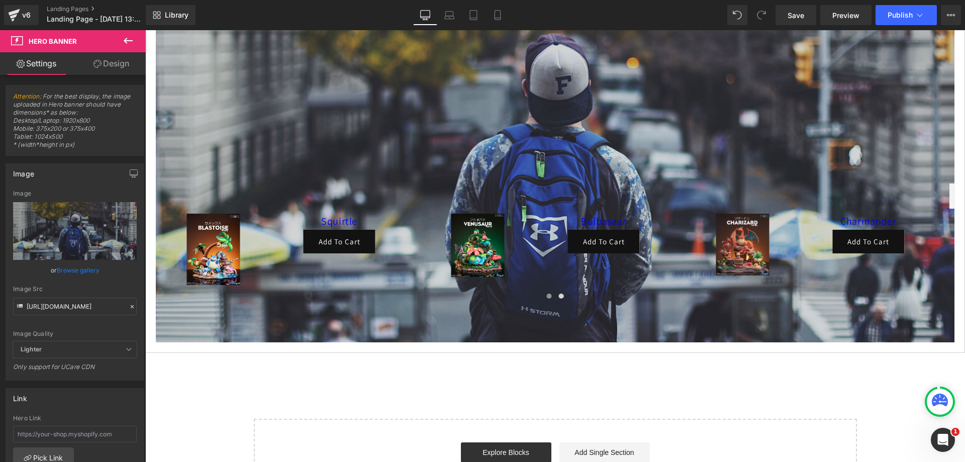
scroll to position [50, 0]
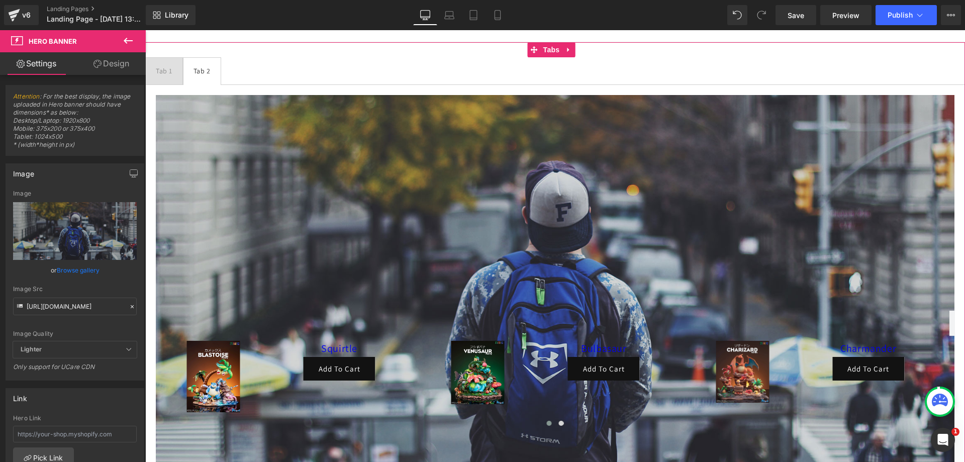
click at [172, 69] on div "Tab 1 Text Block" at bounding box center [164, 71] width 17 height 13
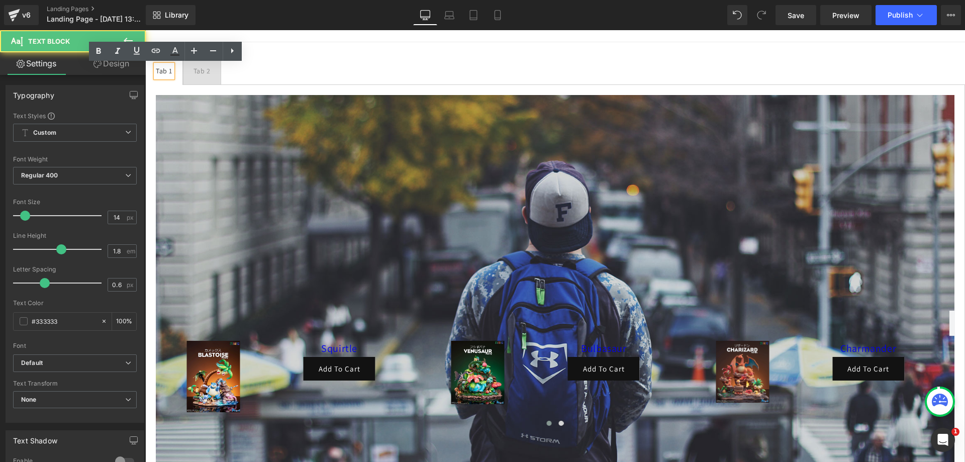
click at [163, 69] on div "Tab 1" at bounding box center [164, 71] width 17 height 13
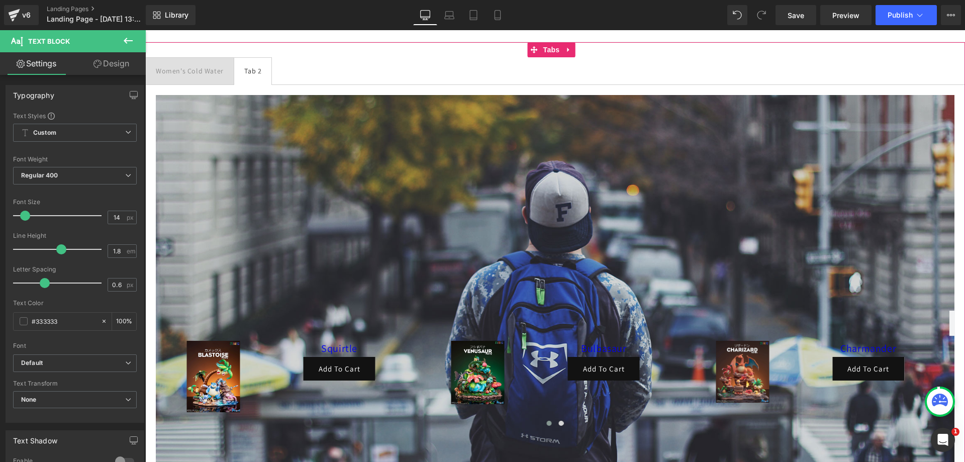
click at [256, 63] on span "Tab 2 Text Block" at bounding box center [252, 71] width 37 height 27
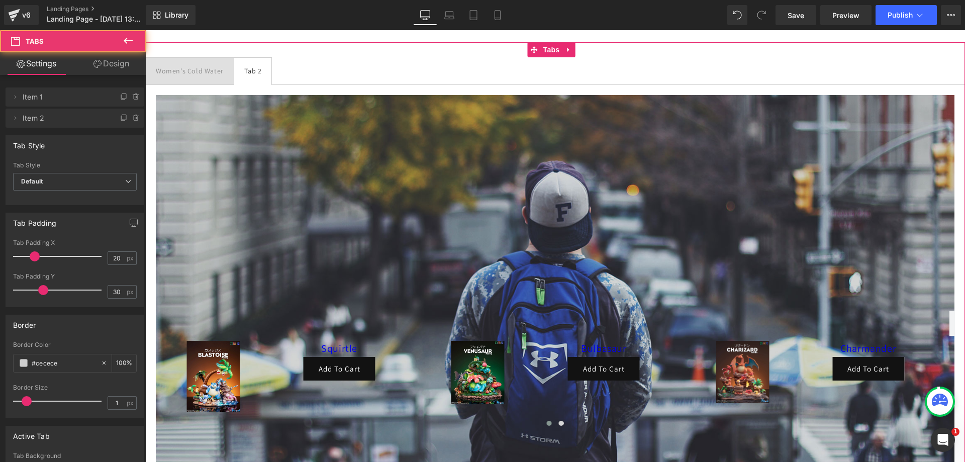
click at [145, 30] on div at bounding box center [145, 30] width 0 height 0
click at [257, 66] on div "Tab 2" at bounding box center [252, 71] width 17 height 13
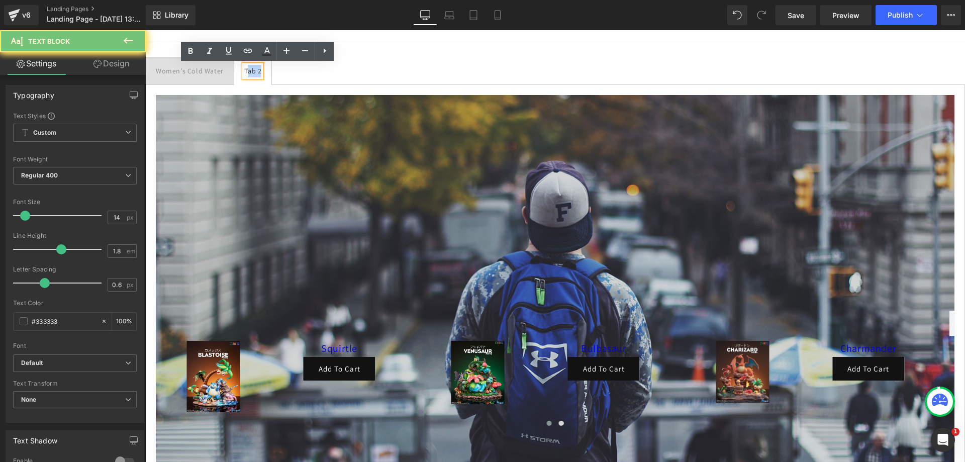
click at [259, 74] on div "Tab 2" at bounding box center [252, 71] width 17 height 13
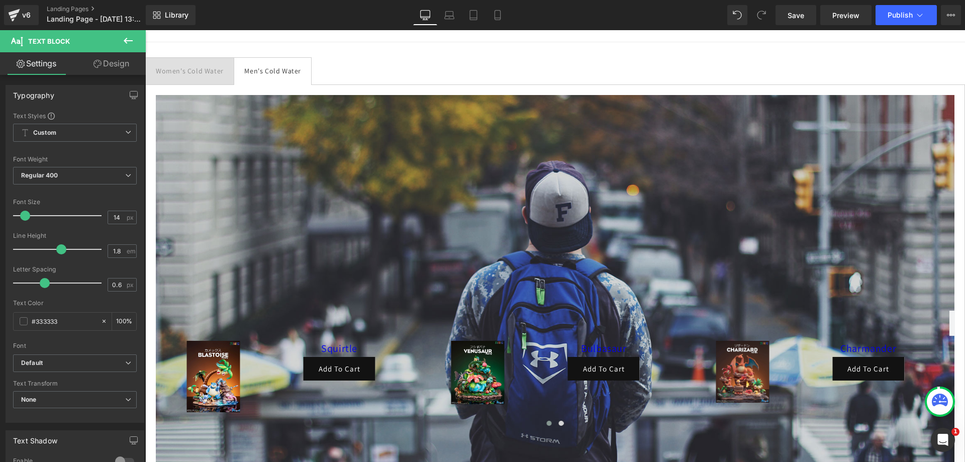
click at [145, 30] on div at bounding box center [145, 30] width 0 height 0
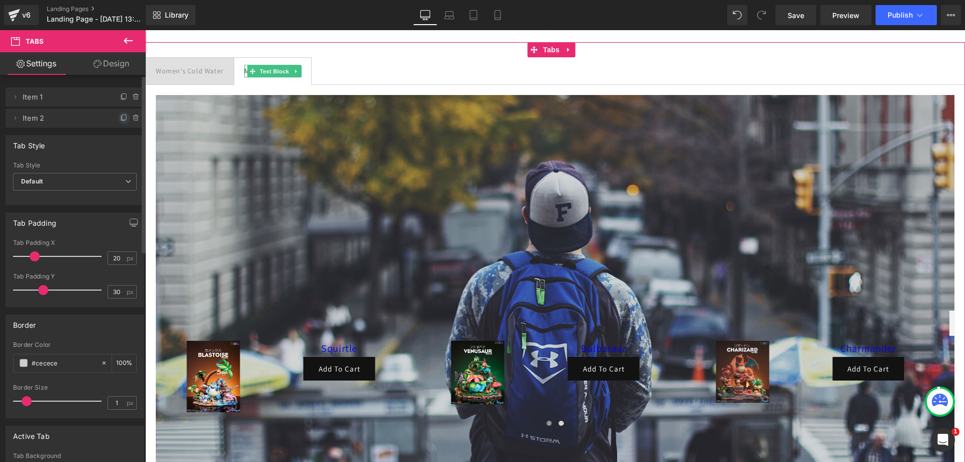
click at [122, 119] on icon at bounding box center [124, 117] width 4 height 5
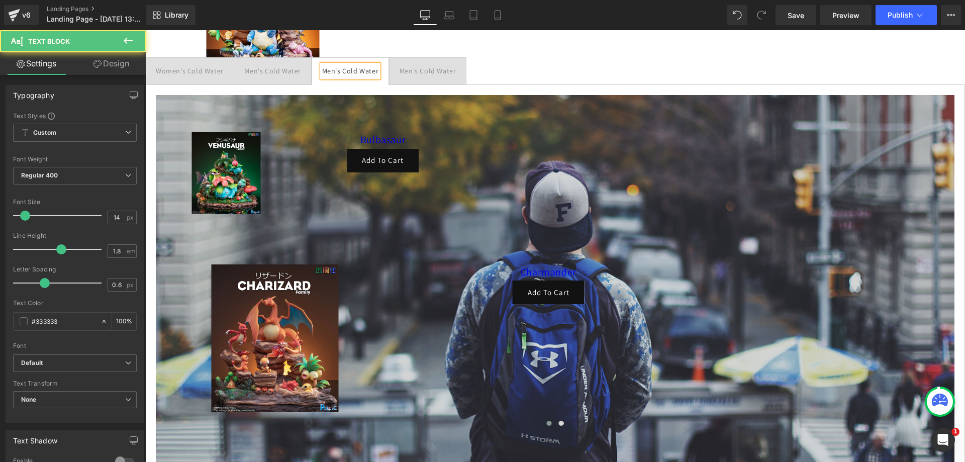
click at [359, 71] on div "Men's Cold Water" at bounding box center [350, 71] width 57 height 13
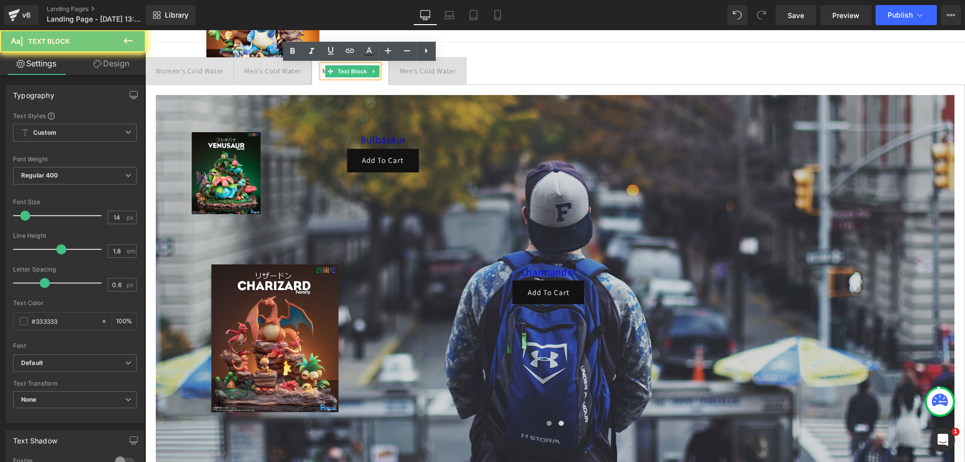
click at [359, 71] on div "Men's Cold Water Text Block" at bounding box center [350, 71] width 57 height 13
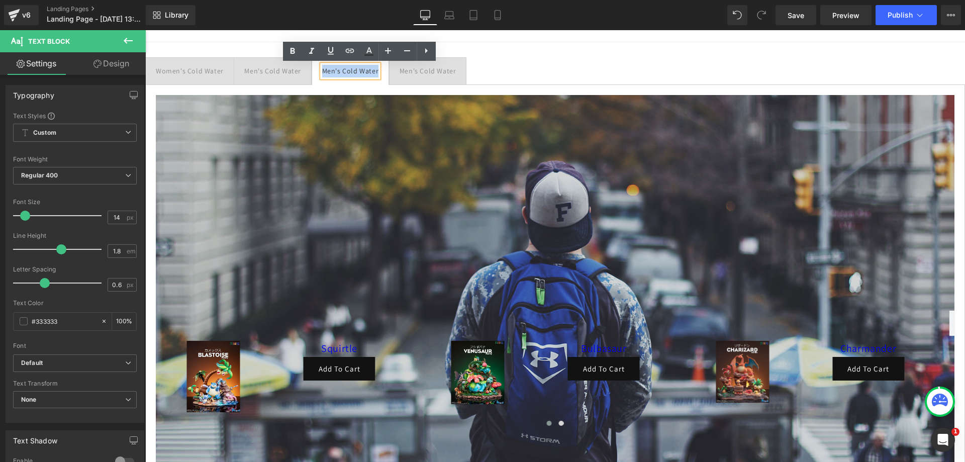
click at [359, 71] on div "Men's Cold Water" at bounding box center [350, 71] width 57 height 13
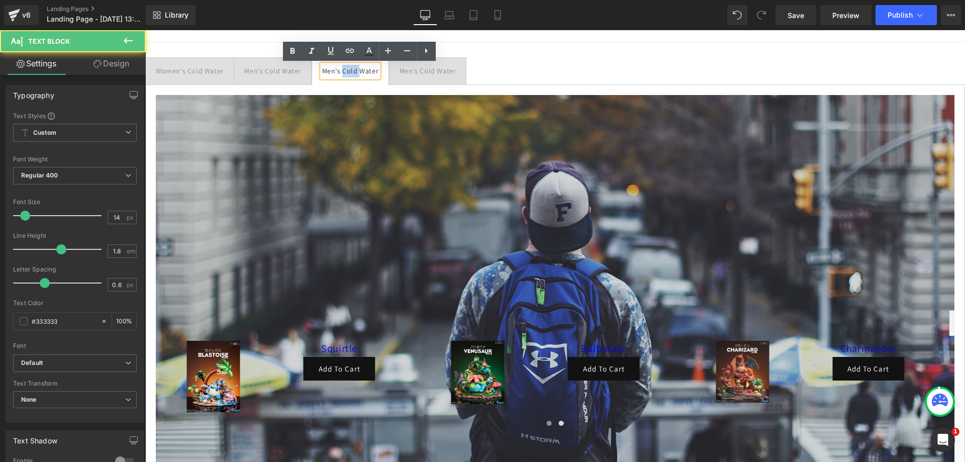
click at [359, 71] on div "Men's Cold Water" at bounding box center [350, 71] width 57 height 13
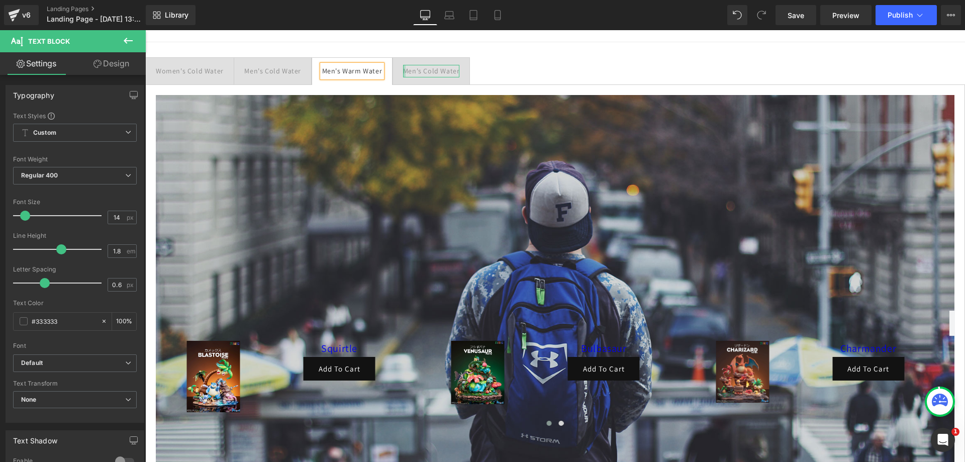
click at [405, 67] on div at bounding box center [404, 71] width 3 height 13
click at [416, 67] on div "Men's Cold Water" at bounding box center [431, 71] width 57 height 13
click at [589, 68] on ul "Women's Cold Water Text Block Men's Cold Water Text Block Men's Warm Water Text…" at bounding box center [554, 71] width 819 height 28
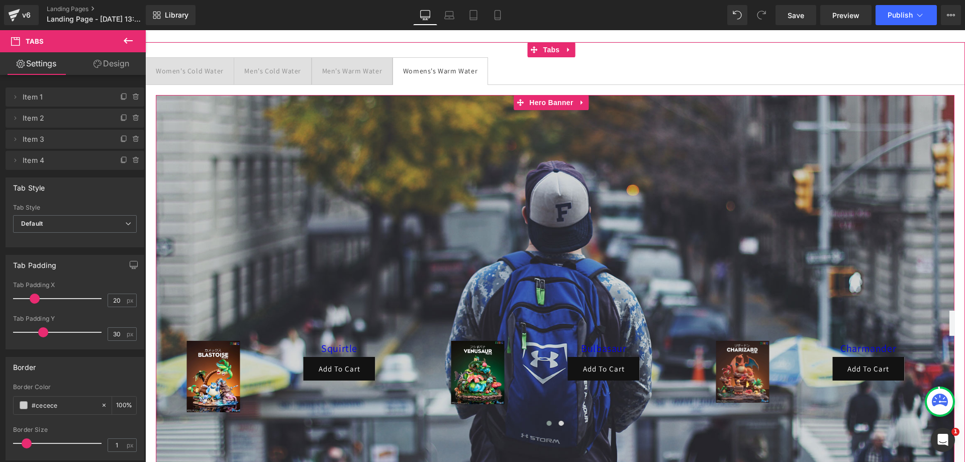
click at [363, 71] on div "Men's Warm Water" at bounding box center [352, 71] width 60 height 13
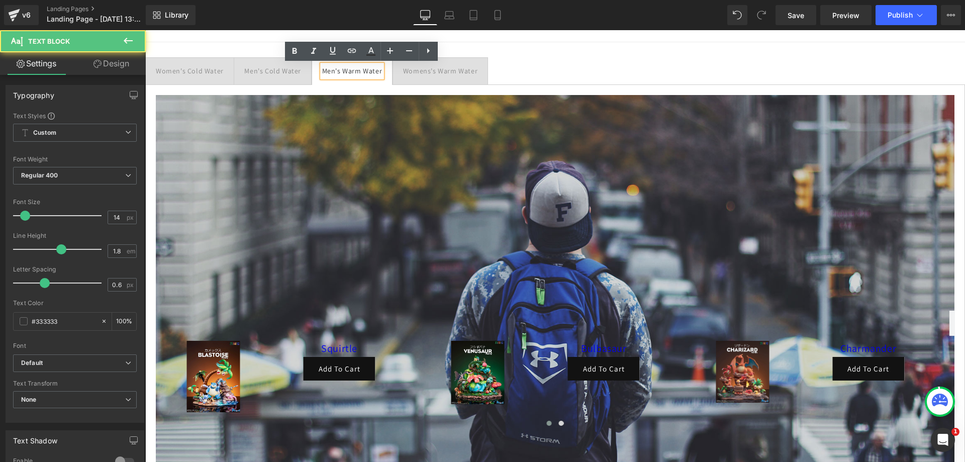
click at [301, 71] on div "Men's Cold Water Text Block" at bounding box center [272, 71] width 57 height 13
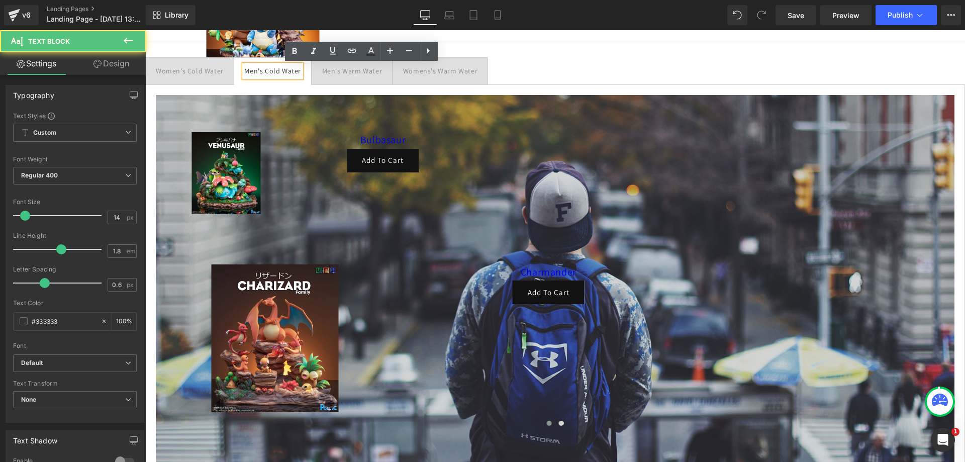
click at [214, 71] on div "Women's Cold Water" at bounding box center [190, 71] width 68 height 13
